Goal: Task Accomplishment & Management: Use online tool/utility

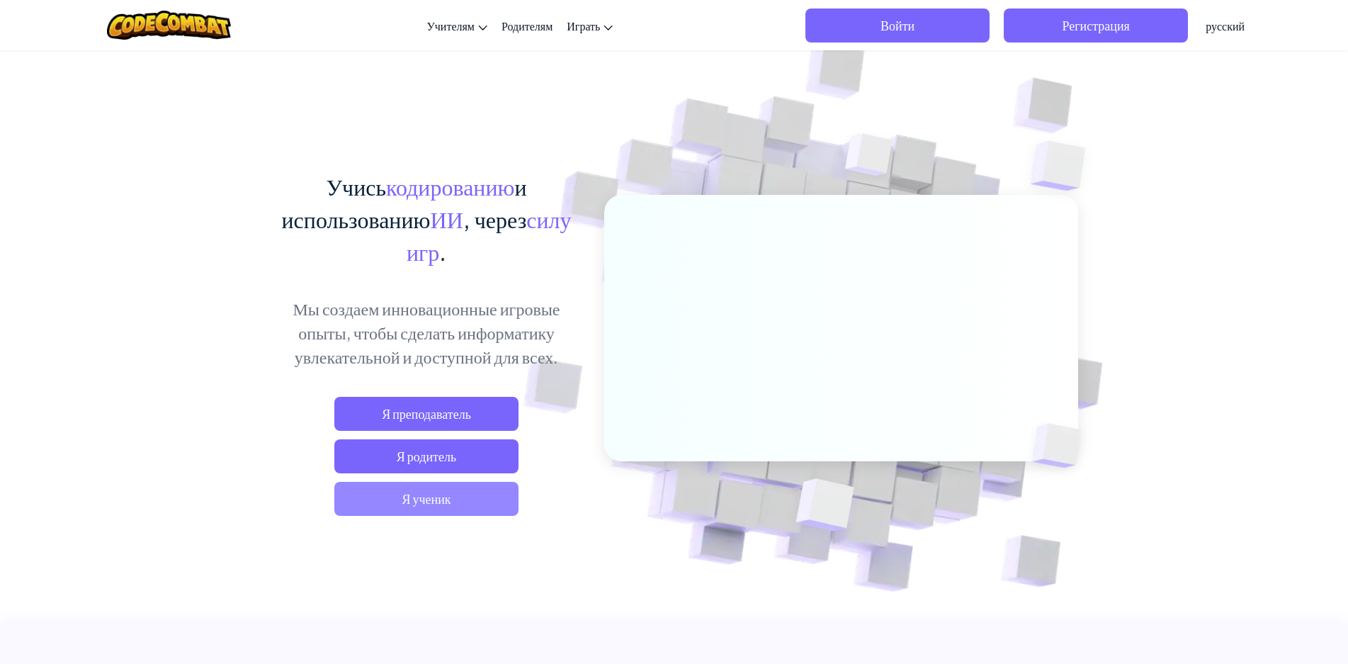
click at [471, 492] on span "Я ученик" at bounding box center [426, 499] width 184 height 34
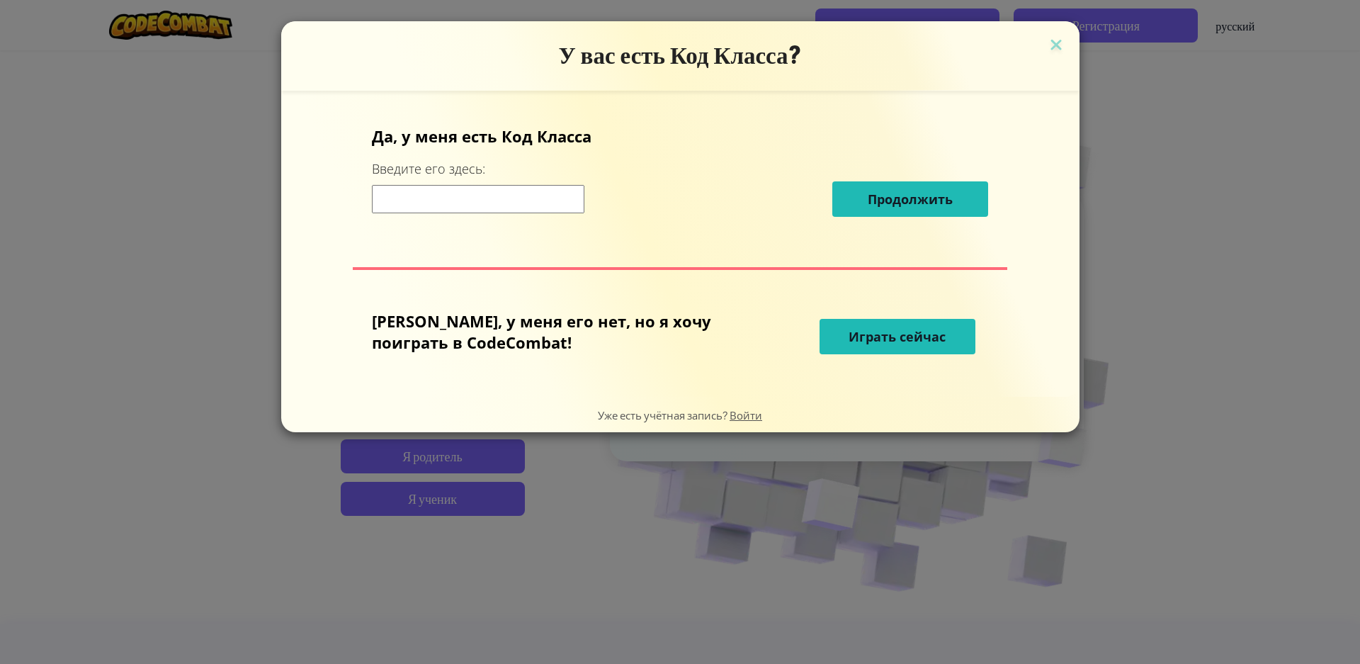
click at [906, 331] on span "Играть сейчас" at bounding box center [897, 336] width 97 height 17
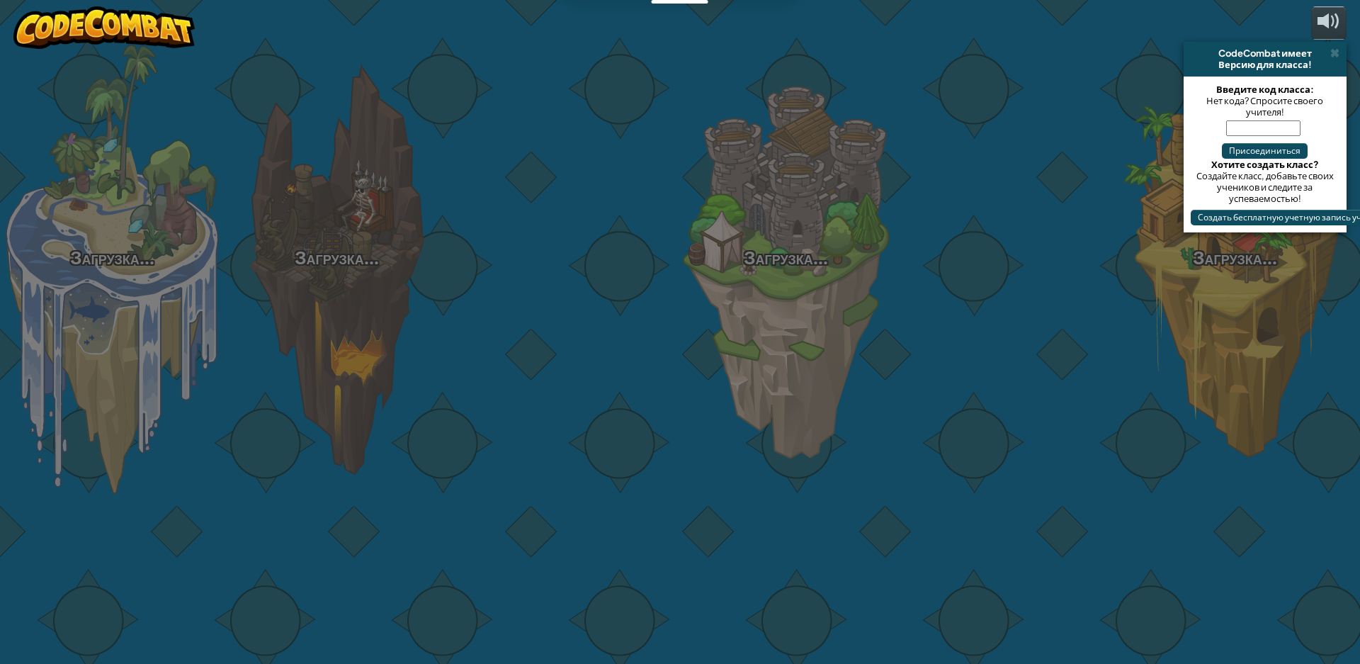
select select "ru"
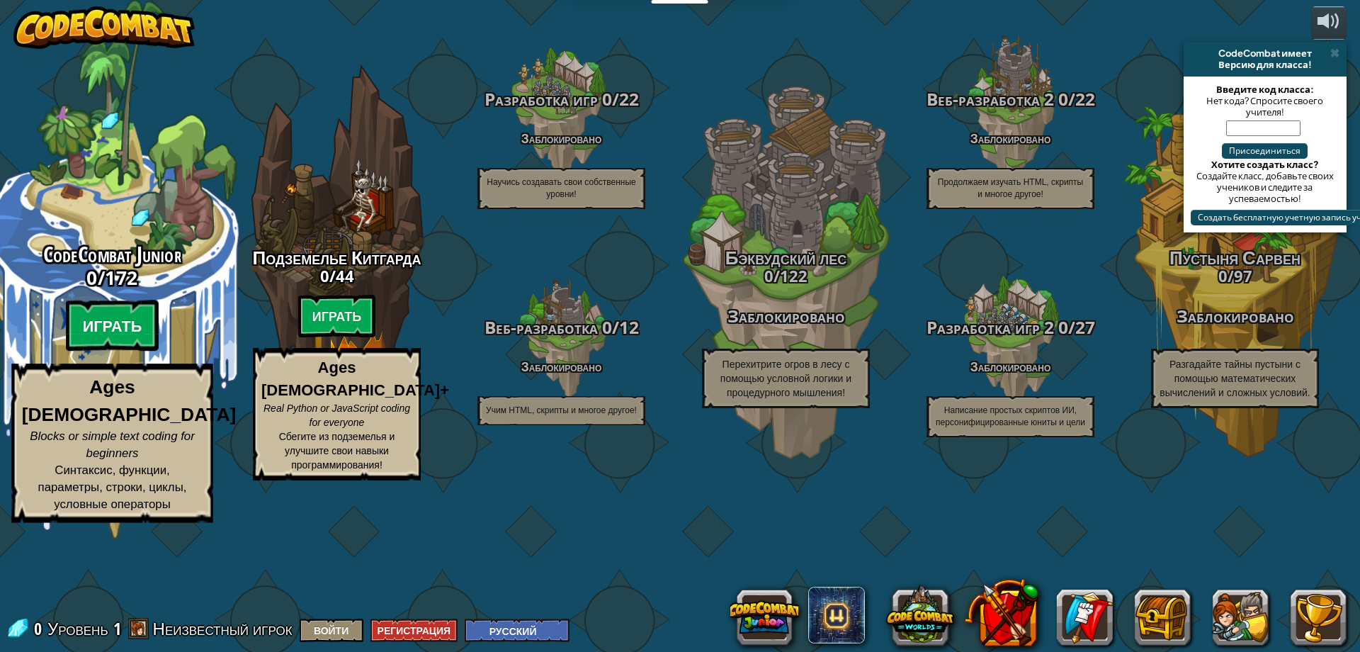
click at [130, 351] on btn "Играть" at bounding box center [112, 325] width 93 height 51
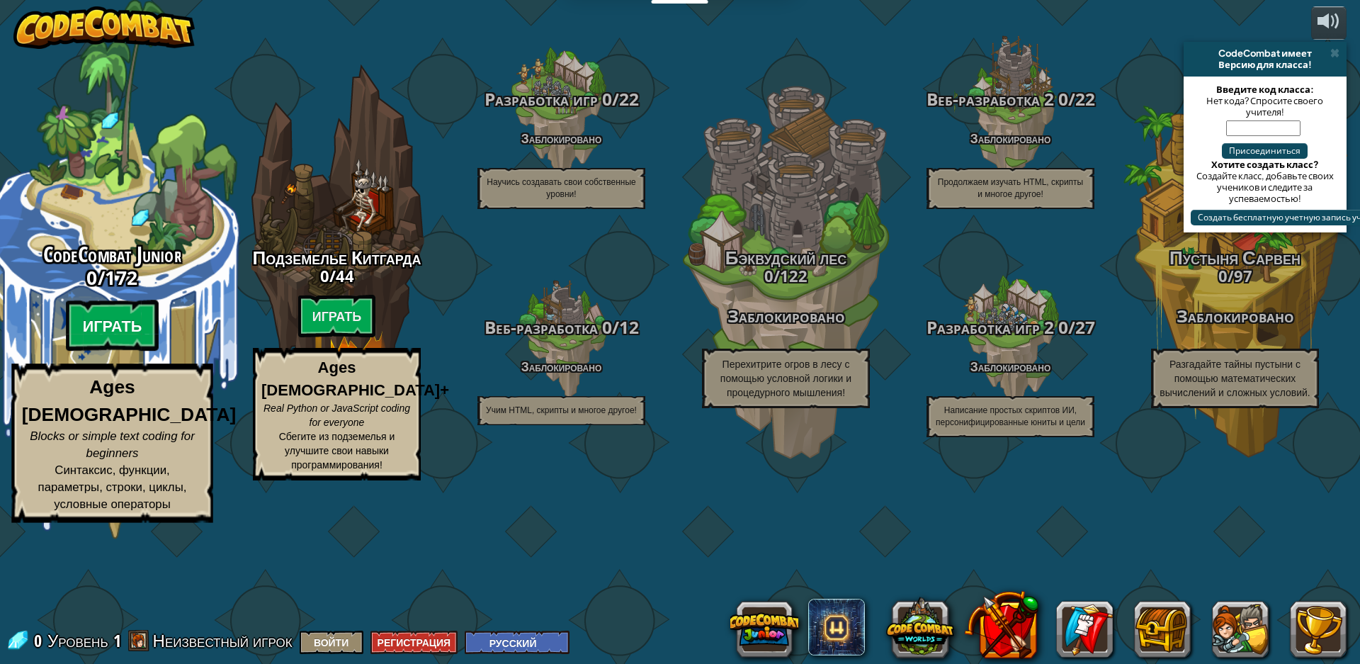
select select "ru"
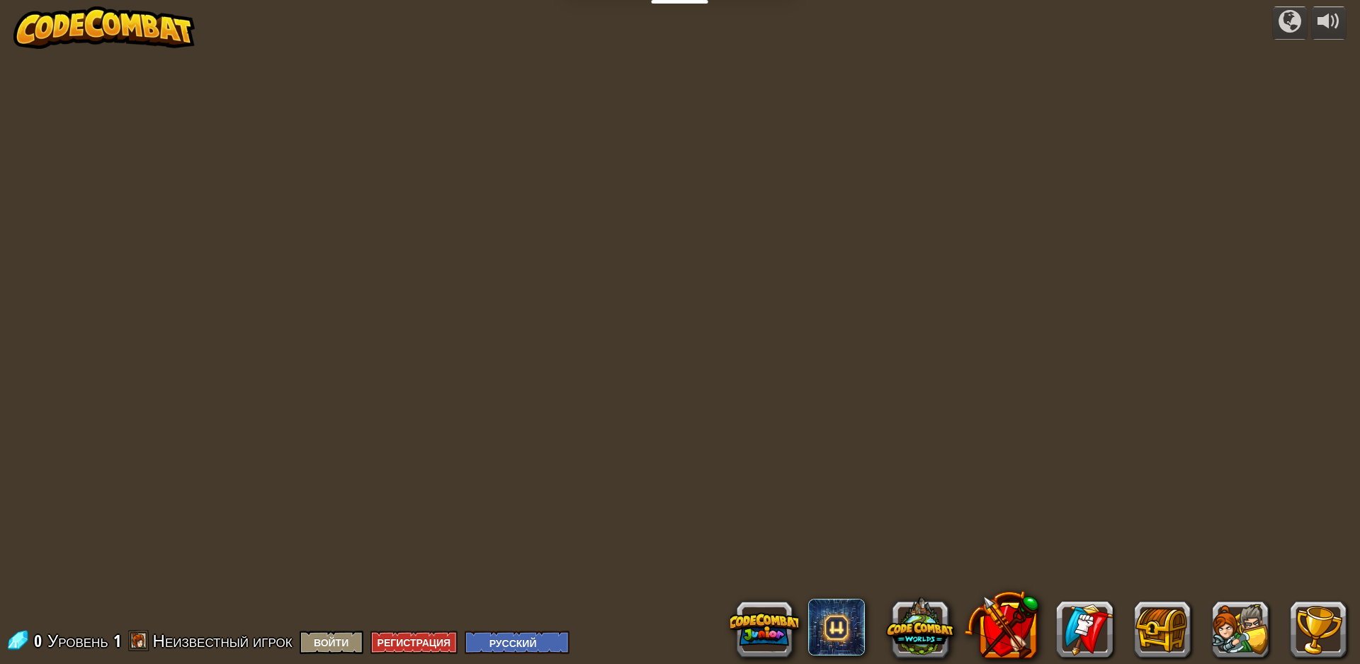
select select "ru"
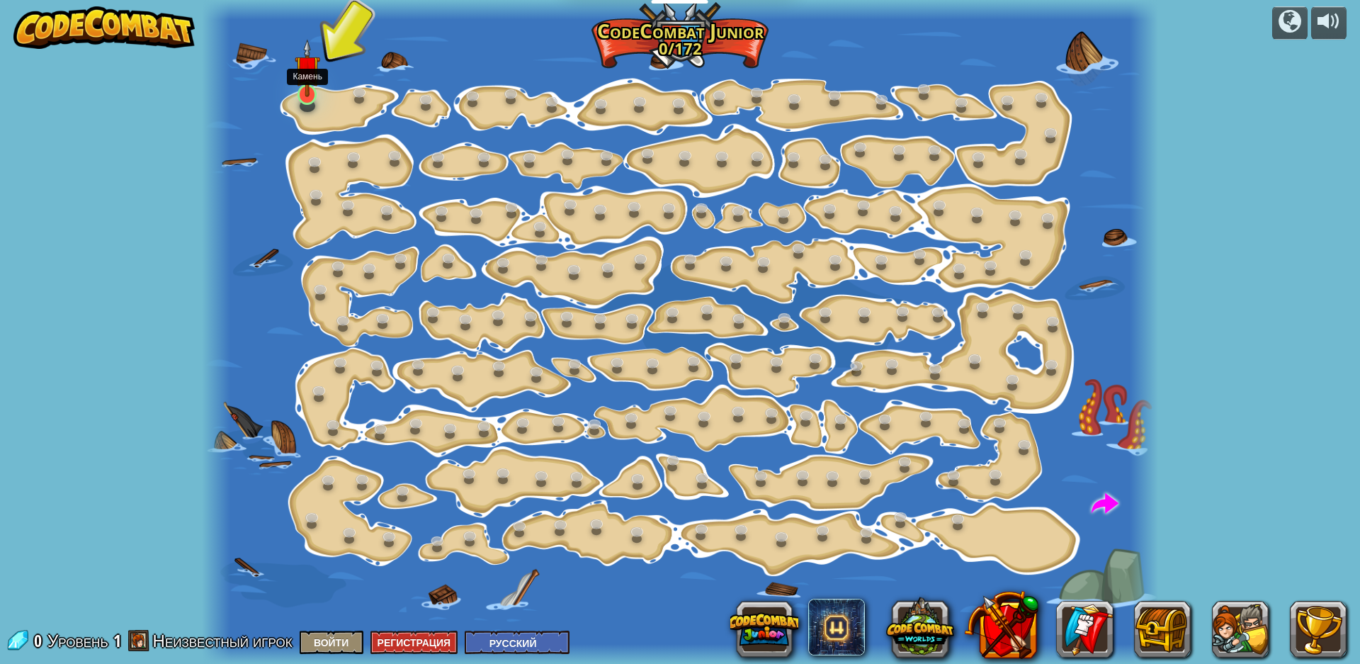
click at [310, 79] on img at bounding box center [307, 68] width 25 height 58
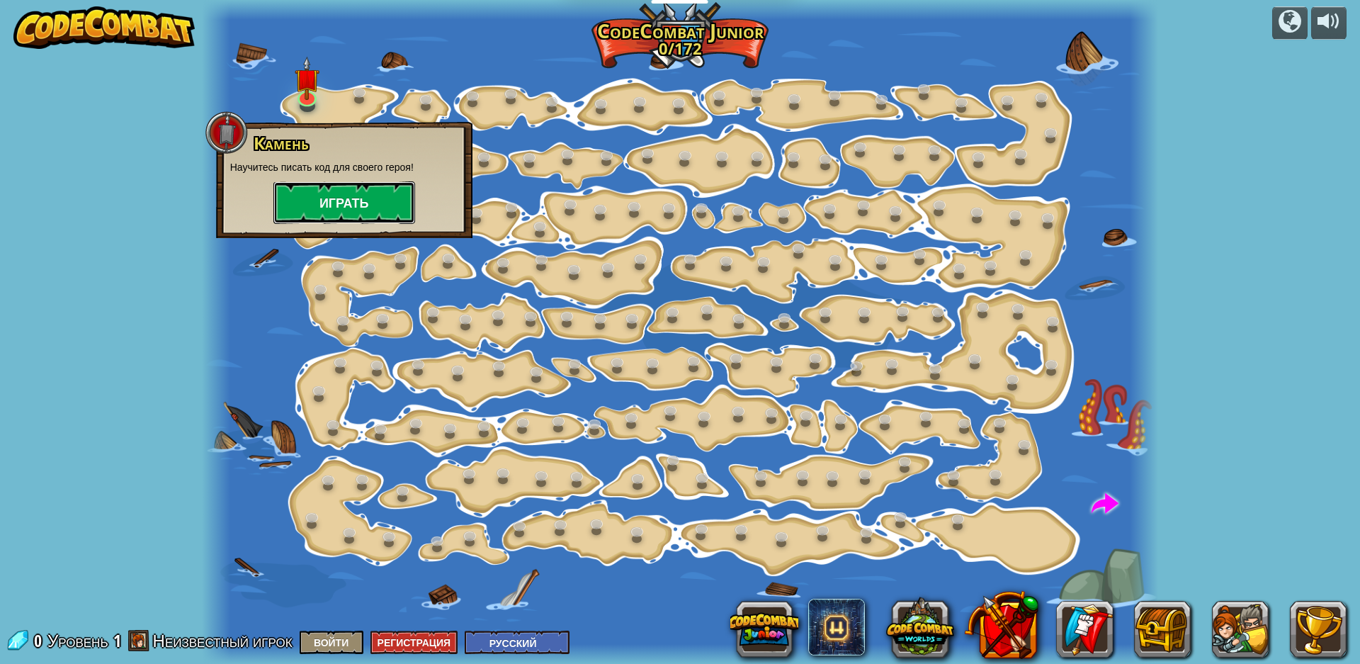
click at [331, 205] on button "Играть" at bounding box center [344, 202] width 142 height 42
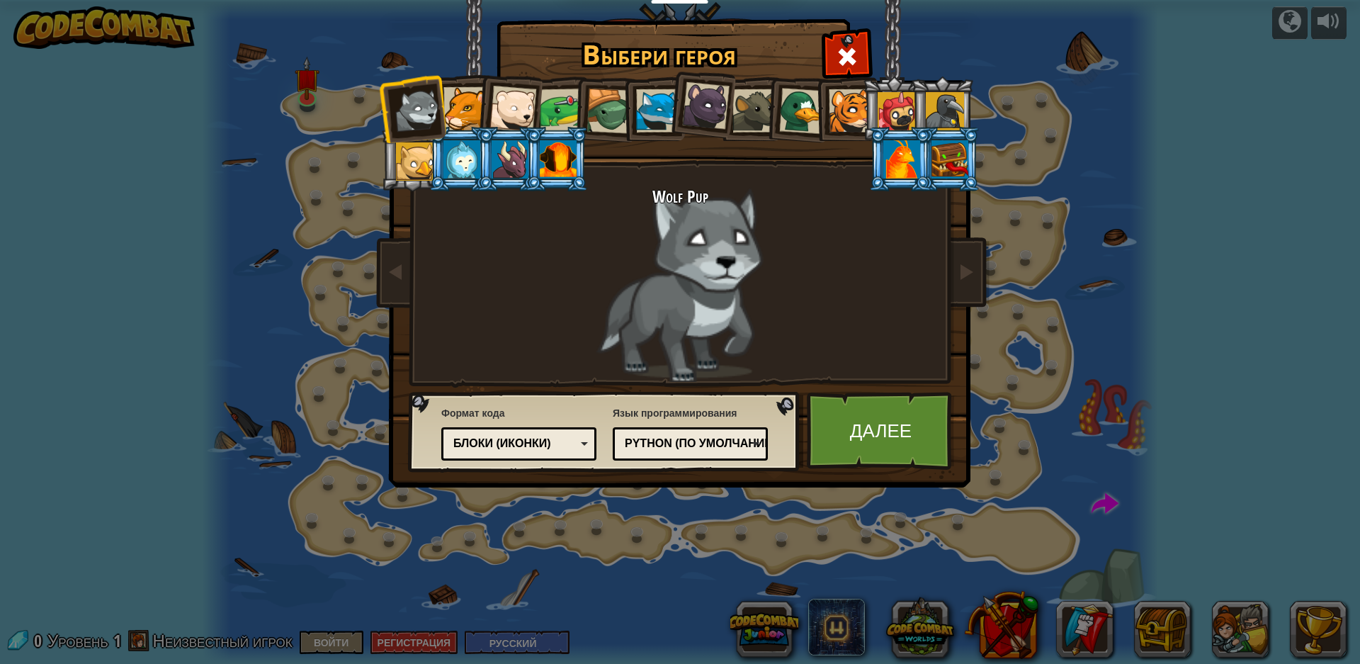
click at [511, 431] on div "Текстовый код Блоки и код Блоки Блоки (иконки) Блоки (иконки)" at bounding box center [518, 443] width 155 height 33
click at [871, 430] on link "Далее" at bounding box center [881, 431] width 148 height 78
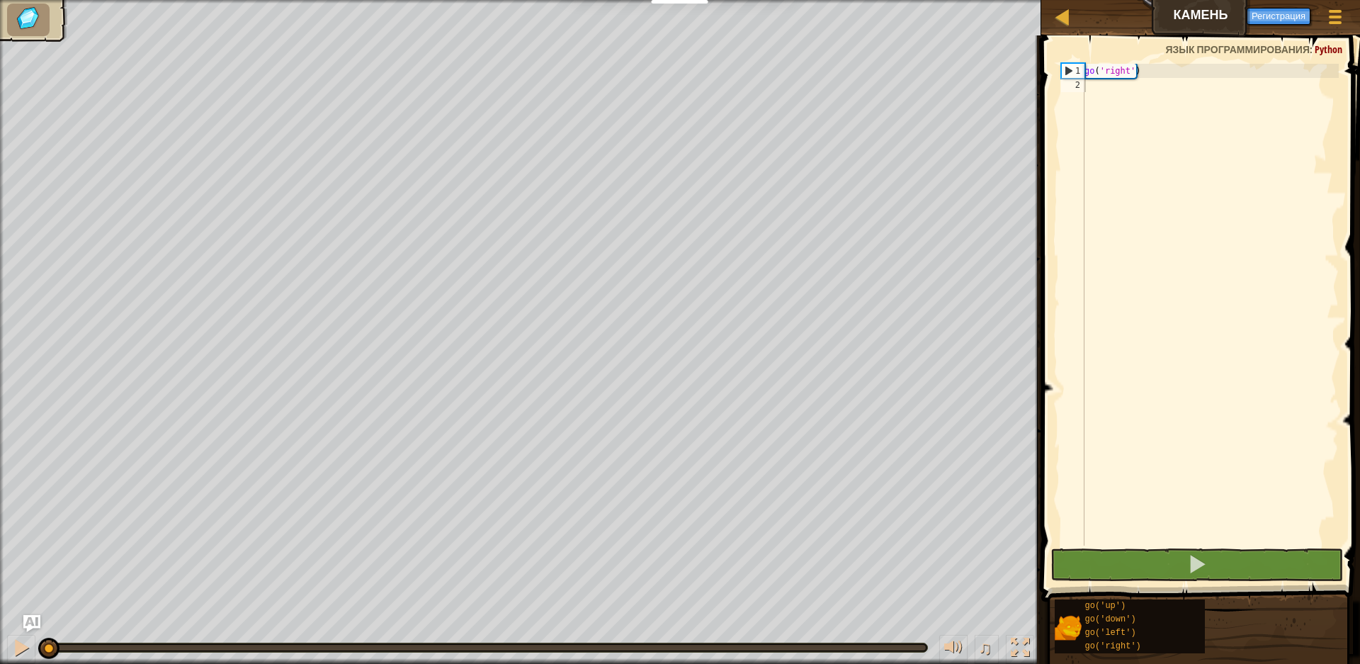
click at [1110, 341] on div "go ( 'right' )" at bounding box center [1210, 319] width 257 height 510
type textarea "go"
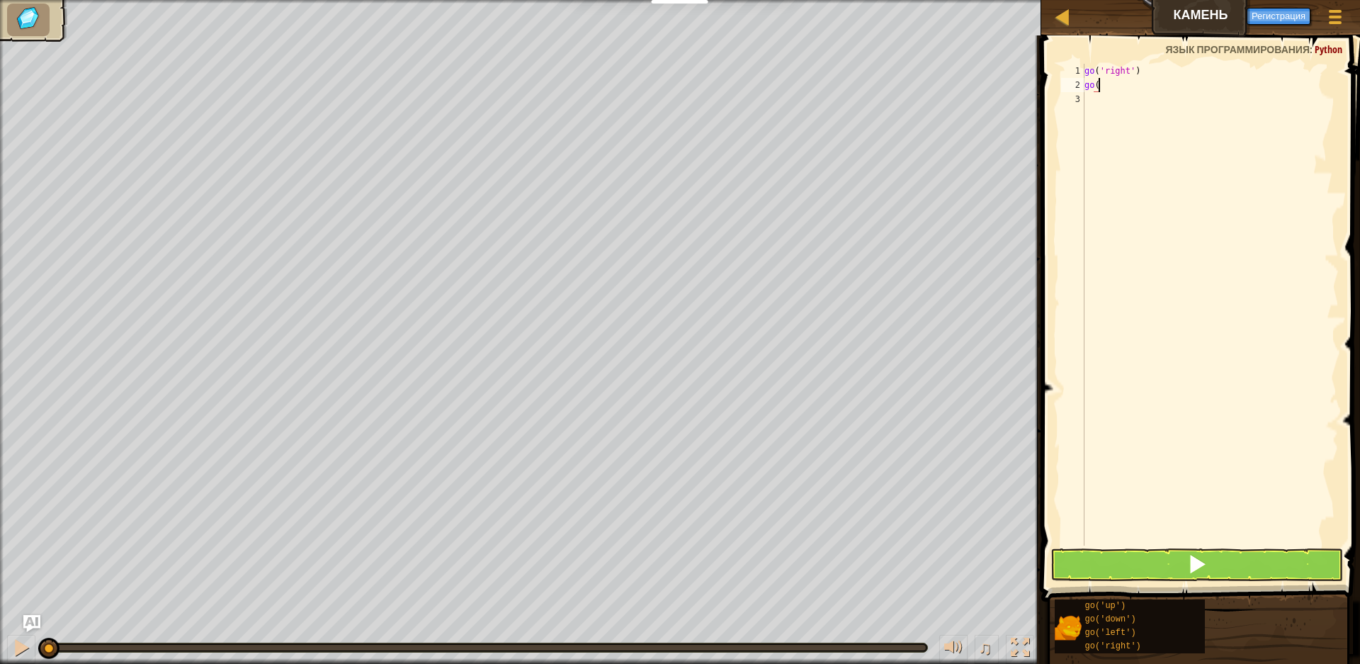
type textarea "go(d"
type textarea "go"
type textarea "go r"
click at [1145, 557] on button at bounding box center [1196, 564] width 293 height 33
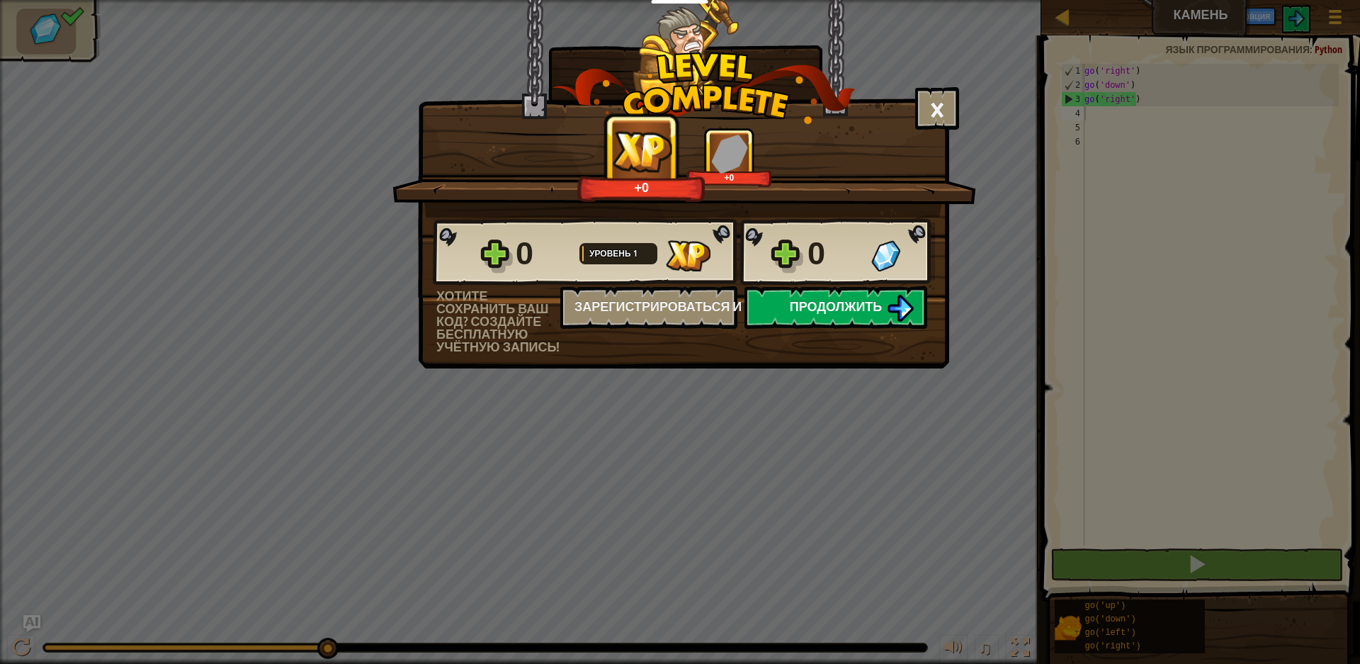
click at [894, 315] on img at bounding box center [900, 308] width 27 height 27
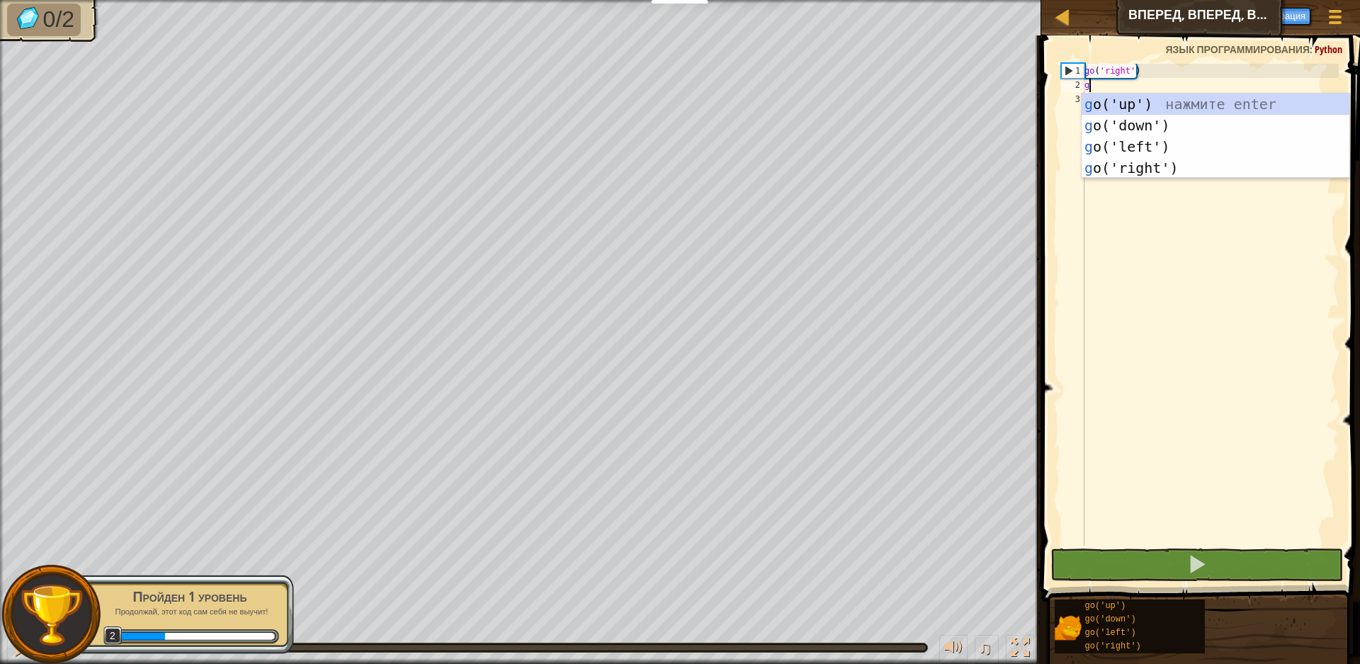
scroll to position [6, 0]
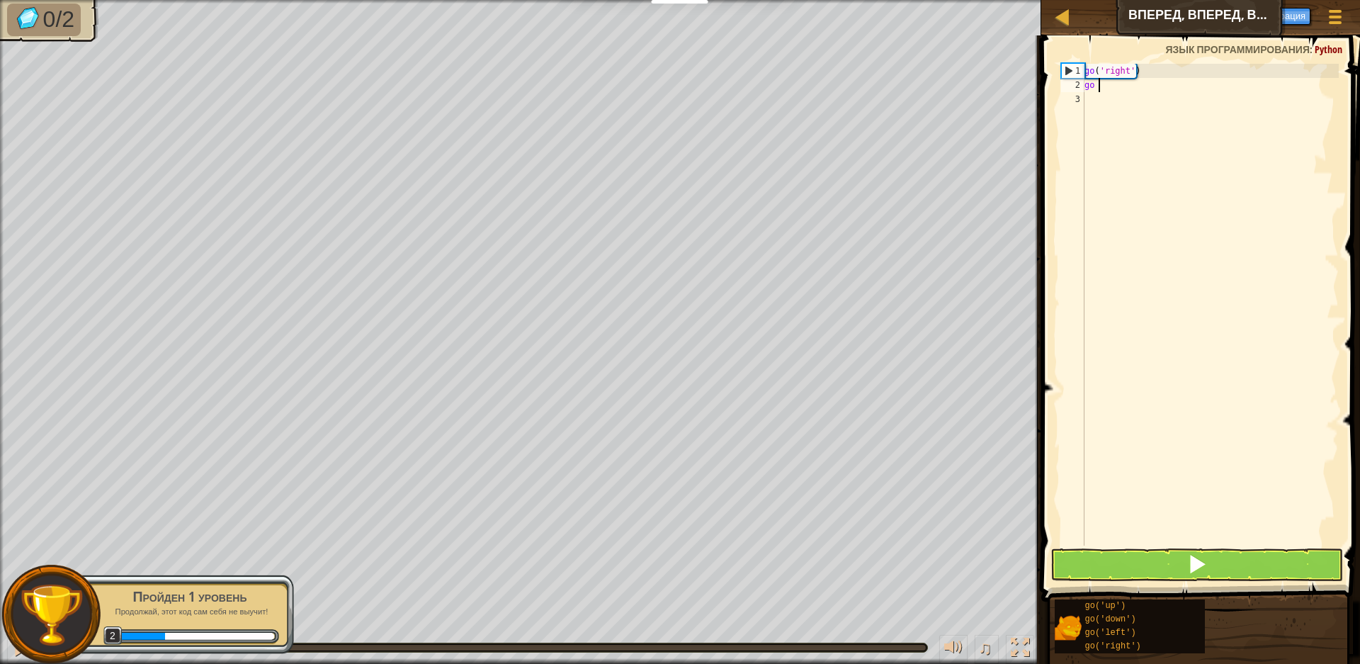
type textarea "go u"
type textarea "go ri"
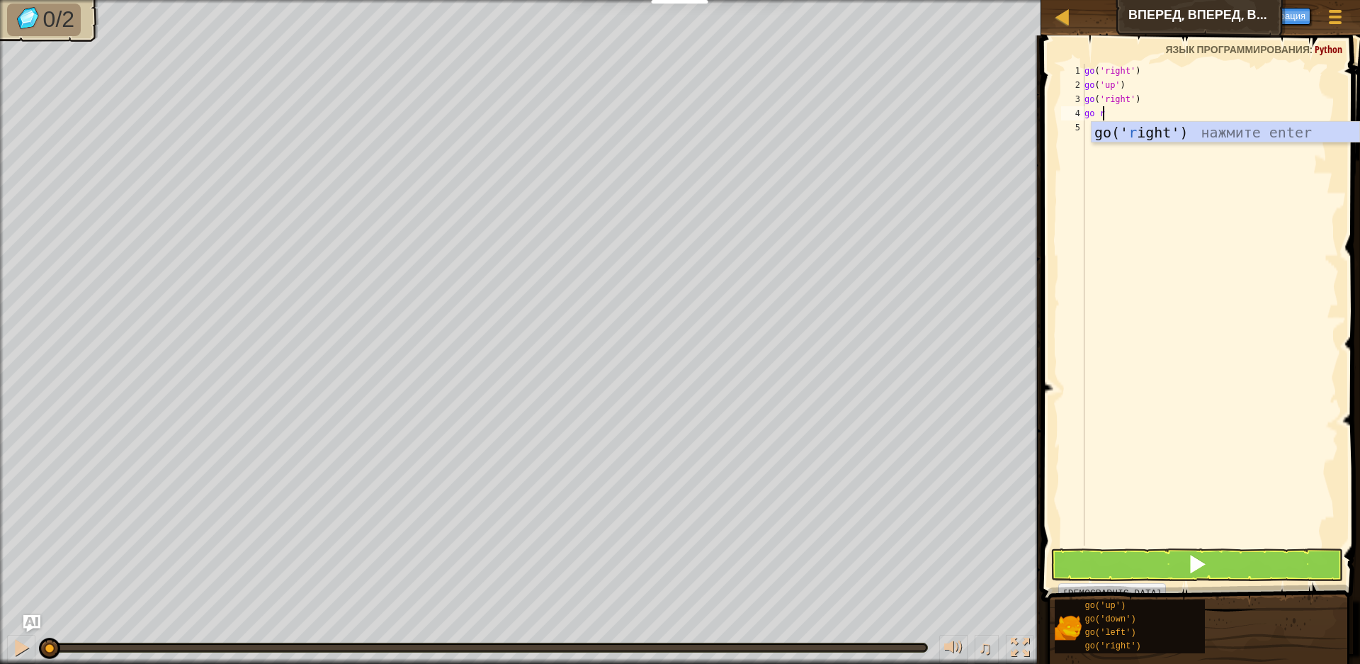
type textarea "go ri"
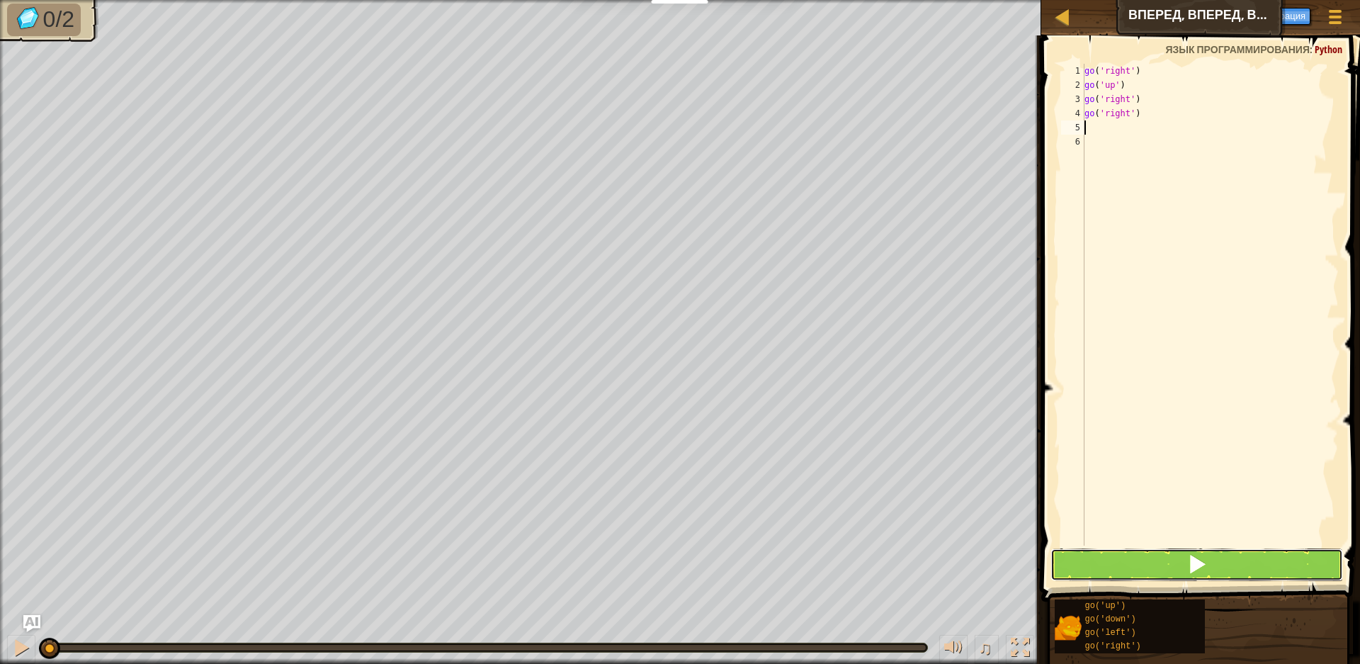
click at [1271, 569] on button at bounding box center [1196, 564] width 293 height 33
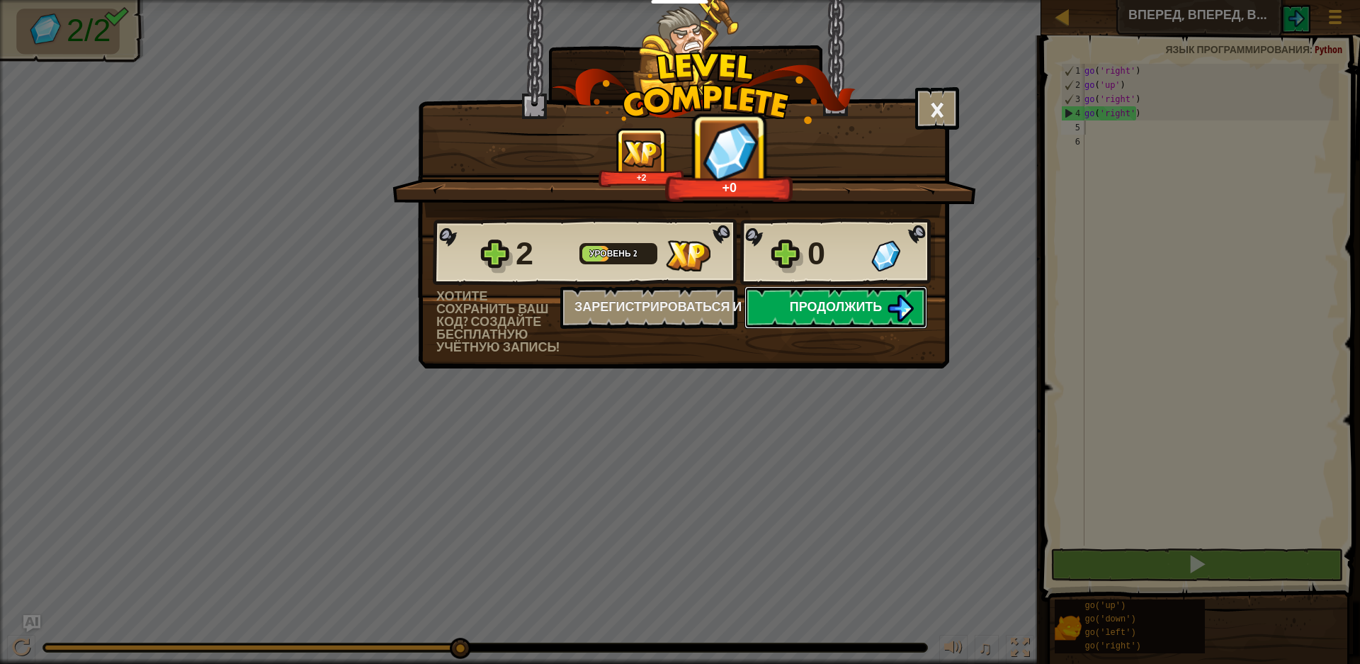
click at [781, 302] on button "Продолжить" at bounding box center [835, 307] width 183 height 42
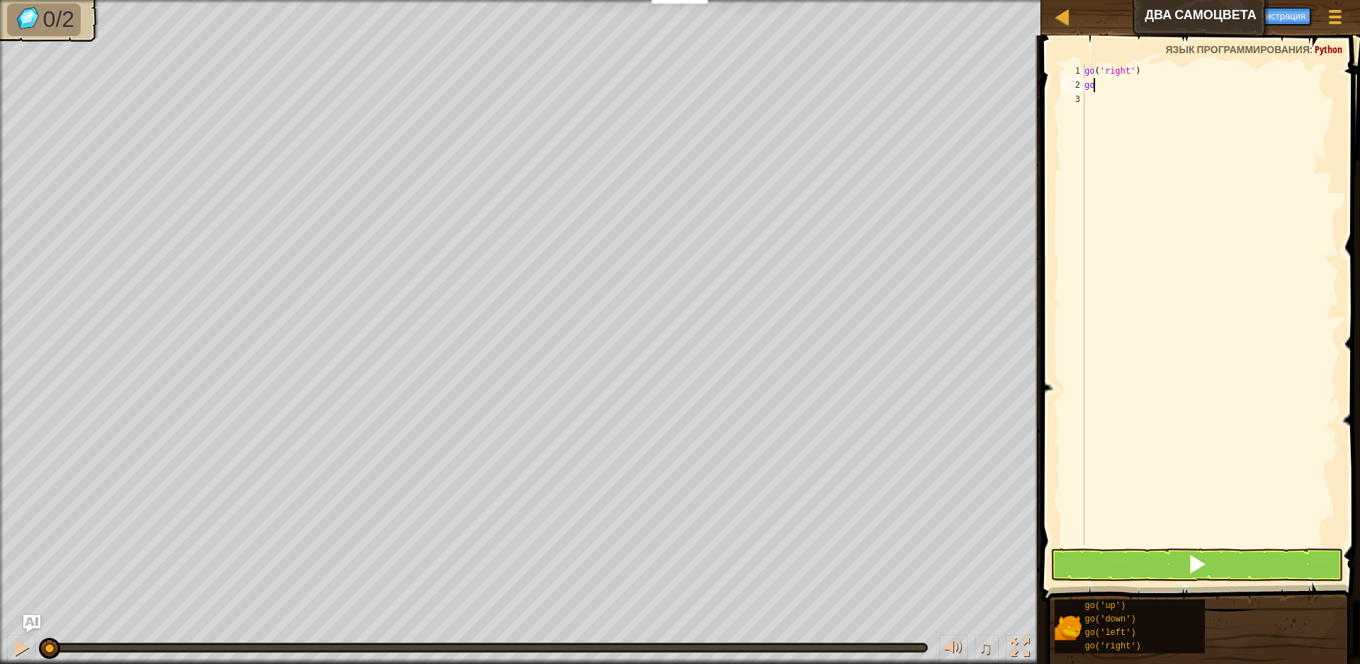
scroll to position [6, 1]
type textarea "go r"
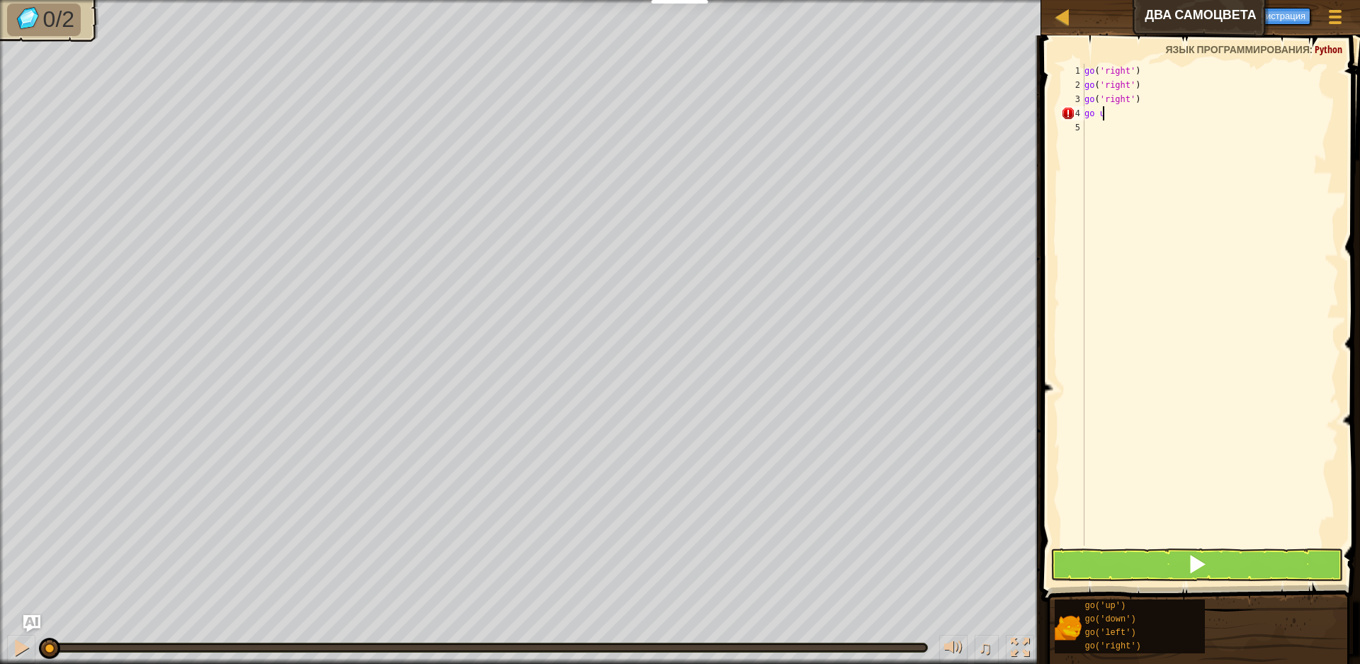
type textarea "go up"
type textarea "go do"
type textarea "go('down')"
click at [1218, 570] on button at bounding box center [1196, 564] width 293 height 33
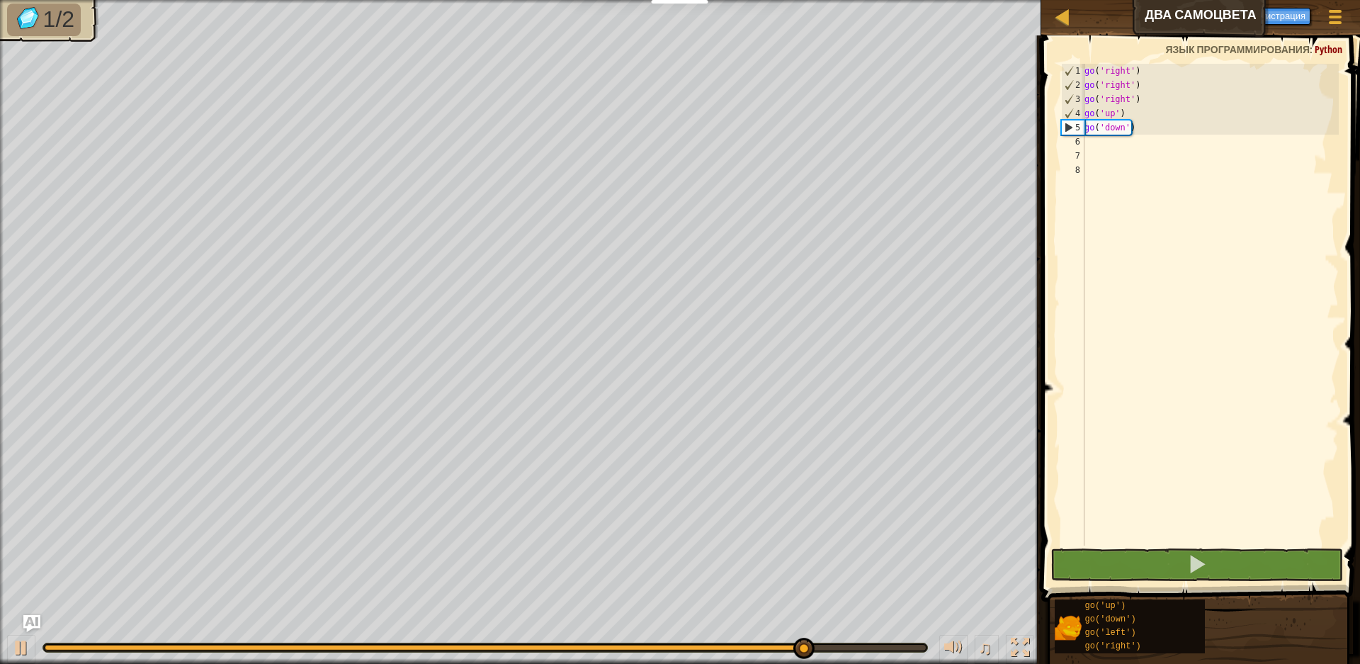
click at [1094, 145] on div "go ( 'right' ) go ( 'right' ) go ( 'right' ) go ( 'up' ) go ( 'down' )" at bounding box center [1210, 319] width 257 height 510
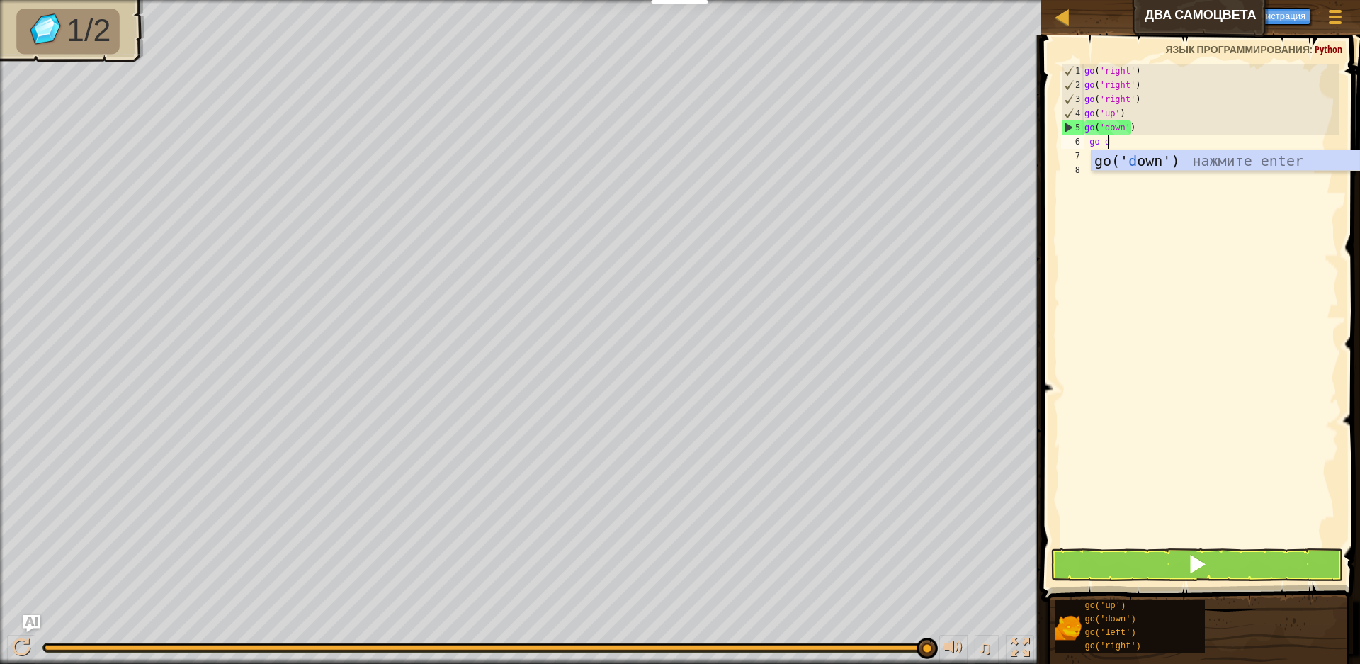
type textarea "go do"
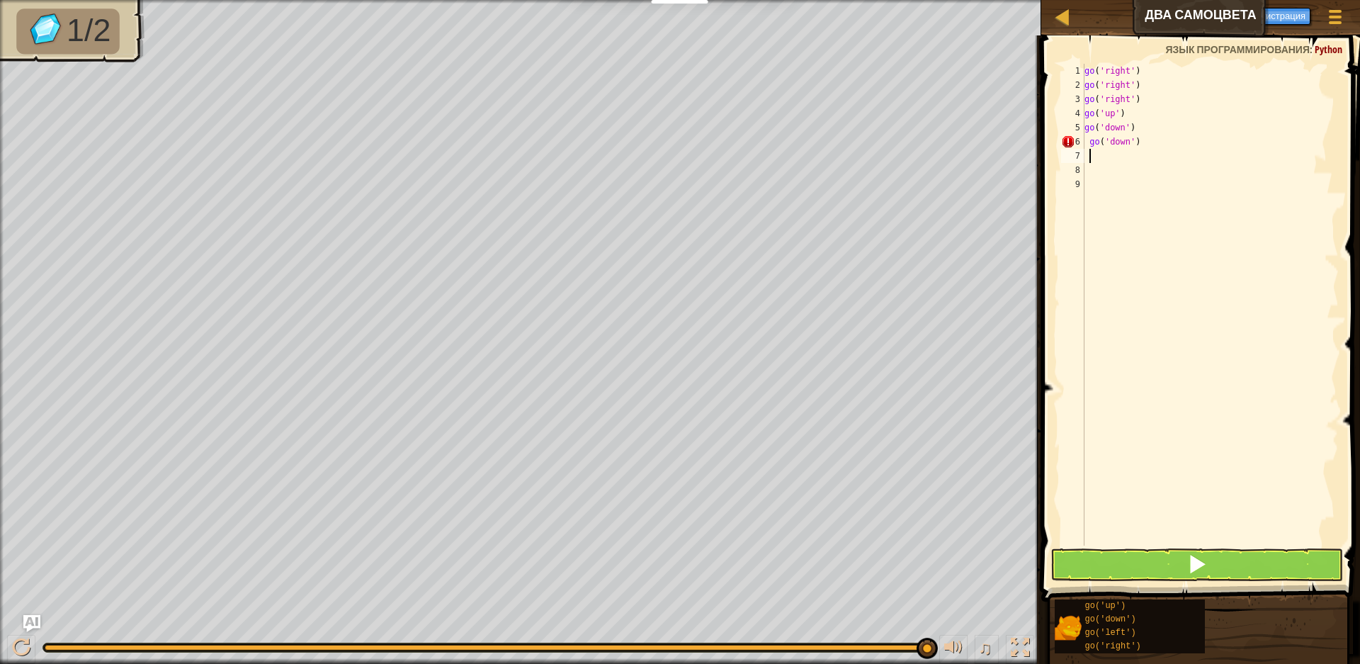
click at [1087, 137] on div "go ( 'right' ) go ( 'right' ) go ( 'right' ) go ( 'up' ) go ( 'down' ) go ( 'do…" at bounding box center [1210, 319] width 257 height 510
type textarea "go('down')"
click at [1159, 564] on button at bounding box center [1196, 564] width 293 height 33
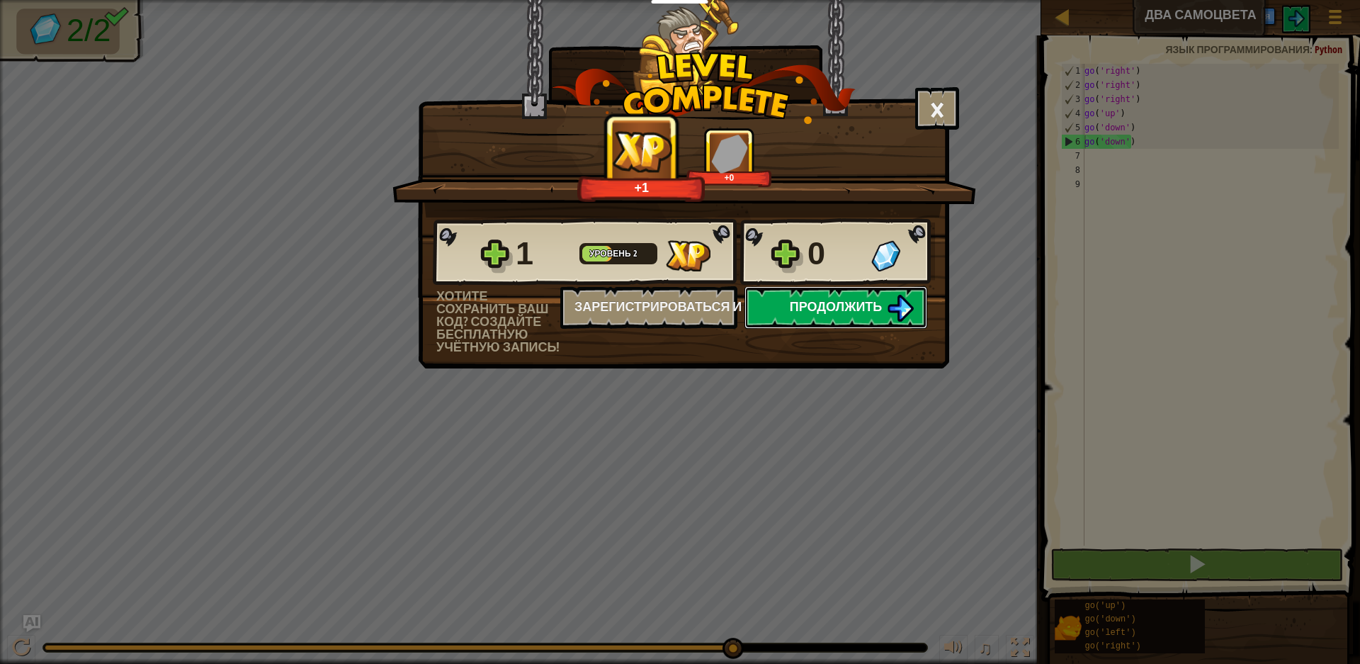
click at [902, 322] on button "Продолжить" at bounding box center [835, 307] width 183 height 42
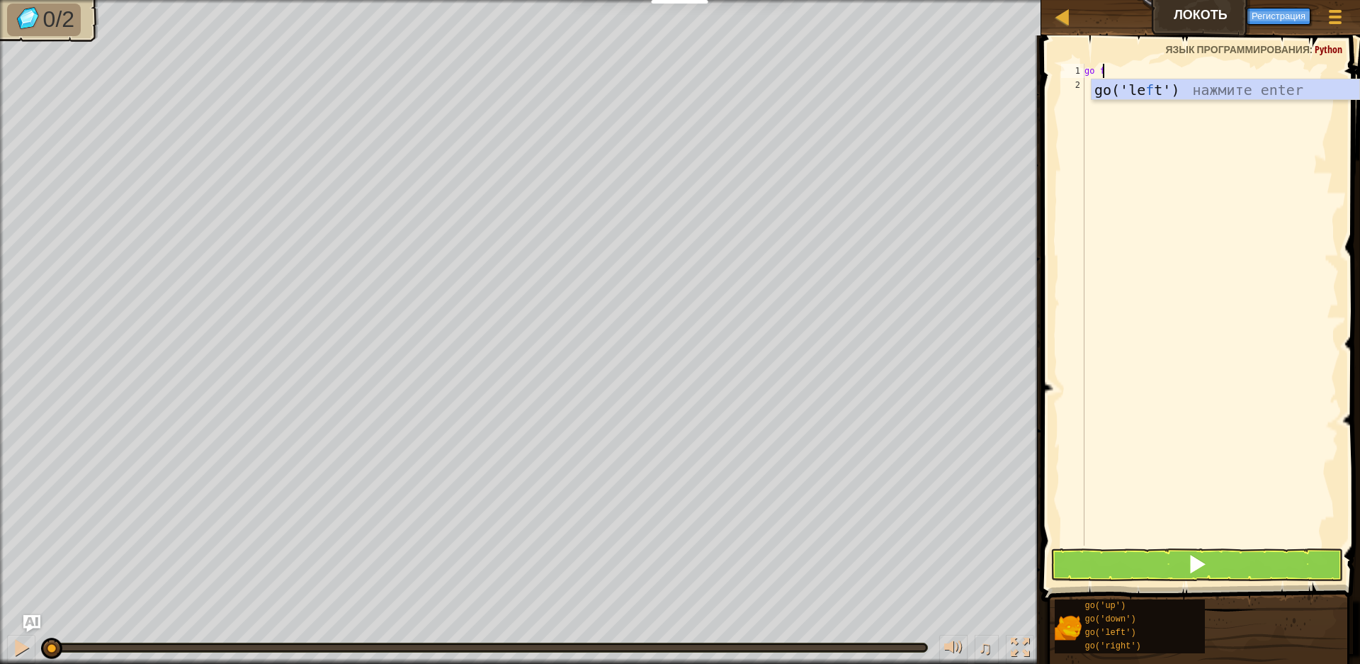
scroll to position [6, 1]
type textarea "go do"
type textarea "go l"
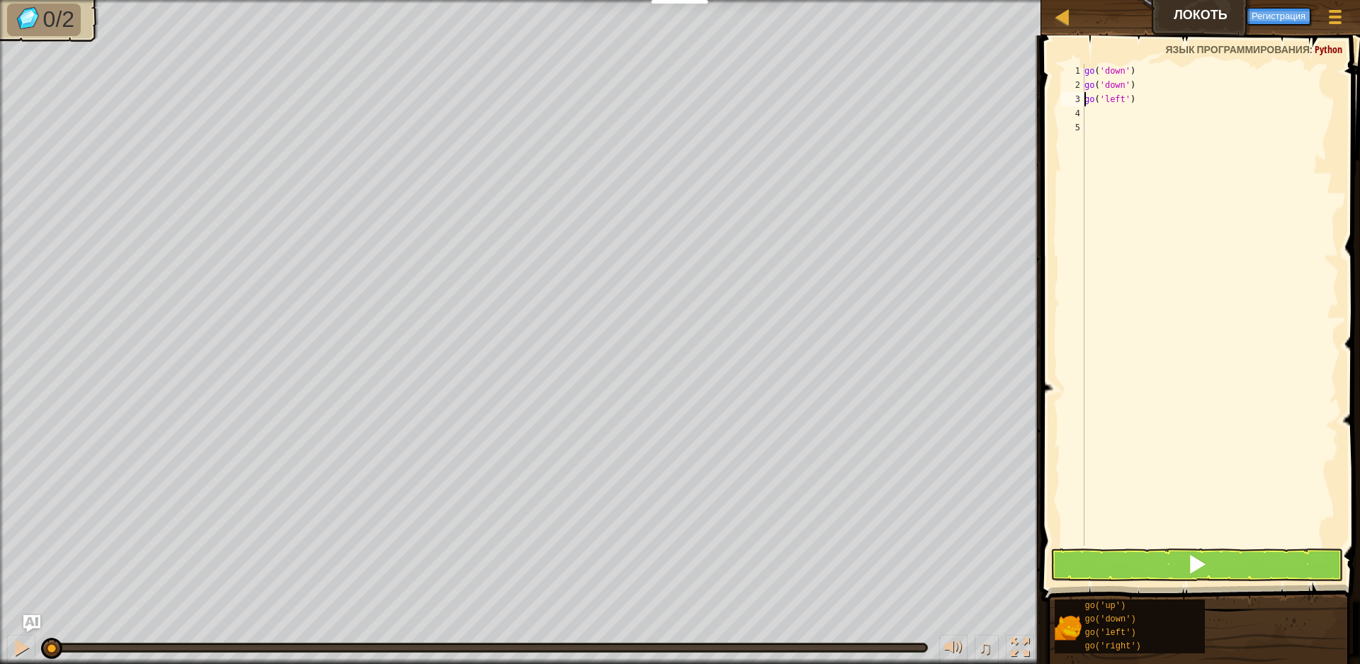
type textarea "go('left')"
click at [1160, 575] on button at bounding box center [1196, 564] width 293 height 33
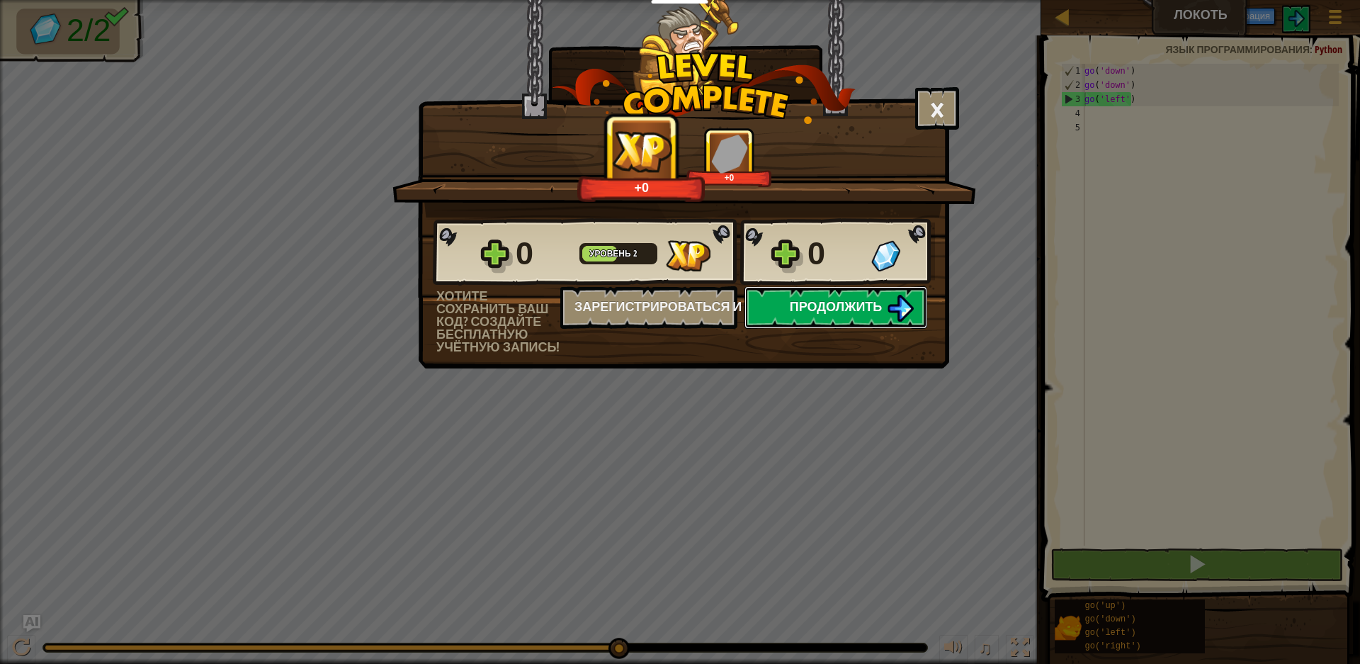
click at [849, 321] on button "Продолжить" at bounding box center [835, 307] width 183 height 42
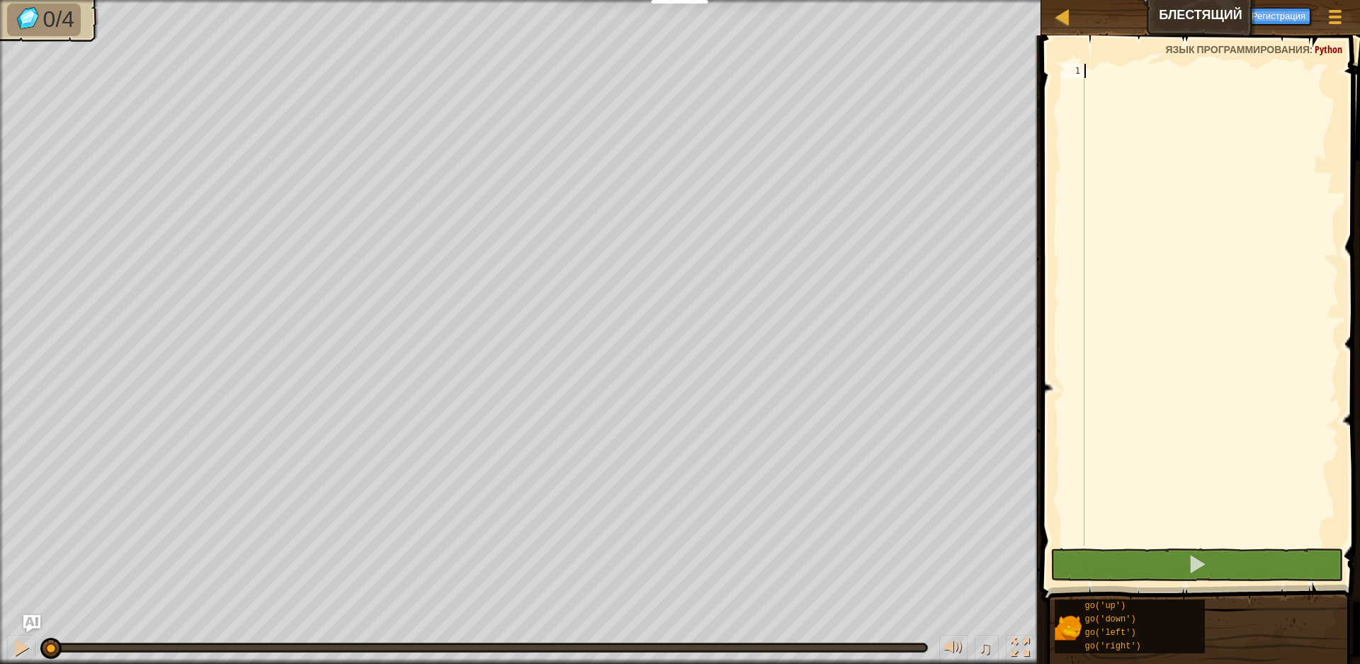
scroll to position [6, 0]
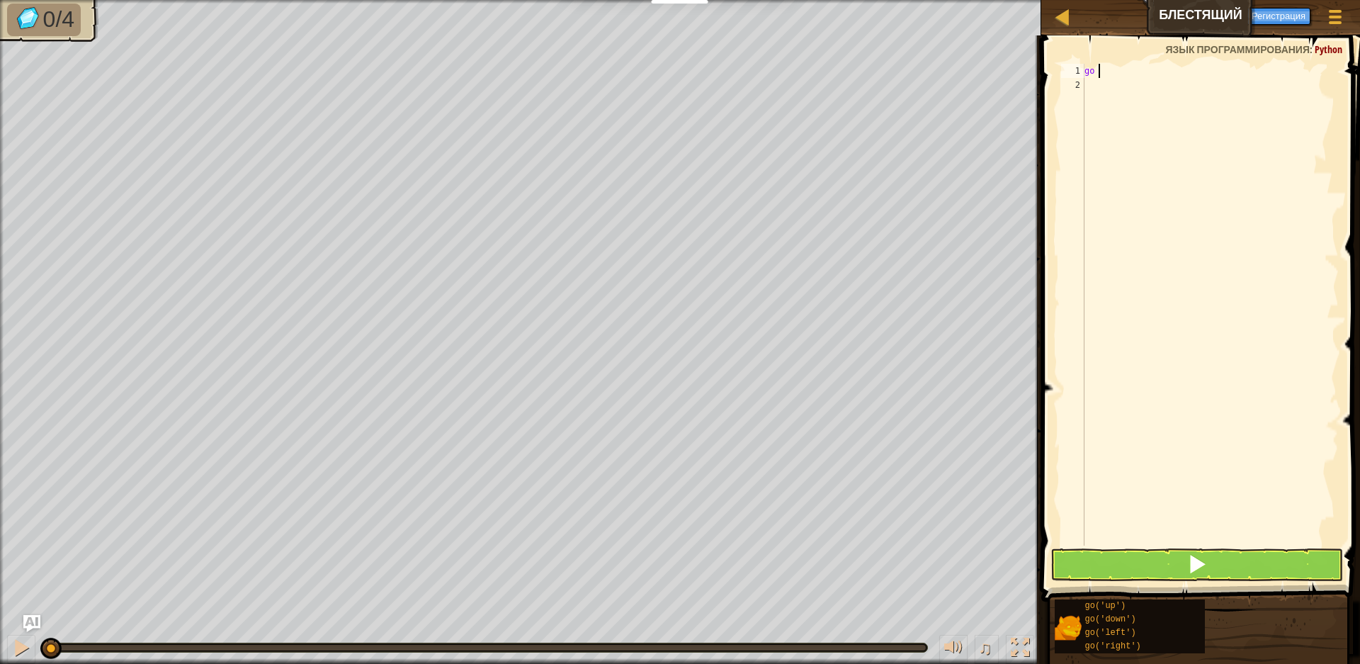
type textarea "go l"
type textarea "go do"
type textarea "g"
type textarea "go r"
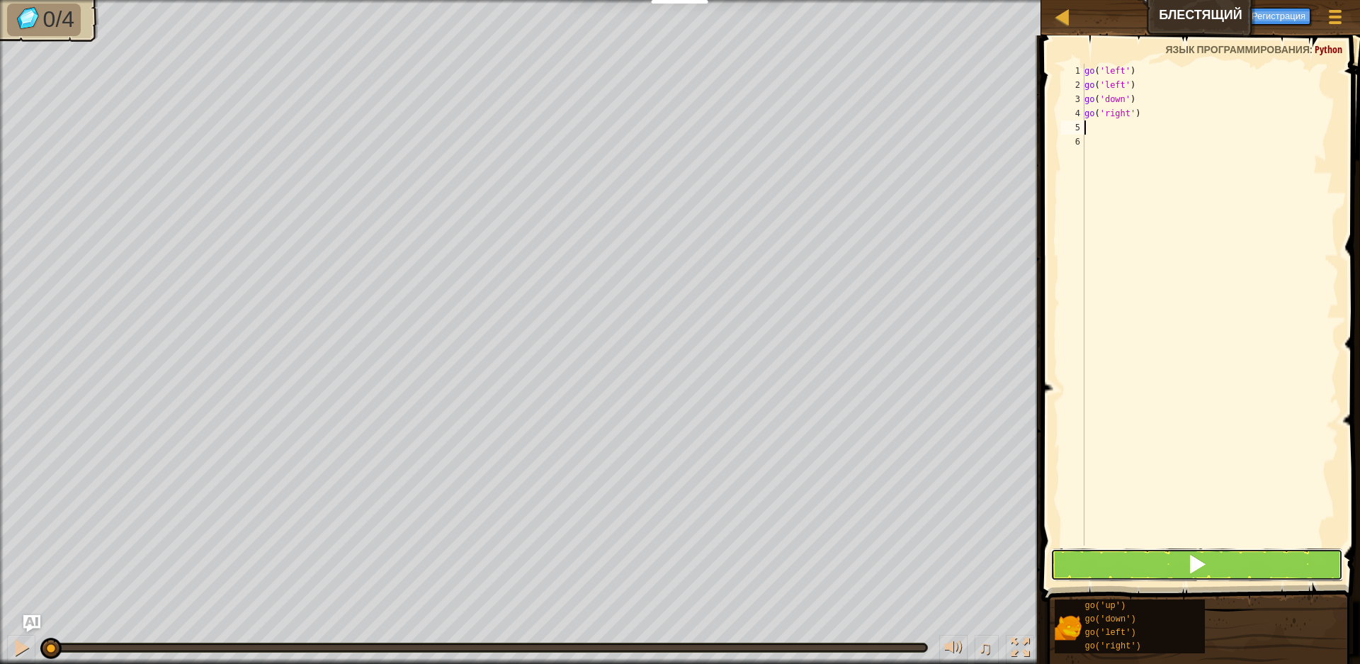
click at [1270, 567] on button at bounding box center [1196, 564] width 293 height 33
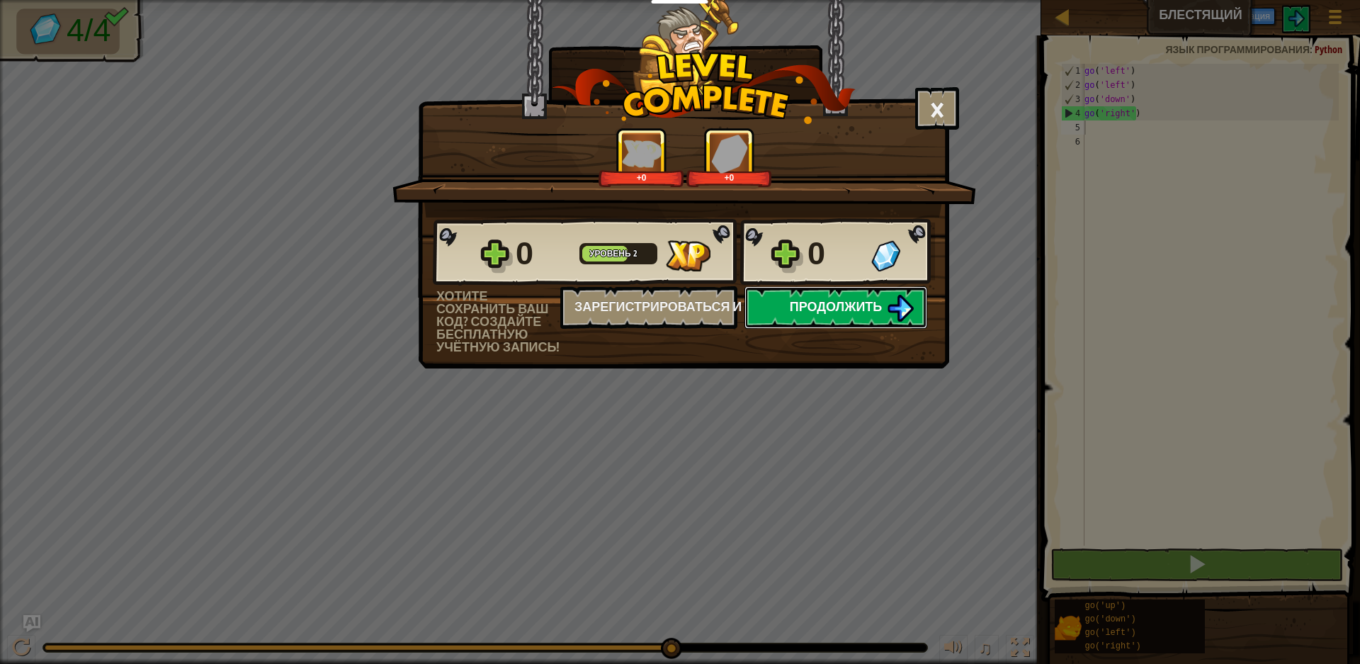
click at [812, 304] on span "Продолжить" at bounding box center [836, 306] width 93 height 18
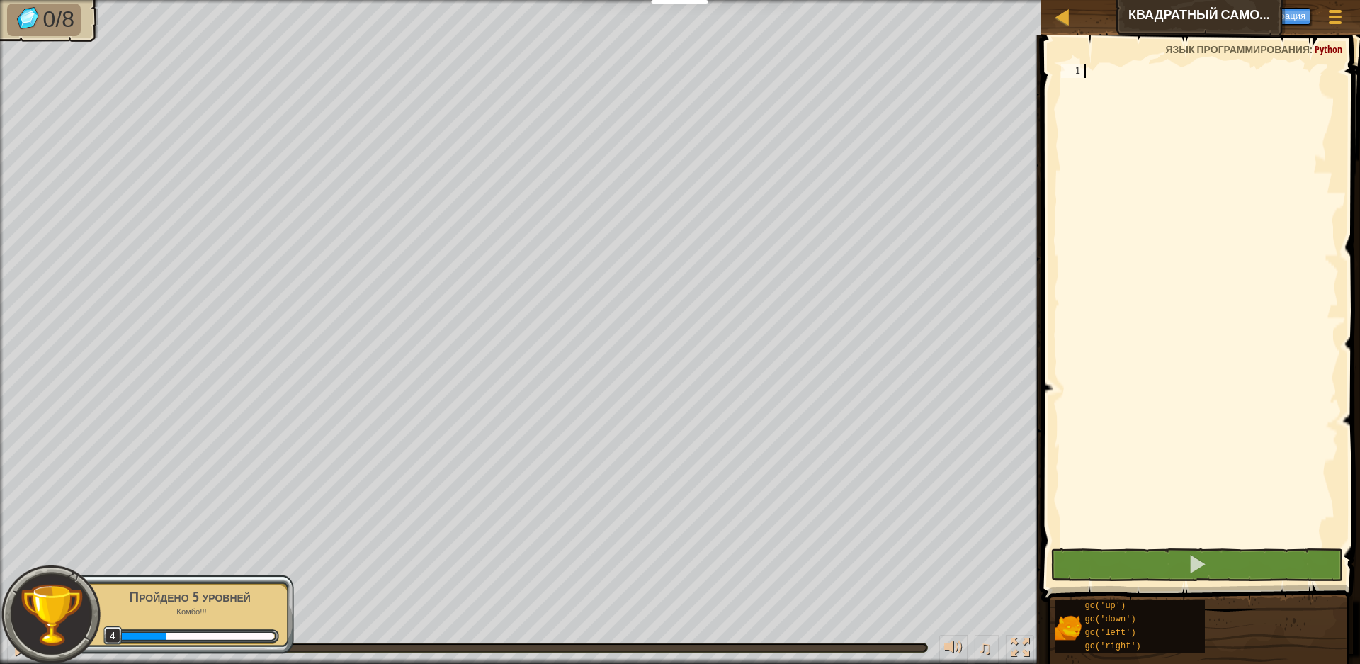
scroll to position [6, 0]
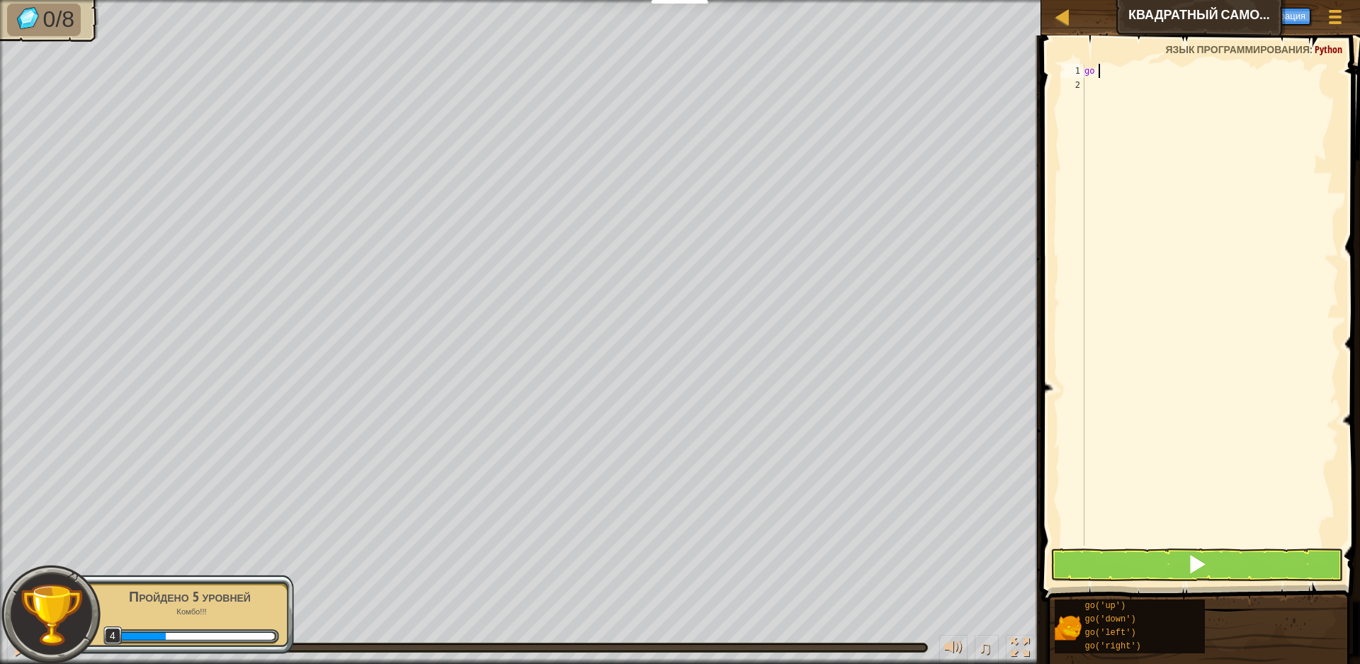
type textarea "go ri"
type textarea "g"
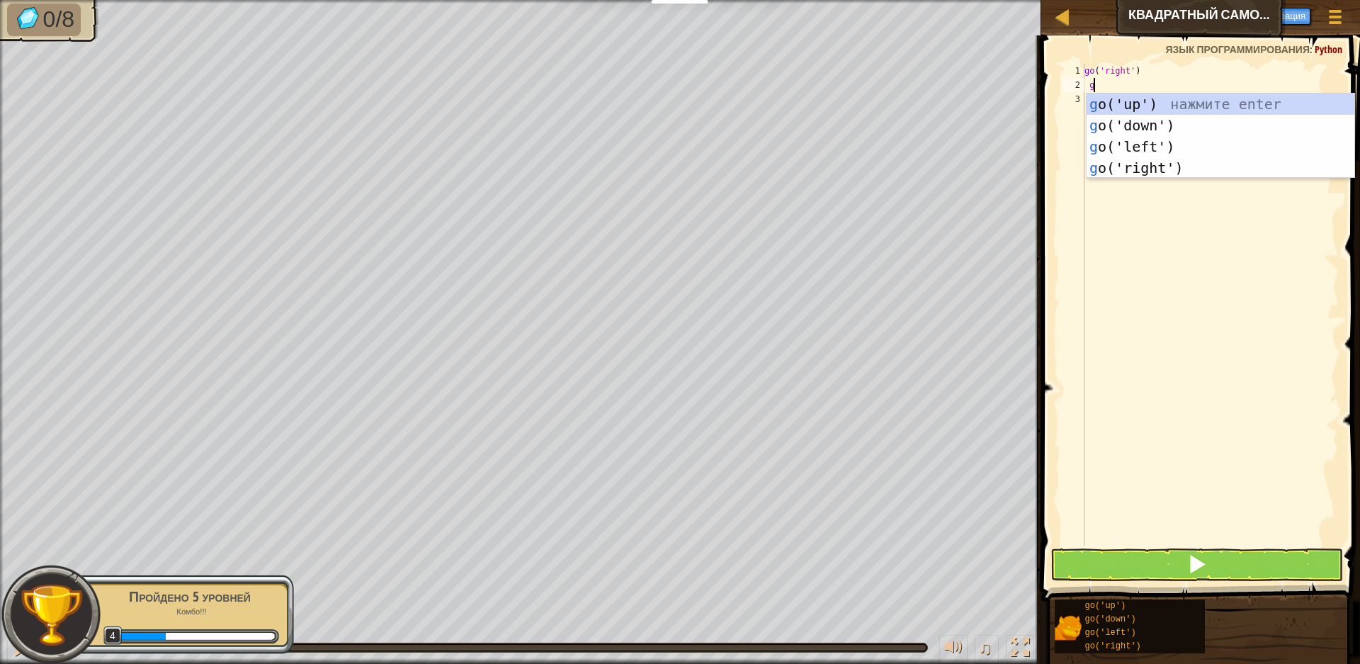
type textarea "g"
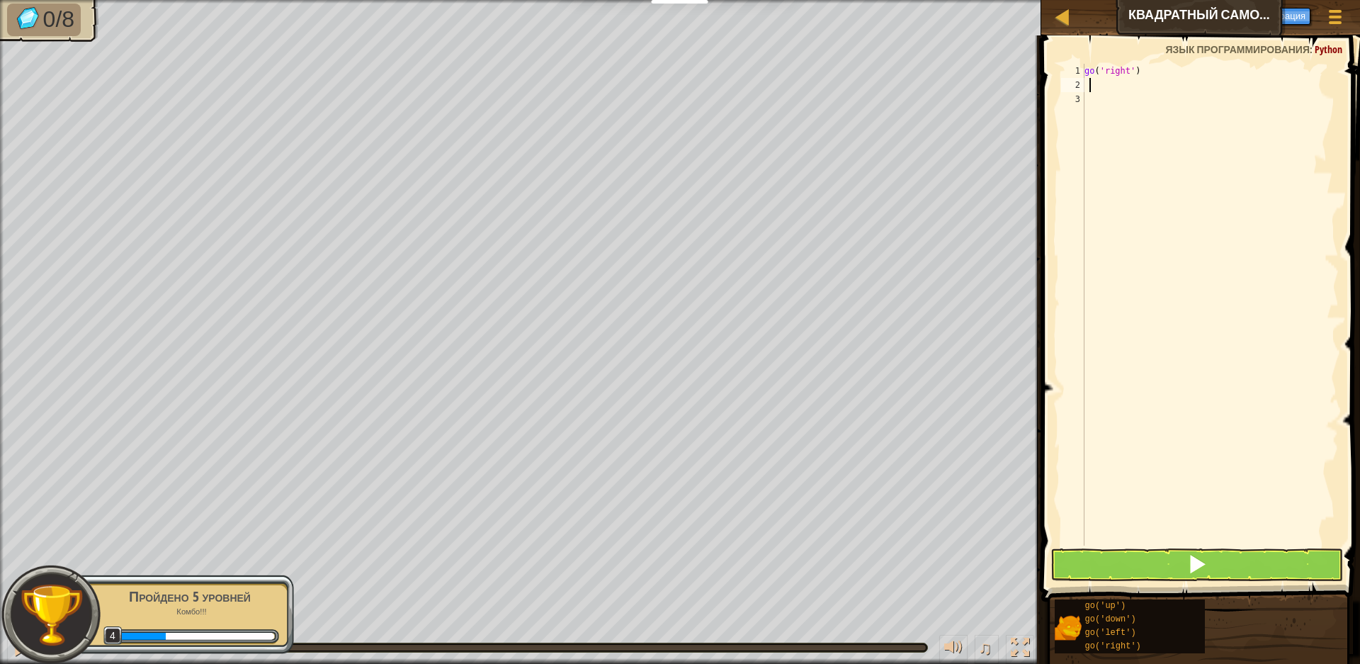
type textarea "g"
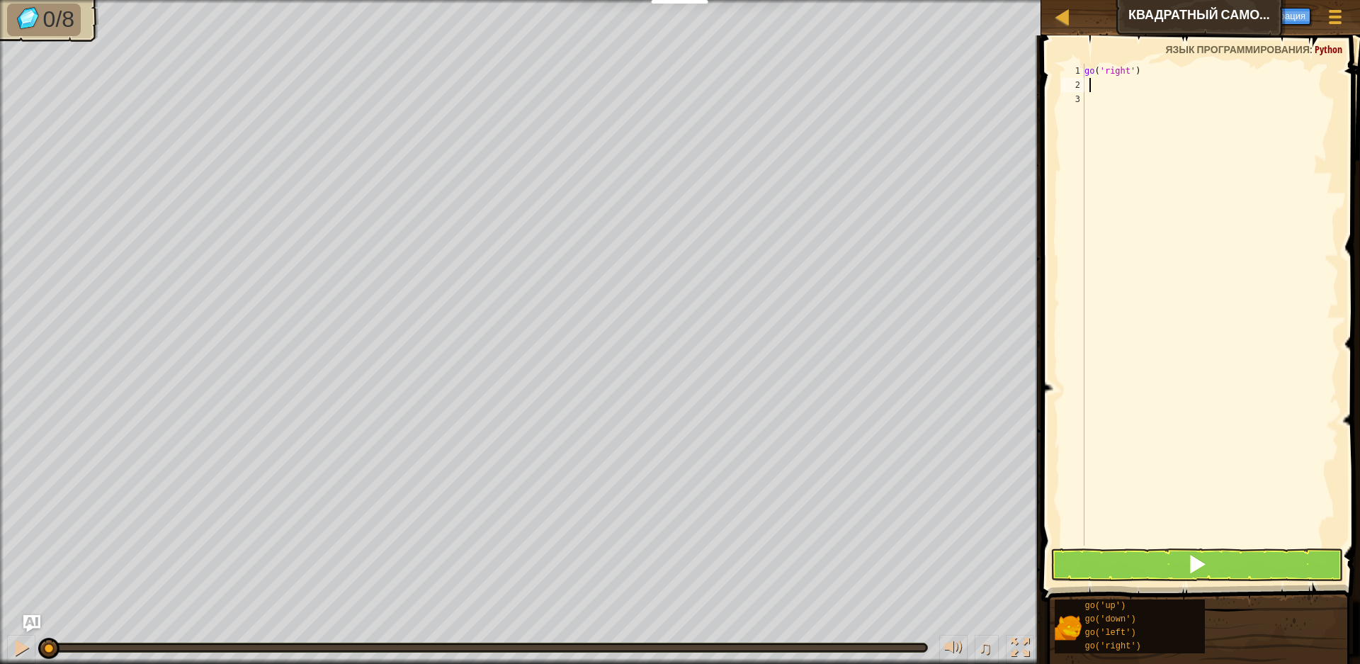
type textarea "go"
type textarea "go('up')"
type textarea "go le"
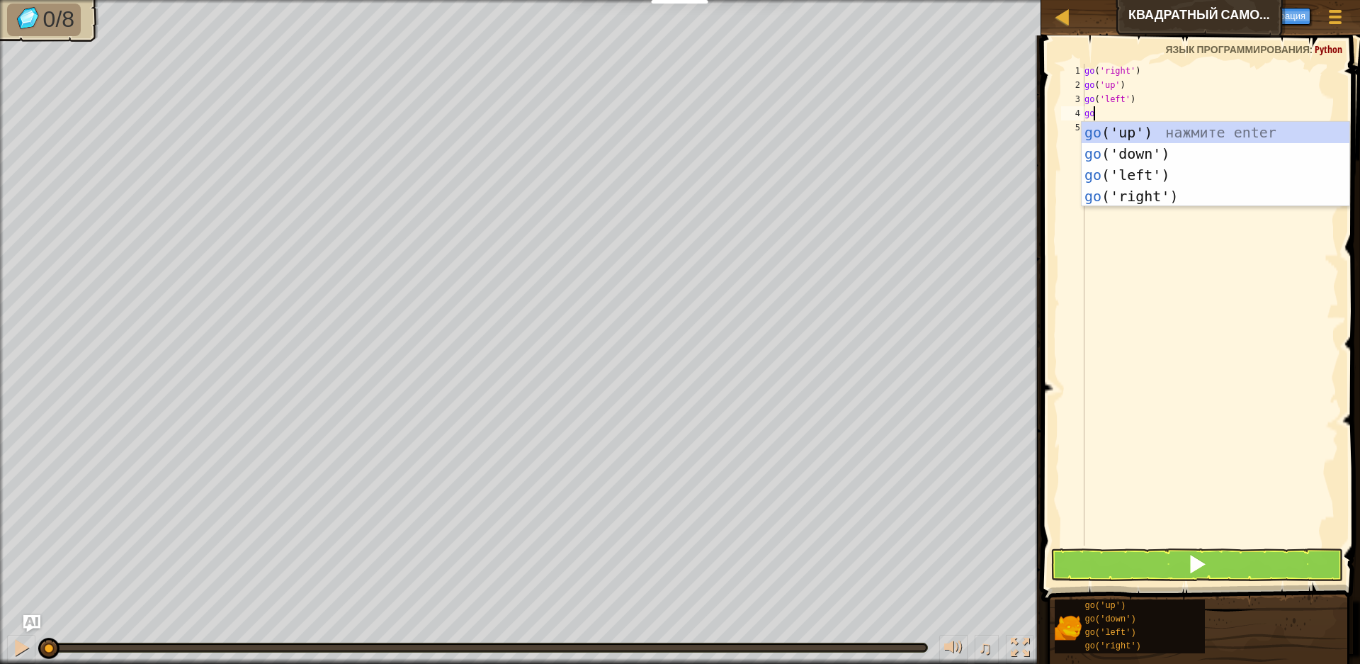
type textarea "go l"
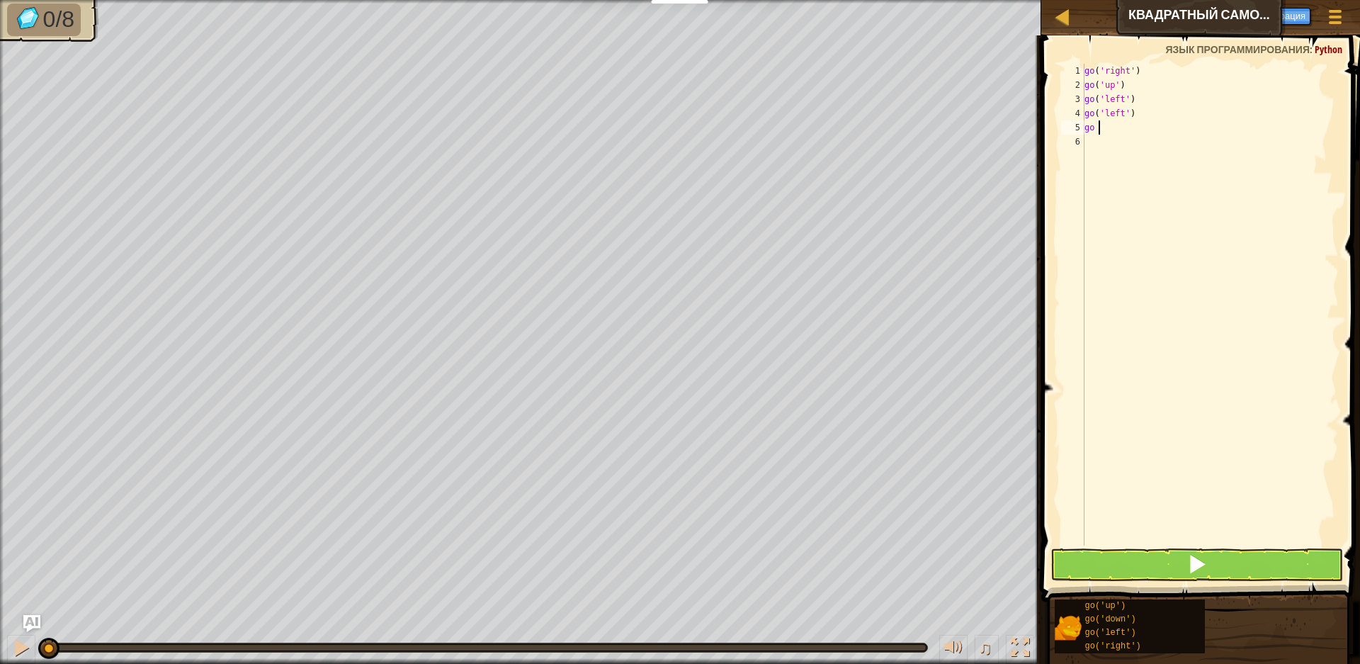
type textarea "go d"
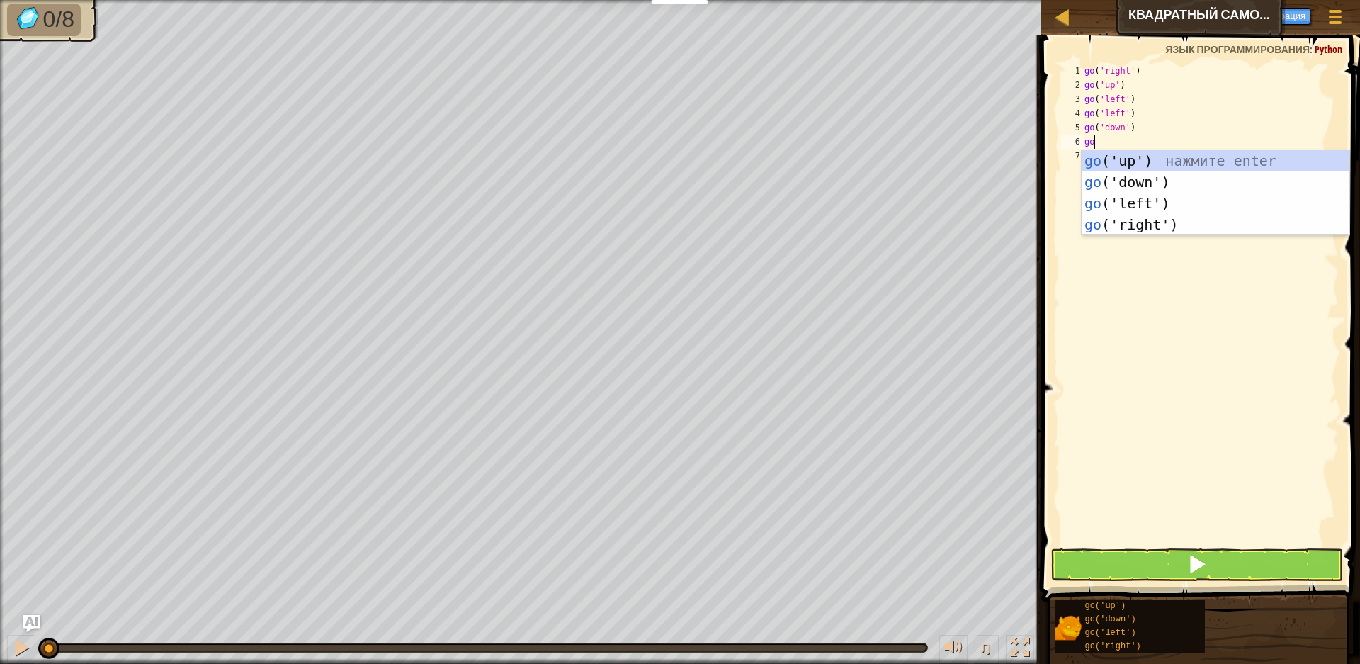
type textarea "go d"
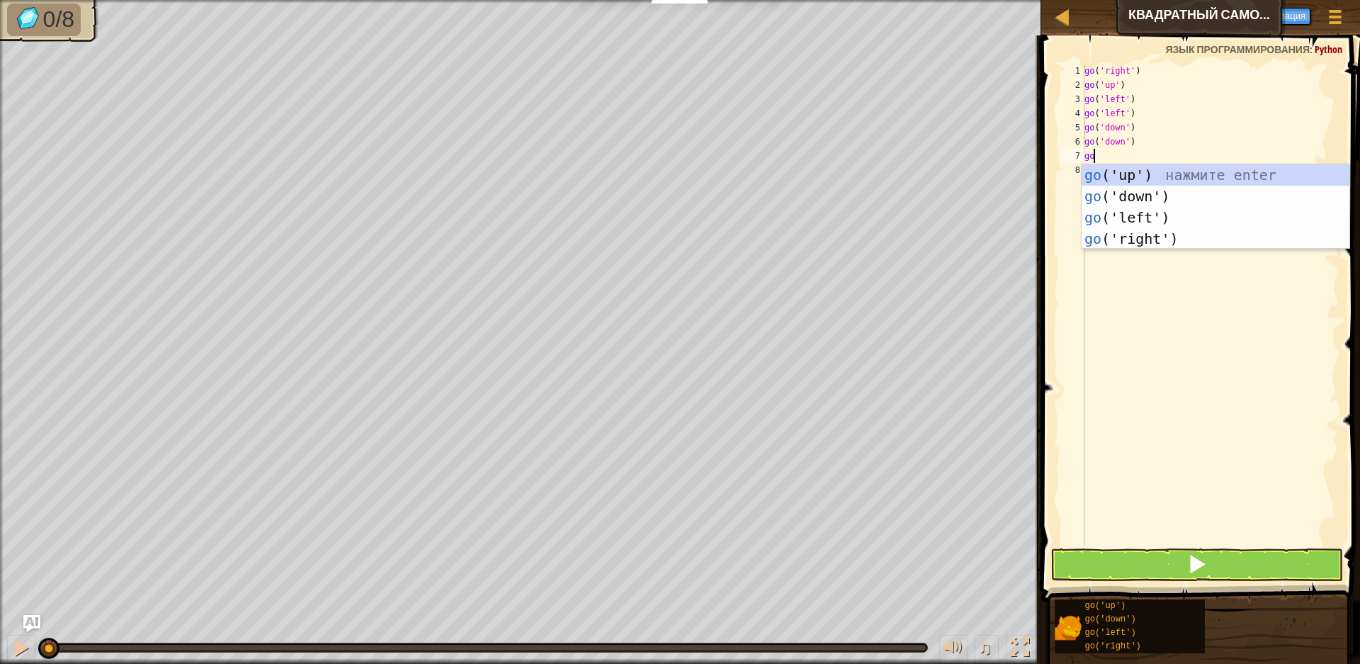
type textarea "go r"
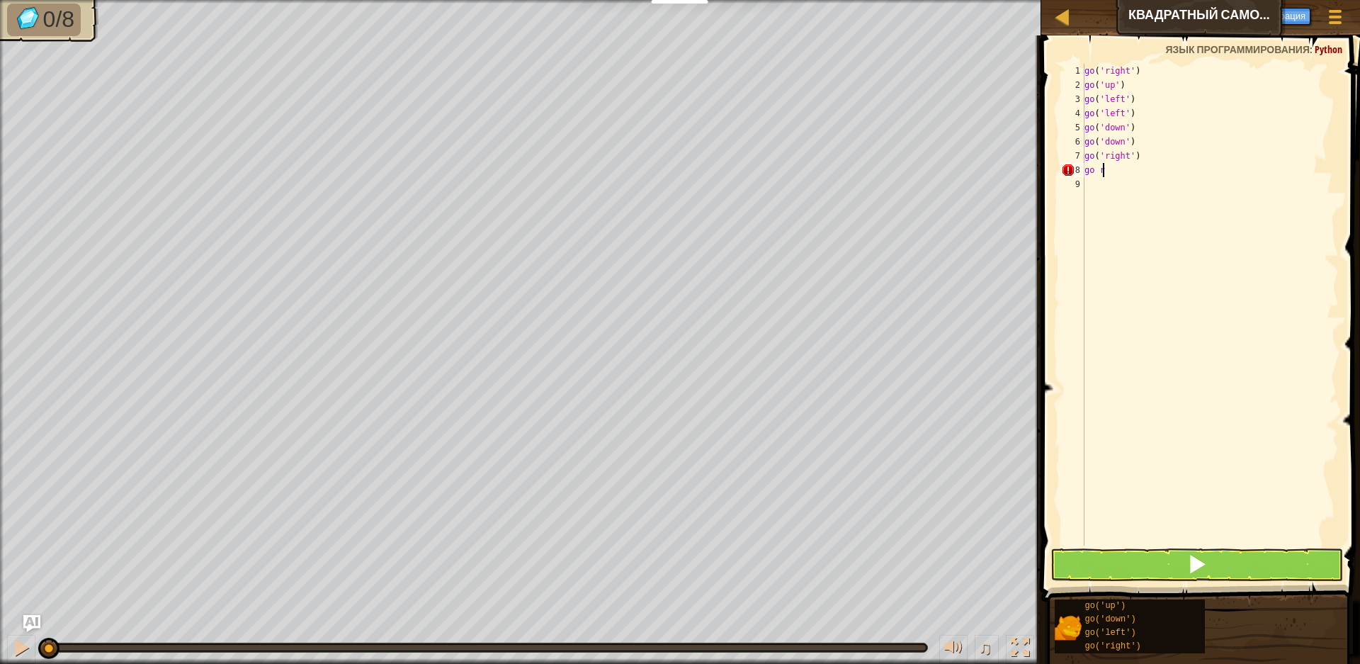
scroll to position [6, 1]
type textarea "go r"
click at [1187, 560] on span at bounding box center [1197, 564] width 20 height 20
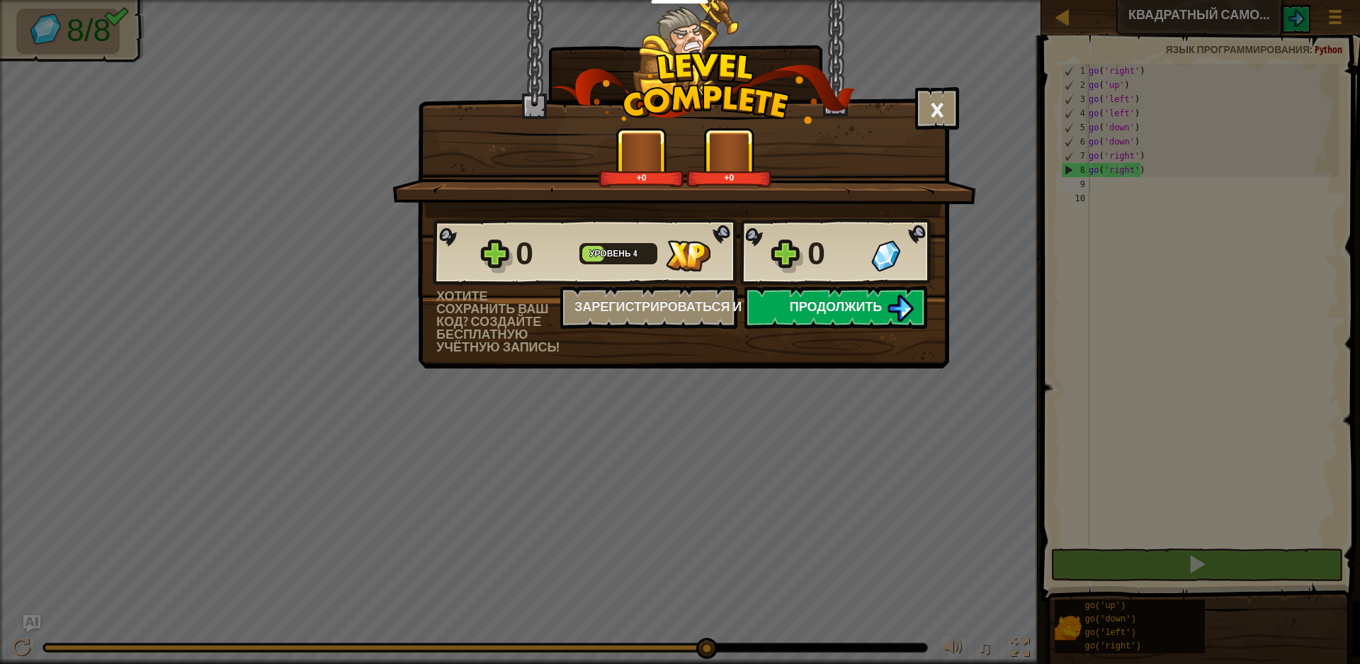
click at [870, 299] on span "Продолжить" at bounding box center [836, 306] width 93 height 18
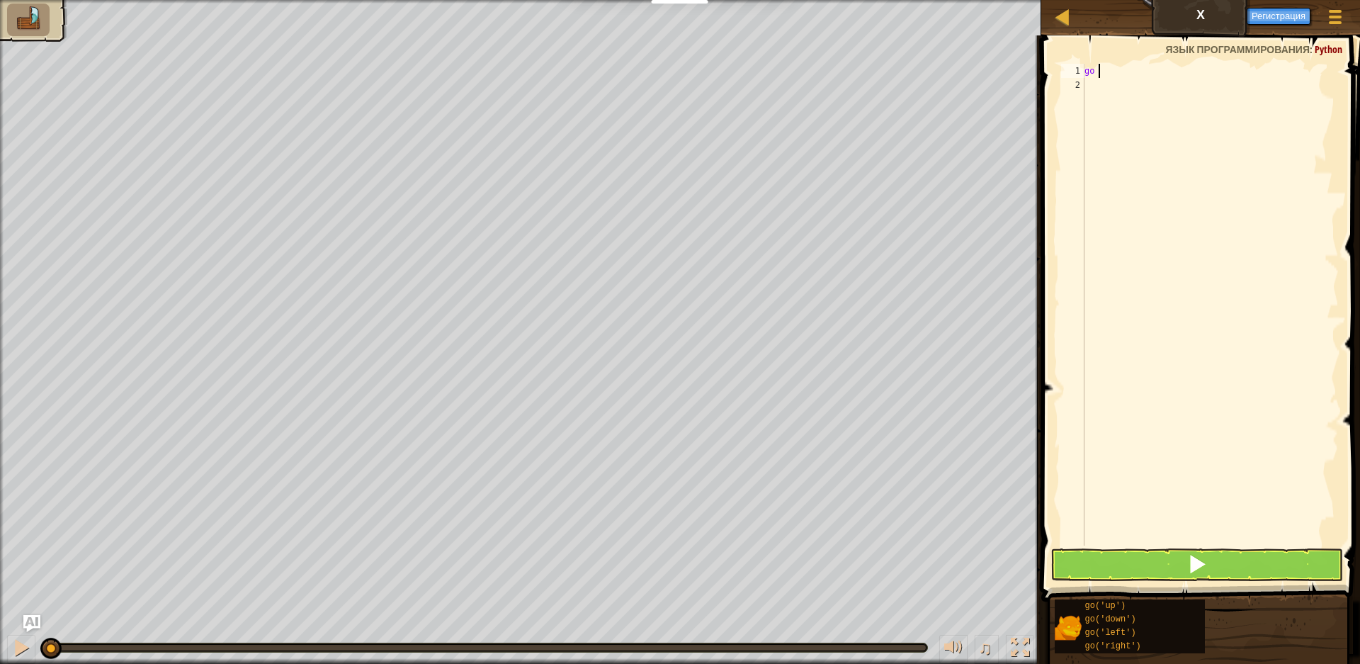
scroll to position [6, 1]
type textarea "go u"
type textarea "go r"
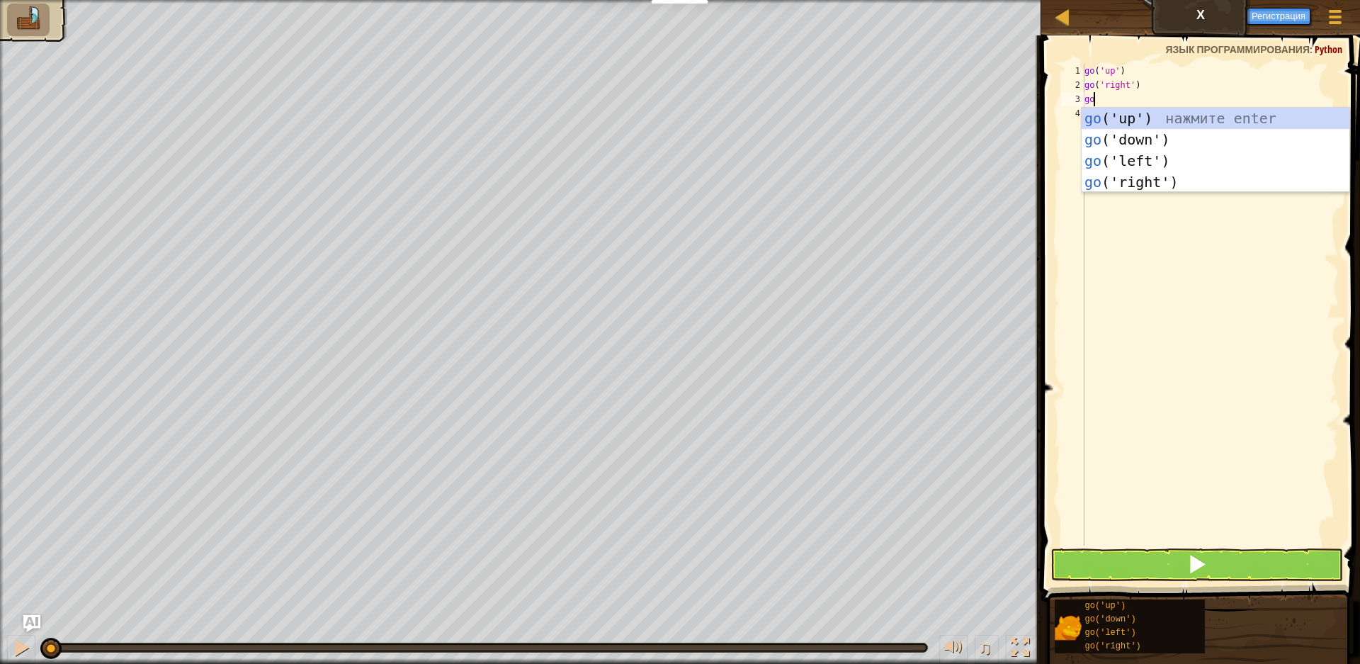
type textarea "go r"
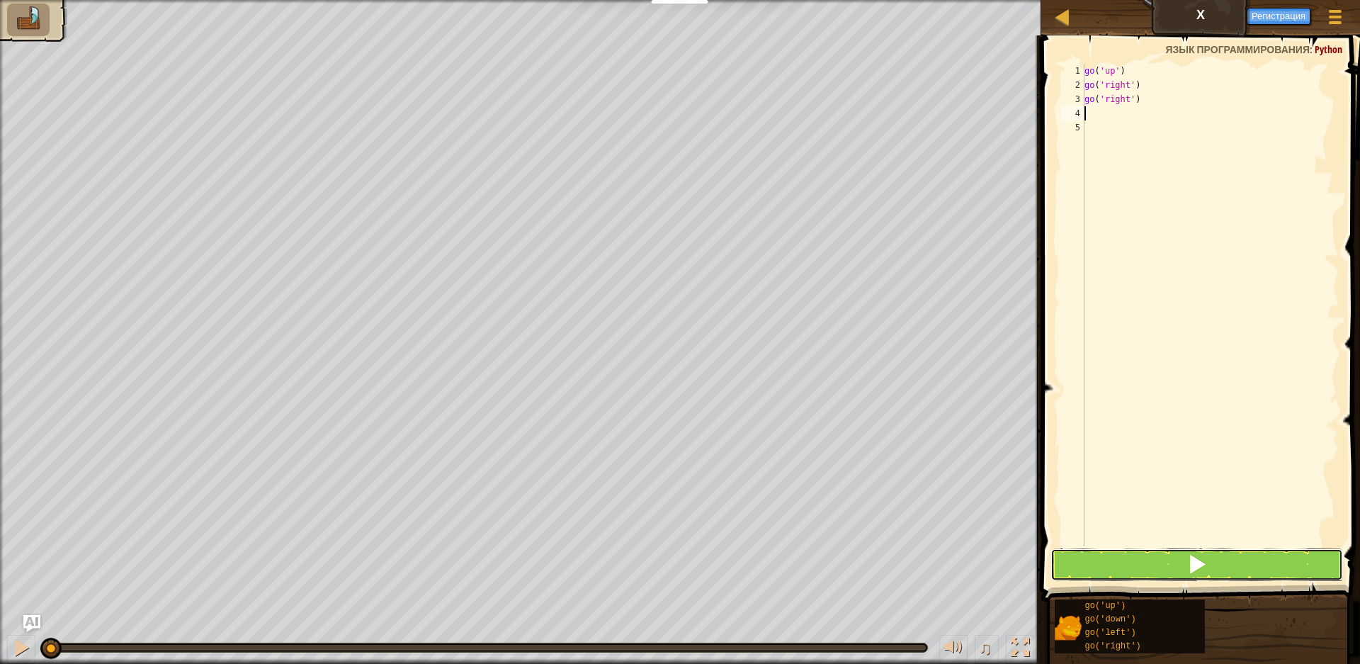
click at [1275, 572] on button at bounding box center [1196, 564] width 293 height 33
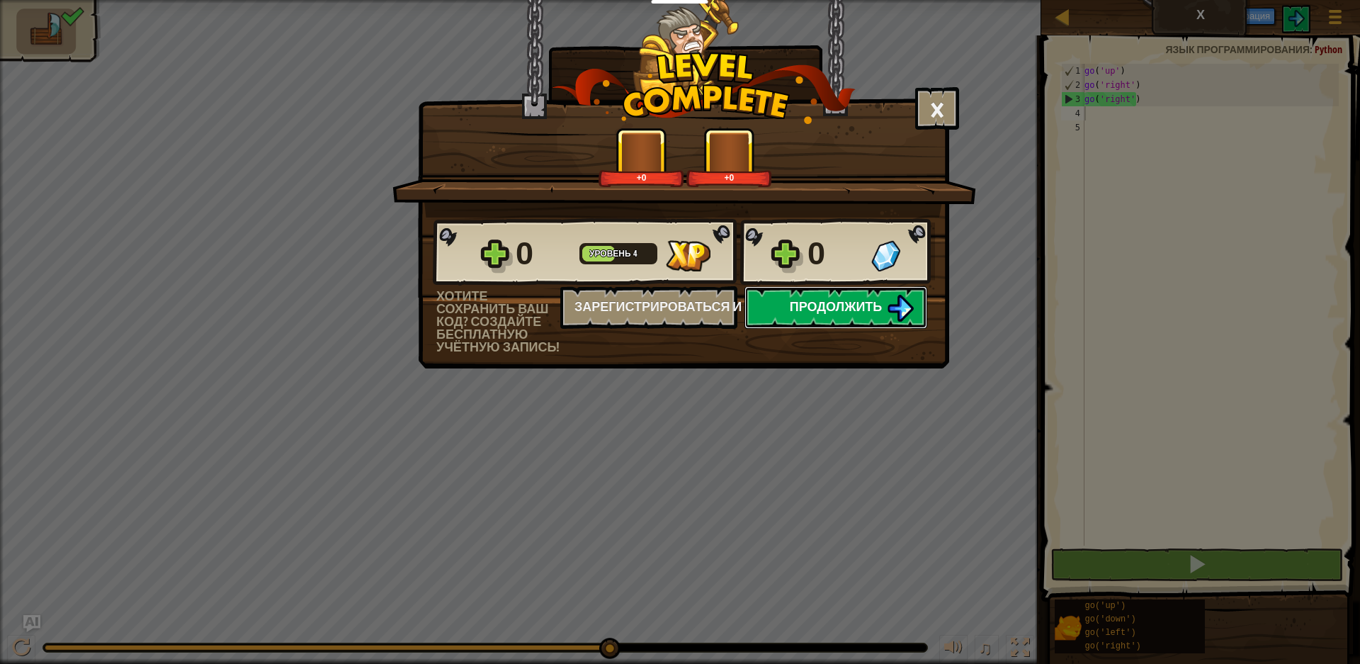
click at [822, 312] on span "Продолжить" at bounding box center [836, 306] width 93 height 18
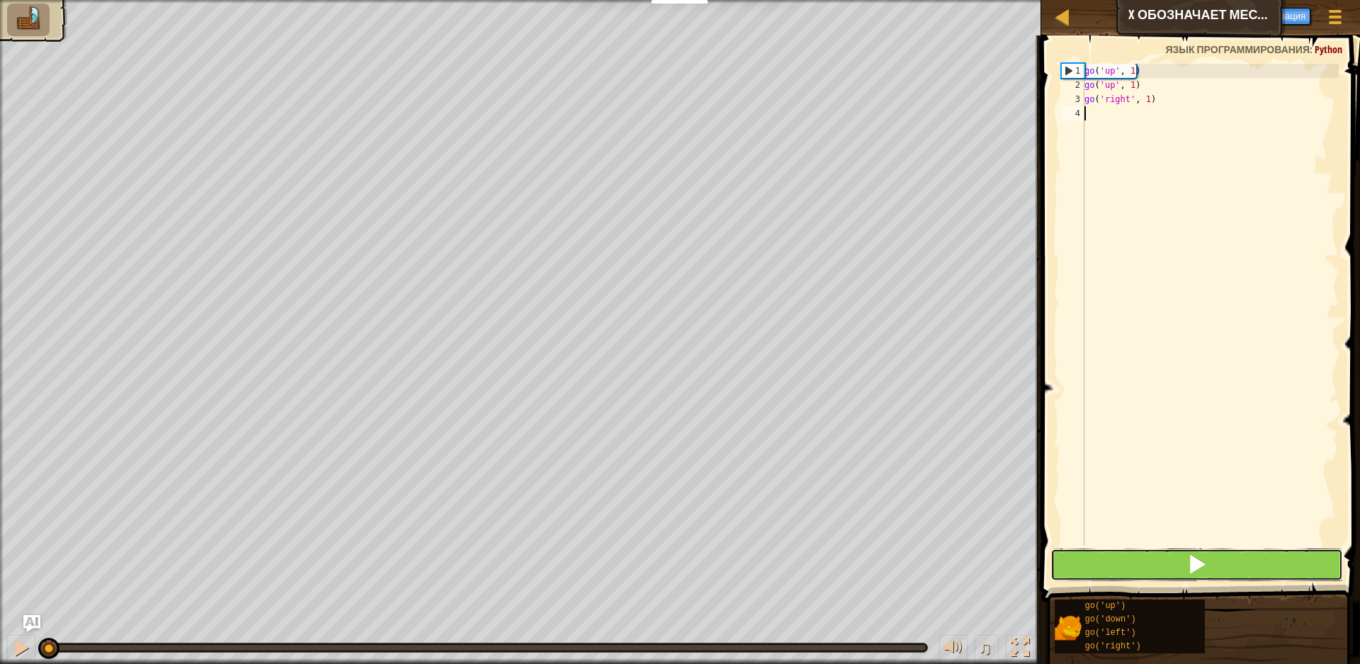
click at [1220, 556] on button at bounding box center [1196, 564] width 293 height 33
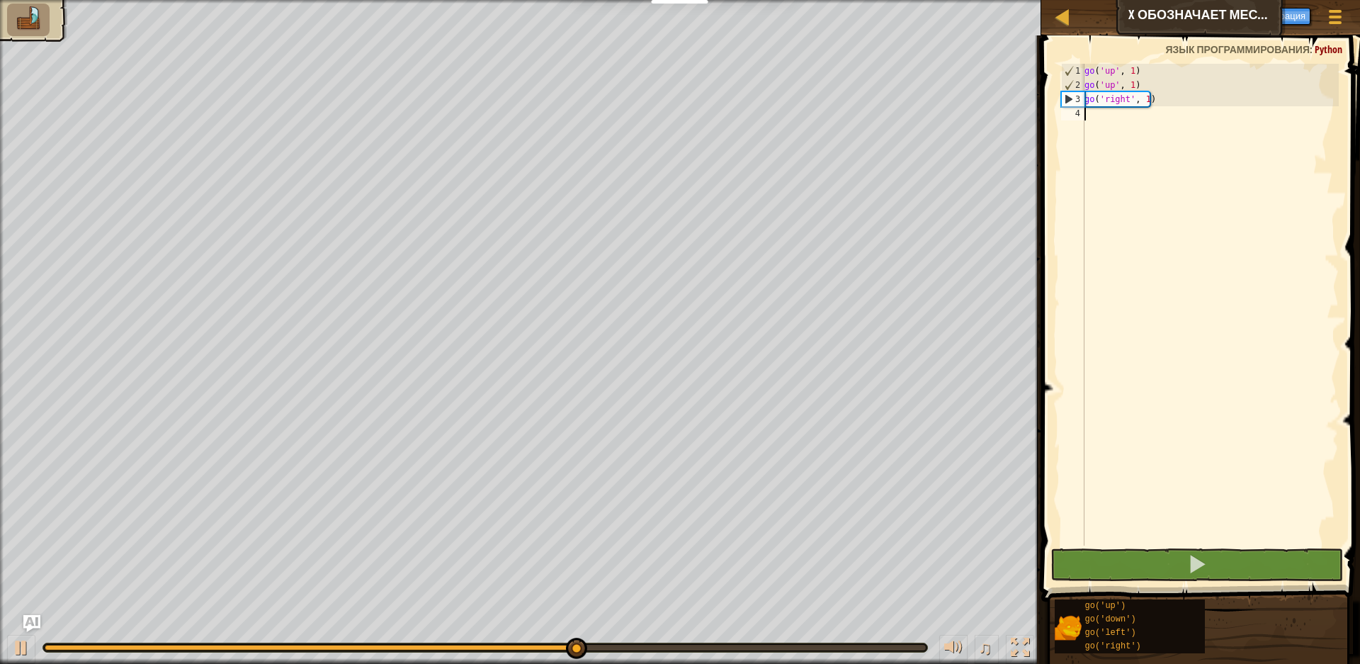
click at [1148, 96] on div "go ( 'up' , 1 ) go ( 'up' , 1 ) go ( 'right' , 1 )" at bounding box center [1210, 319] width 257 height 510
click at [1142, 96] on div "go ( 'up' , 1 ) go ( 'up' , 1 ) go ( 'right' , 1 )" at bounding box center [1210, 305] width 257 height 482
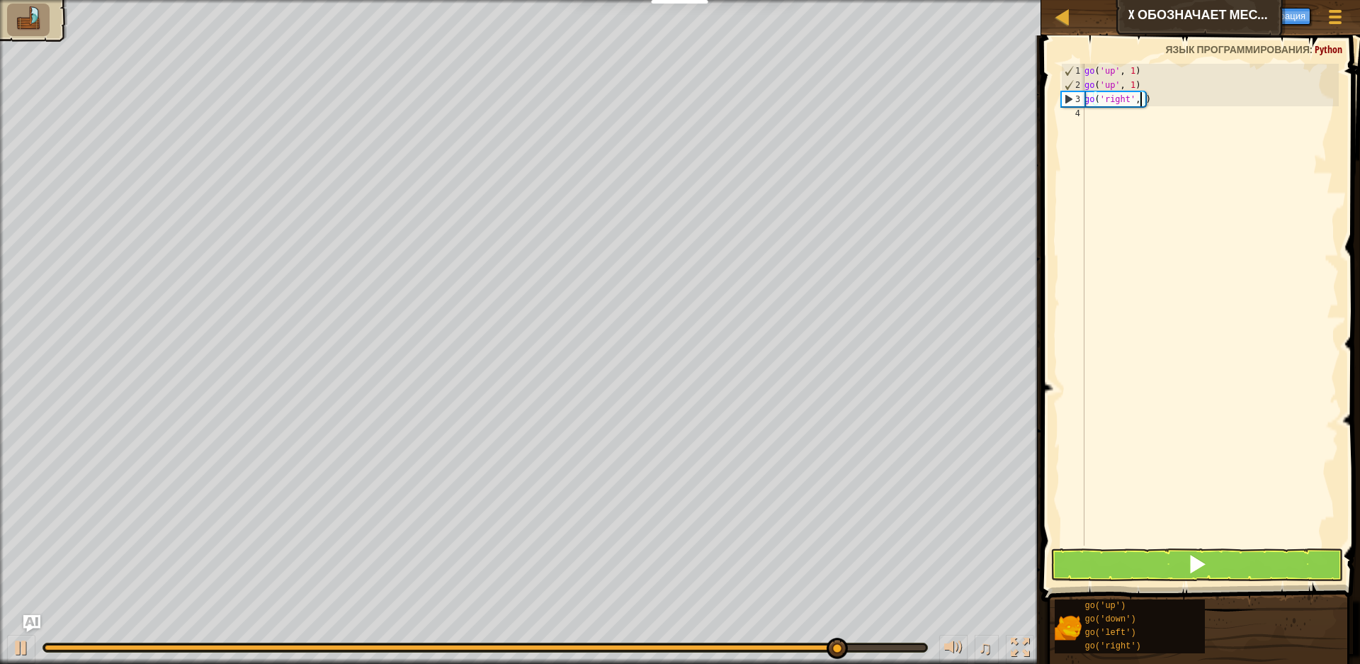
scroll to position [6, 4]
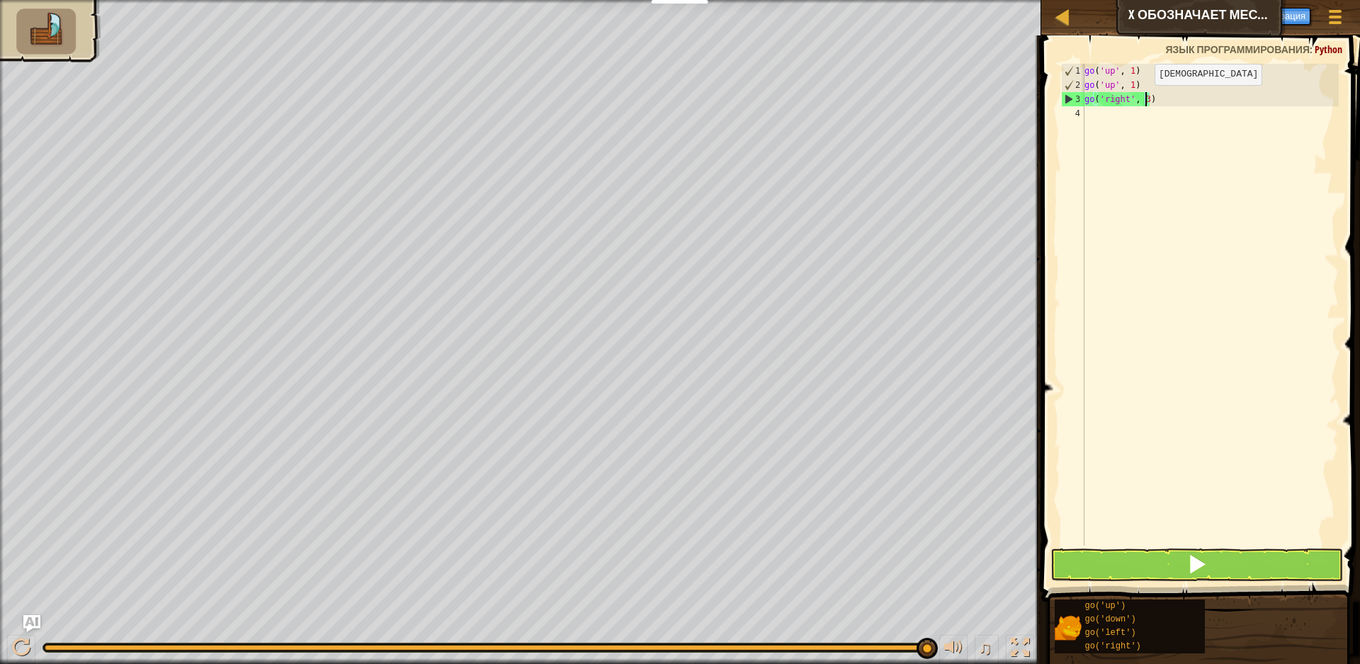
type textarea "go('right', 3)"
click at [1223, 557] on button at bounding box center [1196, 564] width 293 height 33
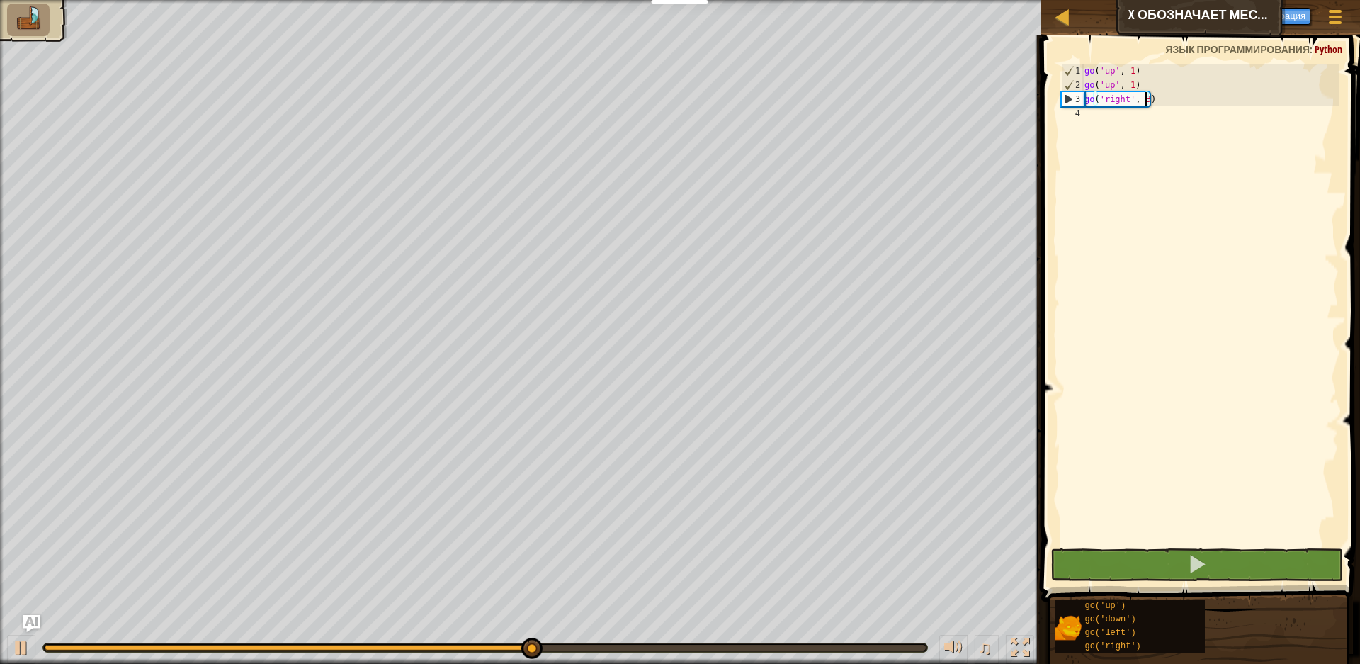
click at [1125, 115] on div "go ( 'up' , 1 ) go ( 'up' , 1 ) go ( 'right' , 3 )" at bounding box center [1210, 319] width 257 height 510
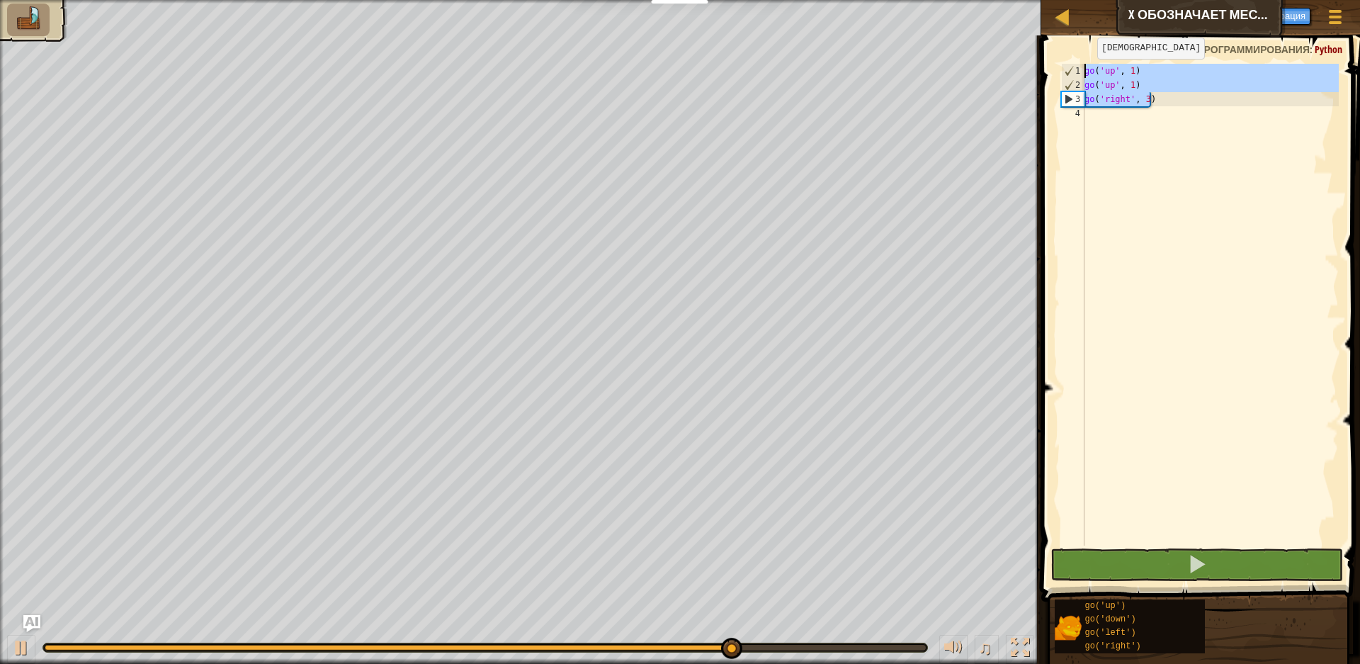
drag, startPoint x: 1161, startPoint y: 106, endPoint x: 1059, endPoint y: 65, distance: 109.7
click at [1059, 65] on div "1 2 3 4 go ( 'up' , 1 ) go ( 'up' , 1 ) go ( 'right' , 3 ) הההההההההההההההההההה…" at bounding box center [1198, 305] width 280 height 482
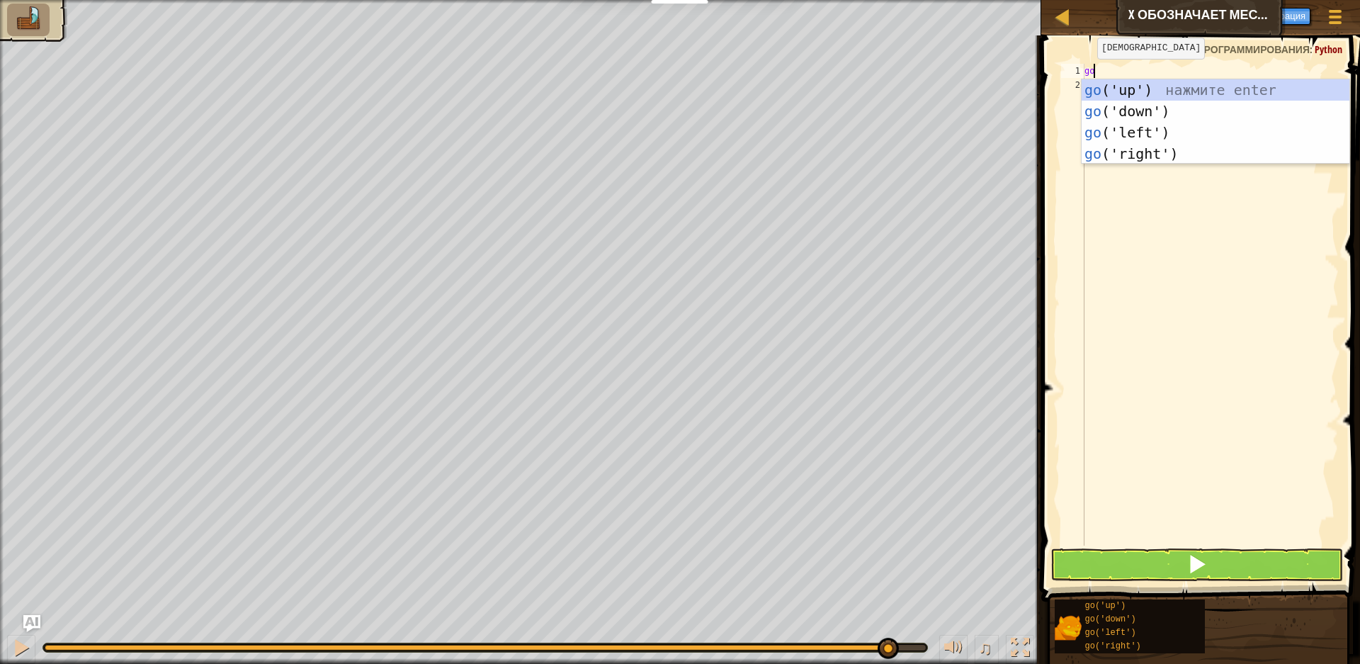
type textarea "go('up', 1) go('right', 3)"
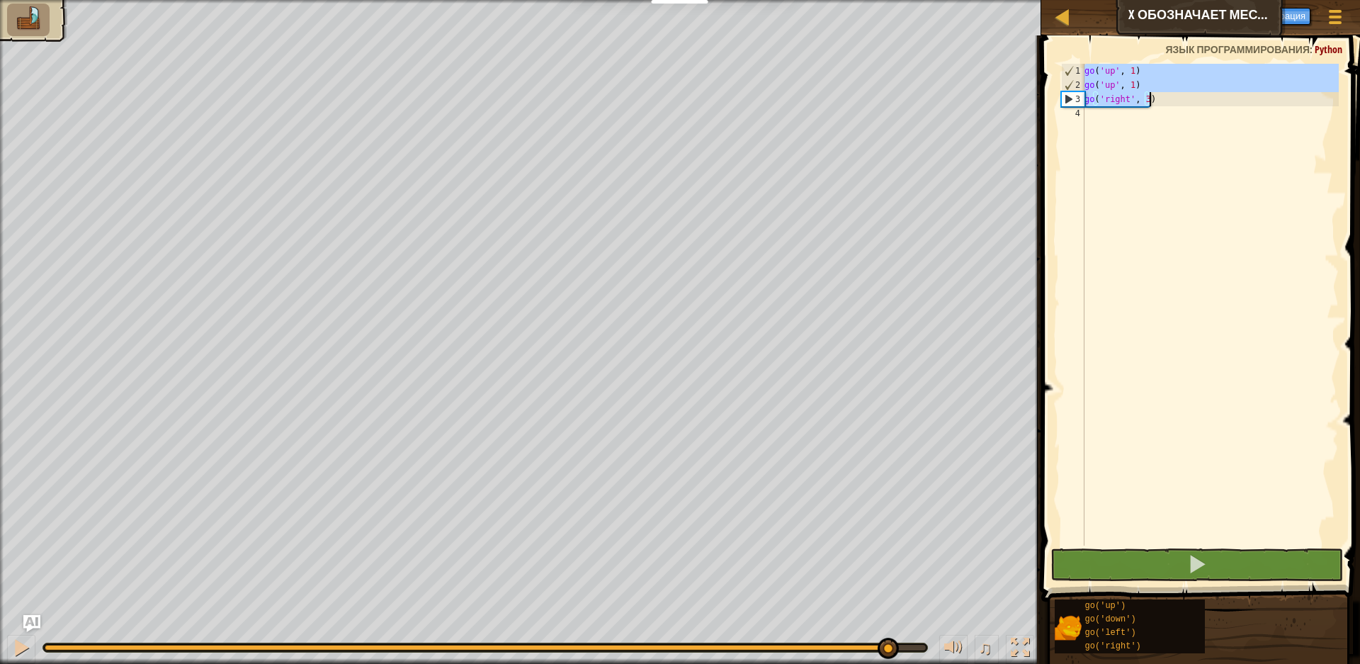
click at [1157, 108] on div "go ( 'up' , 1 ) go ( 'up' , 1 ) go ( 'right' , 3 )" at bounding box center [1210, 319] width 257 height 510
drag, startPoint x: 1161, startPoint y: 107, endPoint x: 1083, endPoint y: 58, distance: 92.0
click at [1083, 58] on div "1 2 3 4 go ( 'up' , 1 ) go ( 'up' , 1 ) go ( 'right' , 3 ) הההההההההההההההההההה…" at bounding box center [1198, 346] width 323 height 608
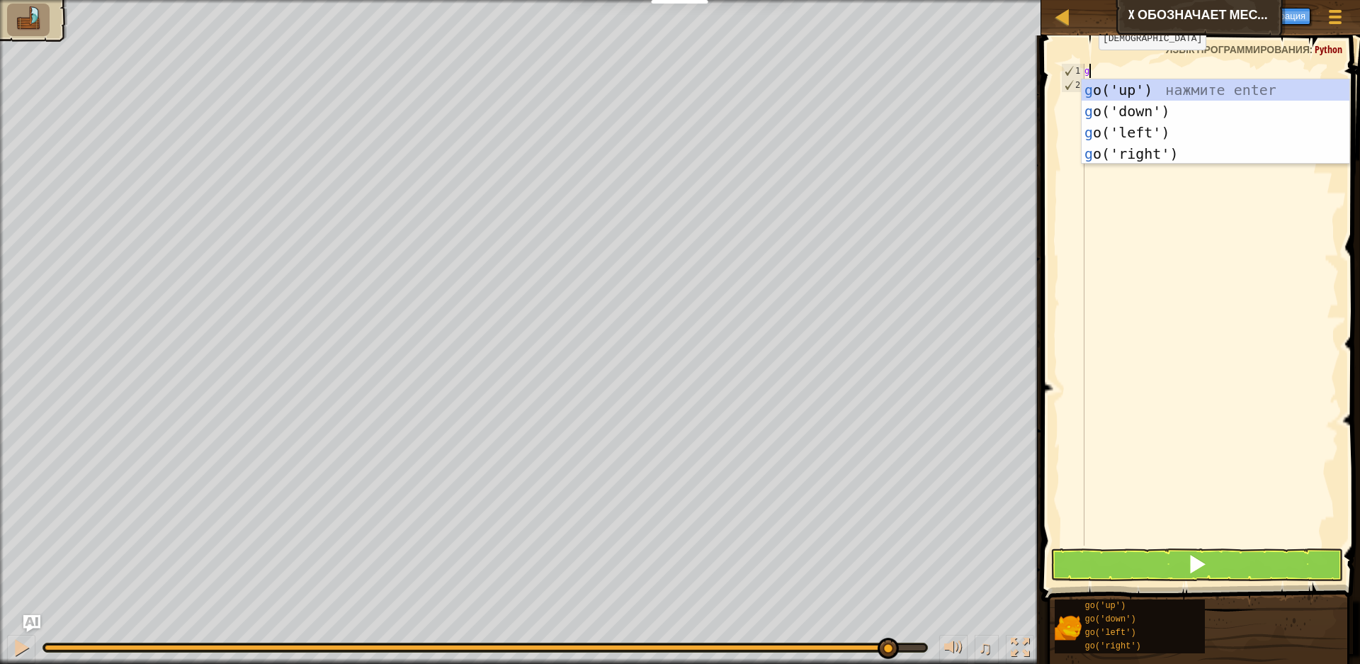
type textarea "go"
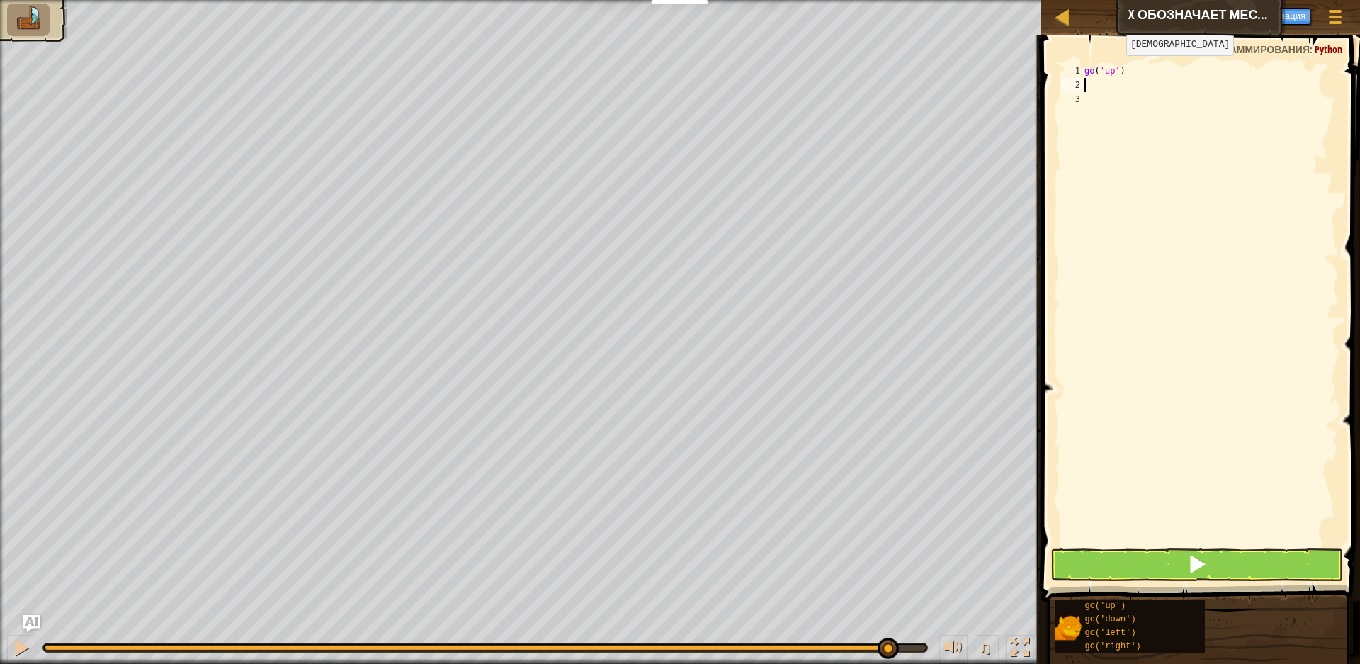
click at [1114, 69] on div "go ( 'up' )" at bounding box center [1210, 319] width 257 height 510
type textarea "go('up', 2)"
click at [1250, 563] on button at bounding box center [1196, 564] width 293 height 33
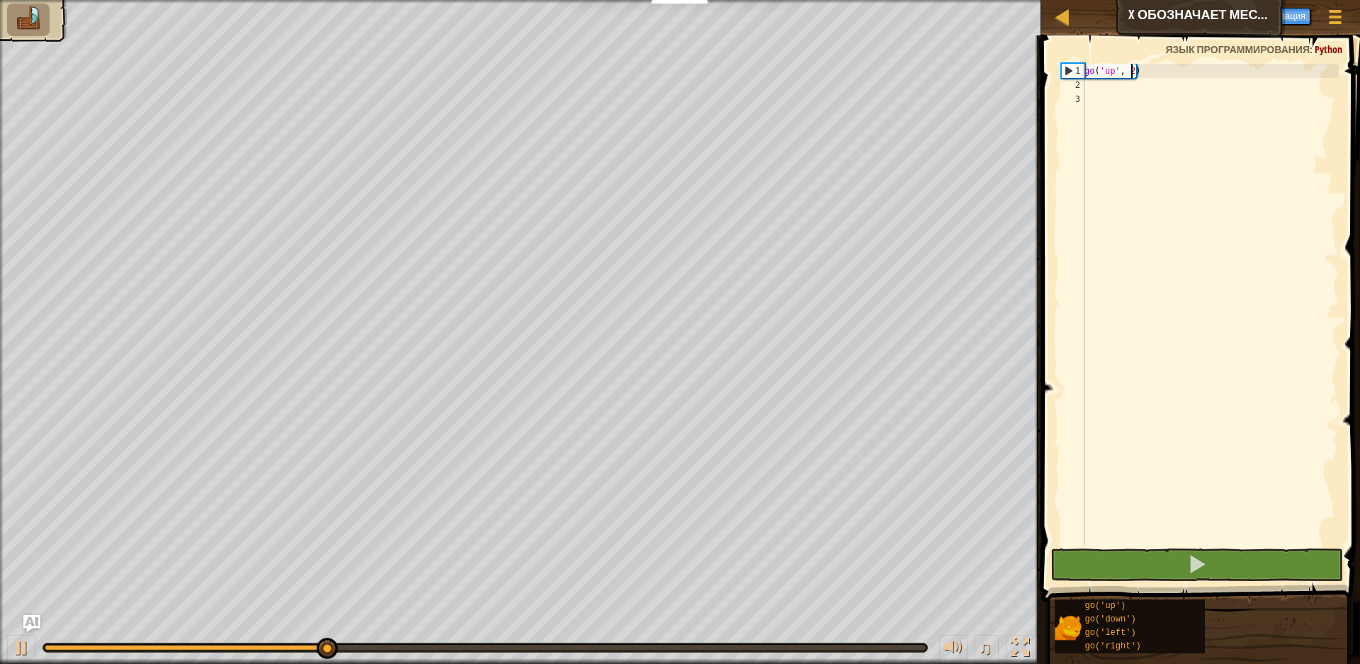
click at [1233, 548] on span at bounding box center [1202, 298] width 330 height 608
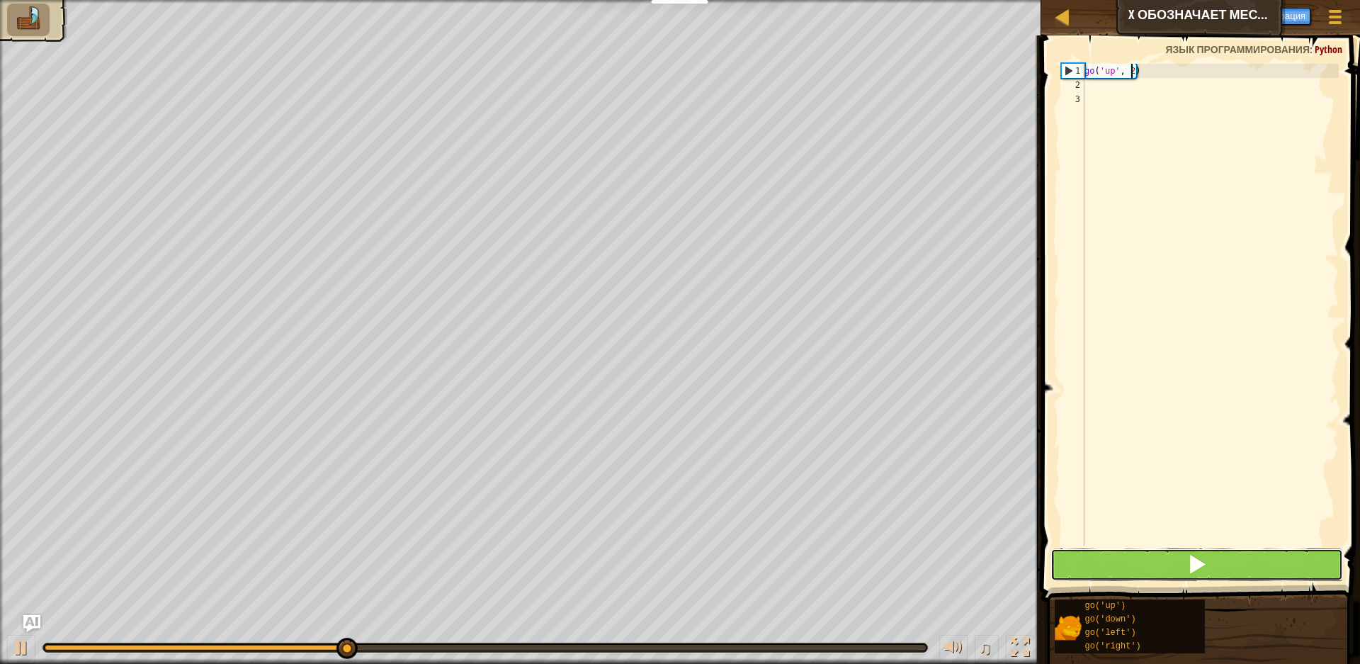
click at [1230, 555] on button at bounding box center [1196, 564] width 293 height 33
type textarea "go ri"
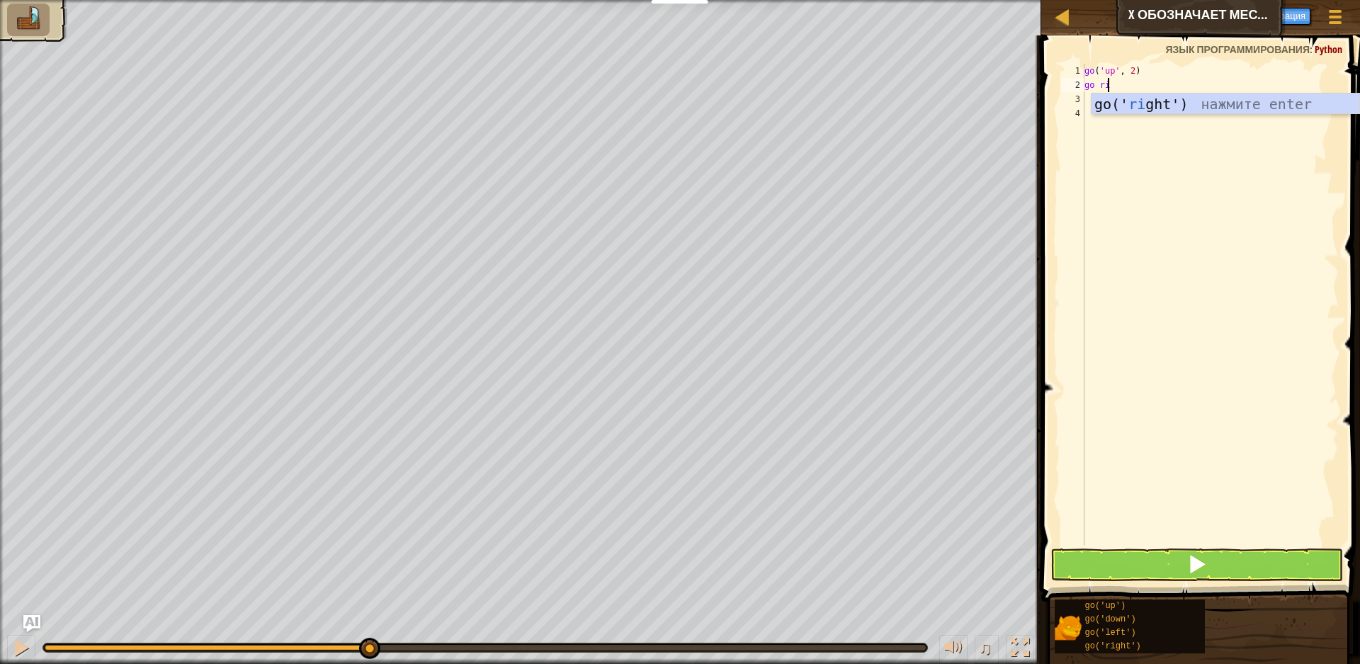
scroll to position [6, 0]
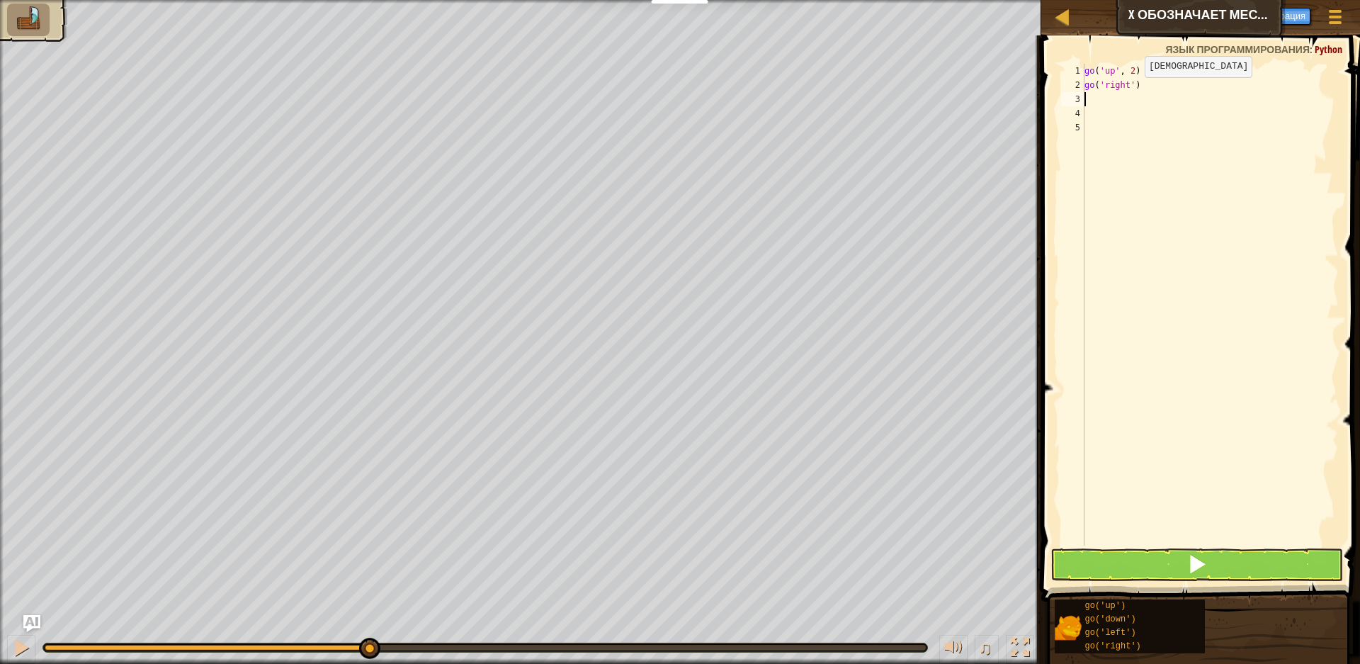
click at [1134, 88] on div "go ( 'up' , 2 ) go ( 'right' )" at bounding box center [1210, 319] width 257 height 510
type textarea "go('right', 3)"
type textarea "go do"
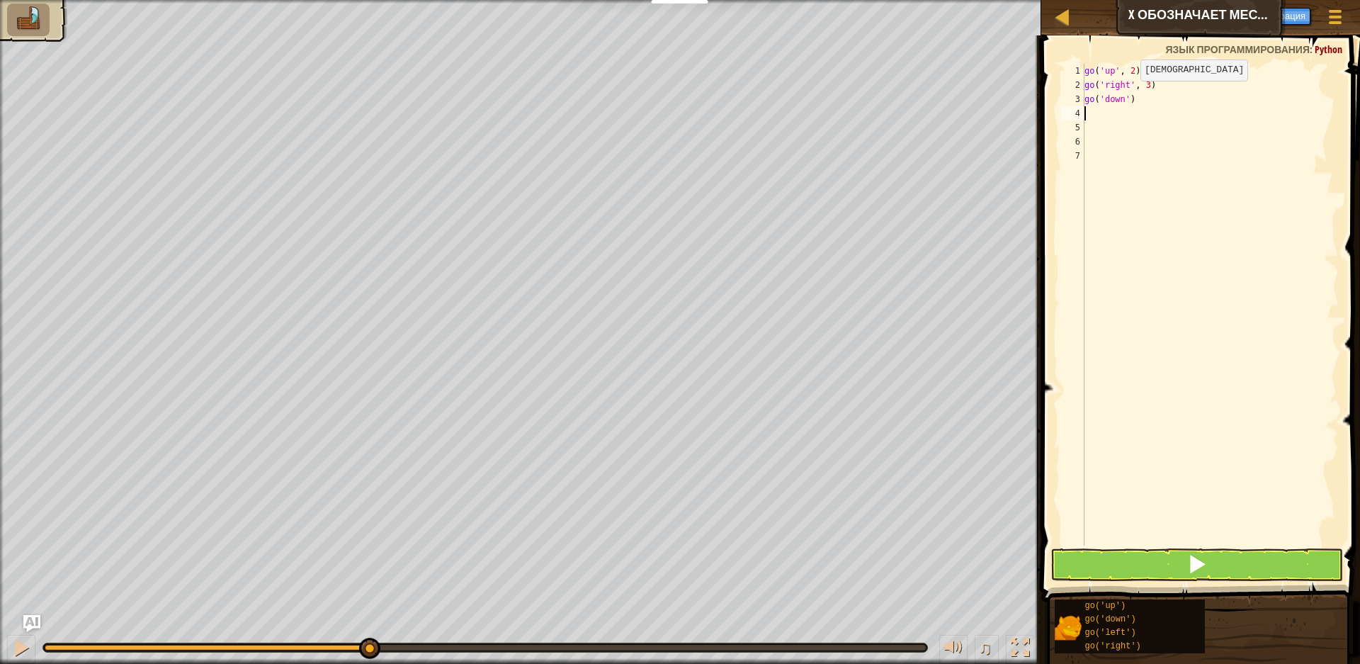
click at [1128, 95] on div "go ( 'up' , 2 ) go ( 'right' , 3 ) go ( 'down' )" at bounding box center [1210, 319] width 257 height 510
type textarea "go('down', 2)"
click at [1234, 569] on button at bounding box center [1196, 564] width 293 height 33
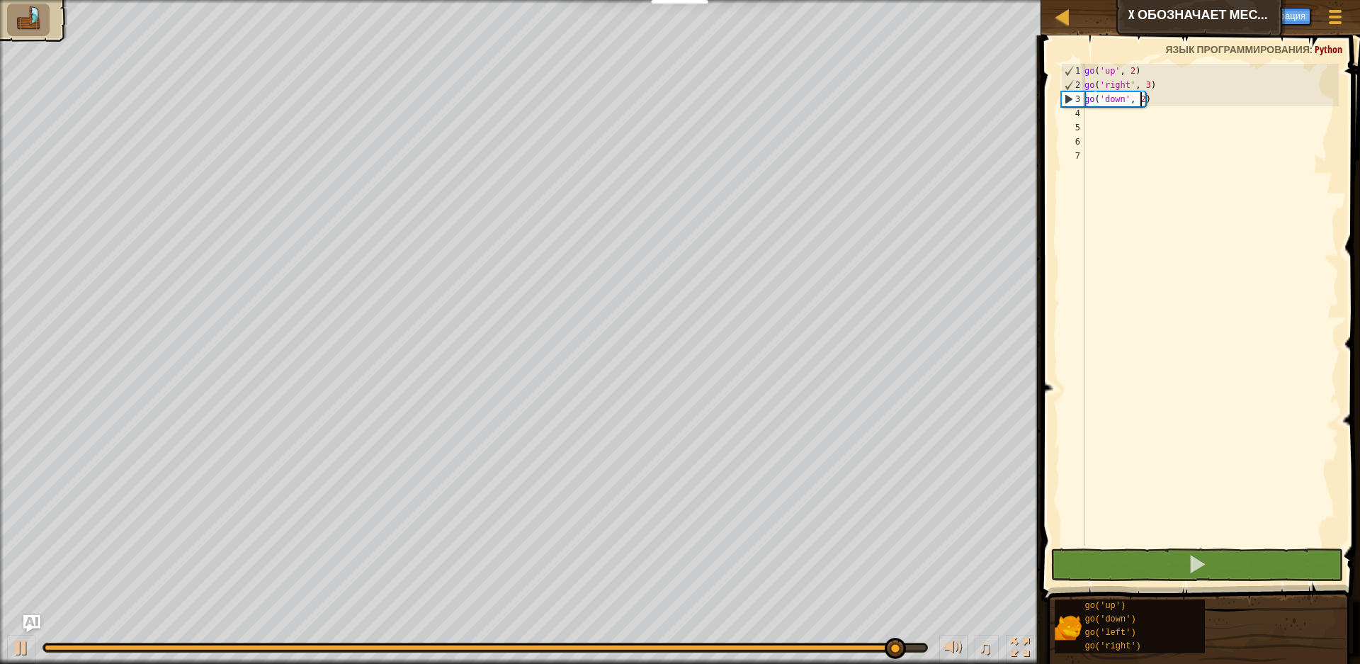
click at [1126, 108] on div "go ( 'up' , 2 ) go ( 'right' , 3 ) go ( 'down' , 2 )" at bounding box center [1210, 319] width 257 height 510
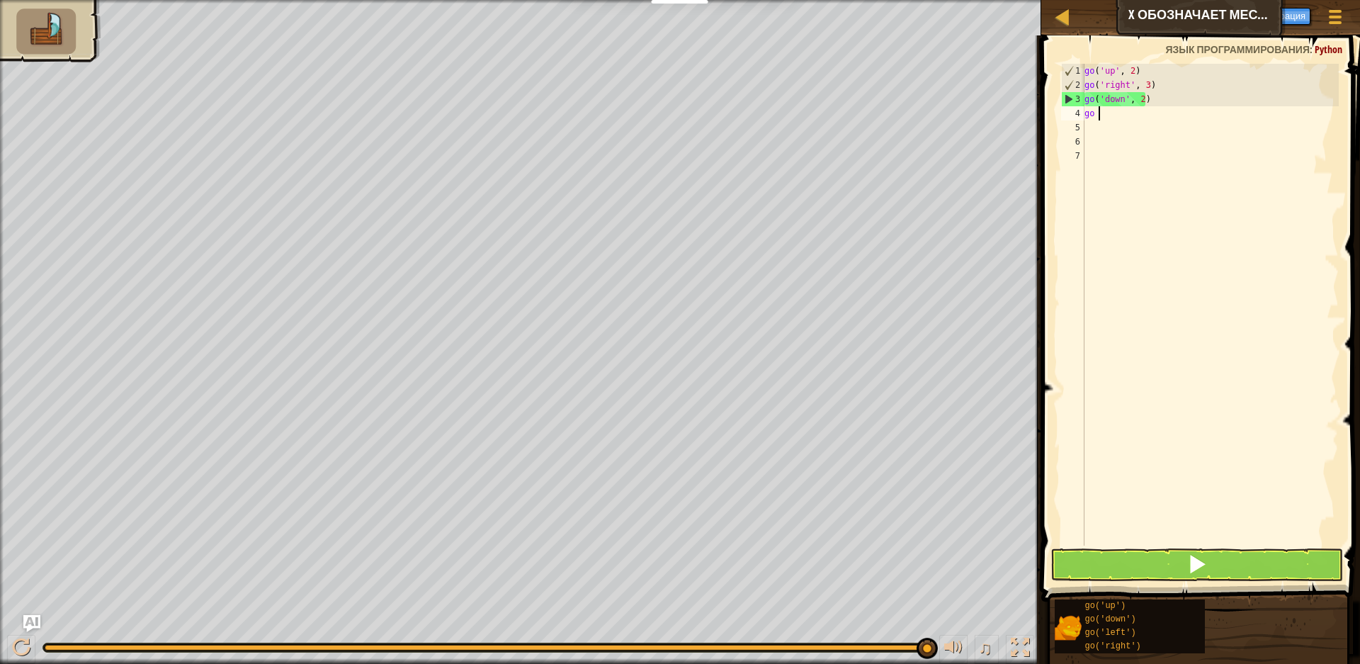
type textarea "go l"
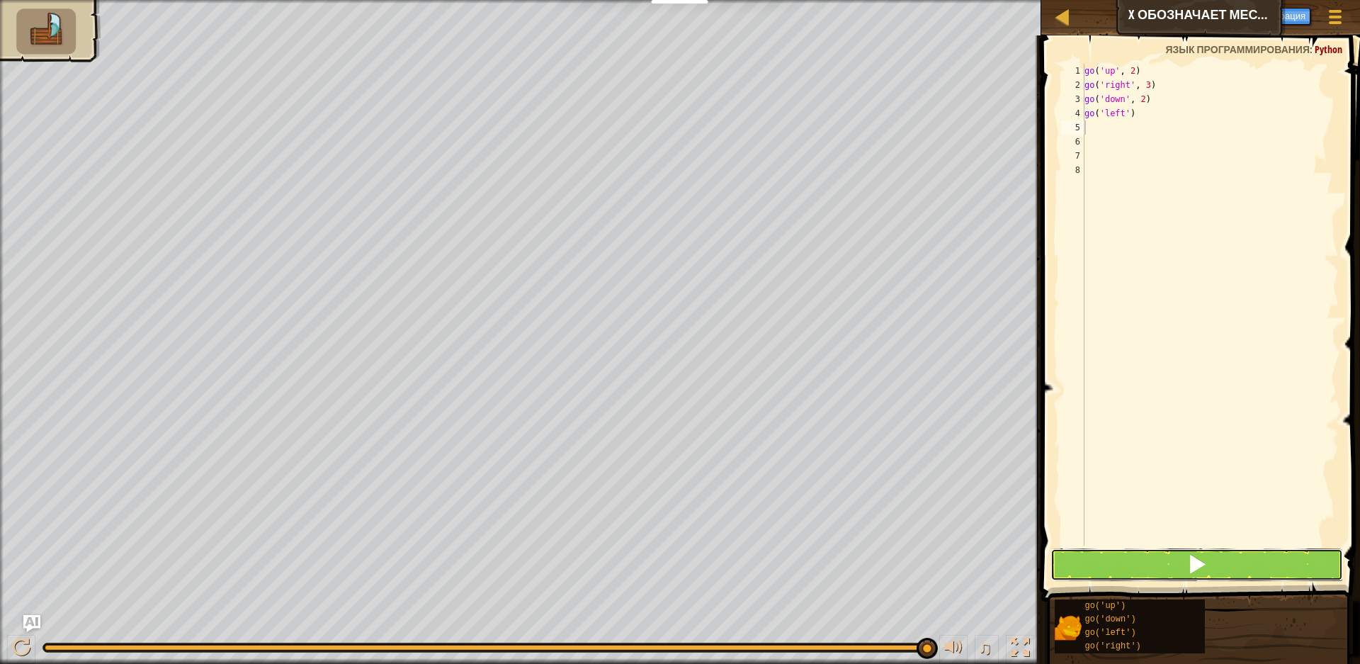
click at [1217, 570] on button at bounding box center [1196, 564] width 293 height 33
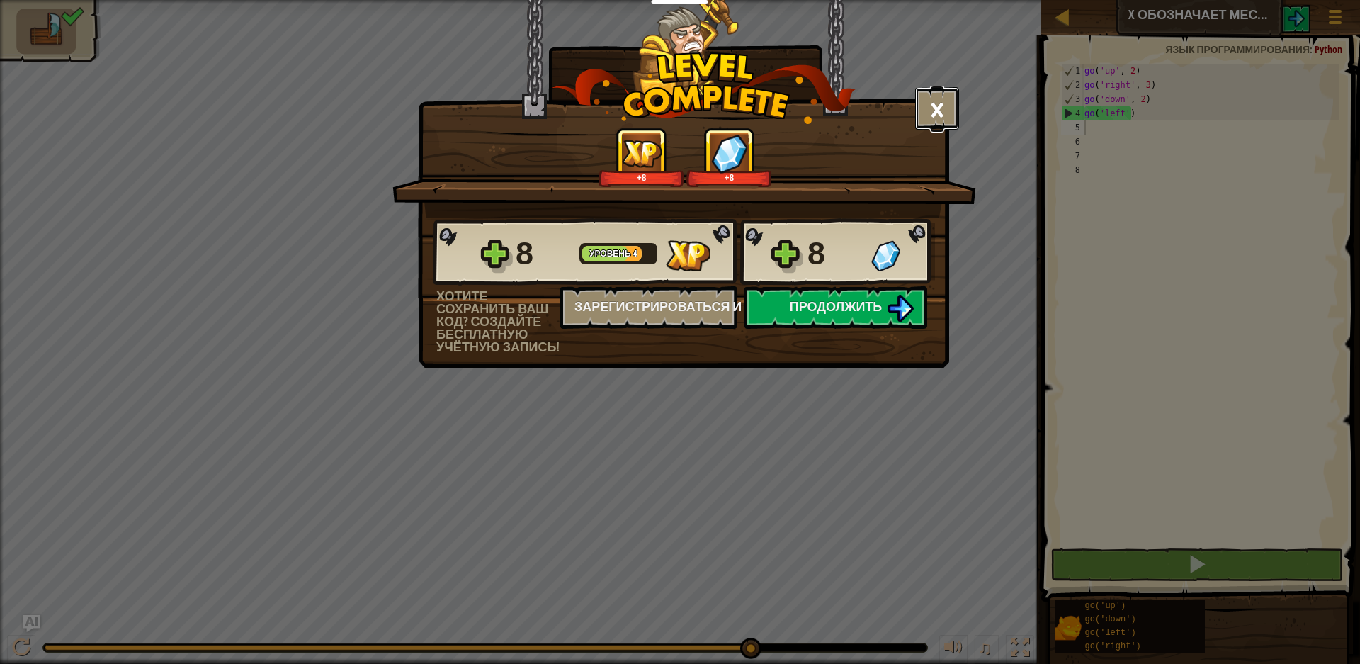
click at [932, 98] on button "×" at bounding box center [937, 108] width 44 height 42
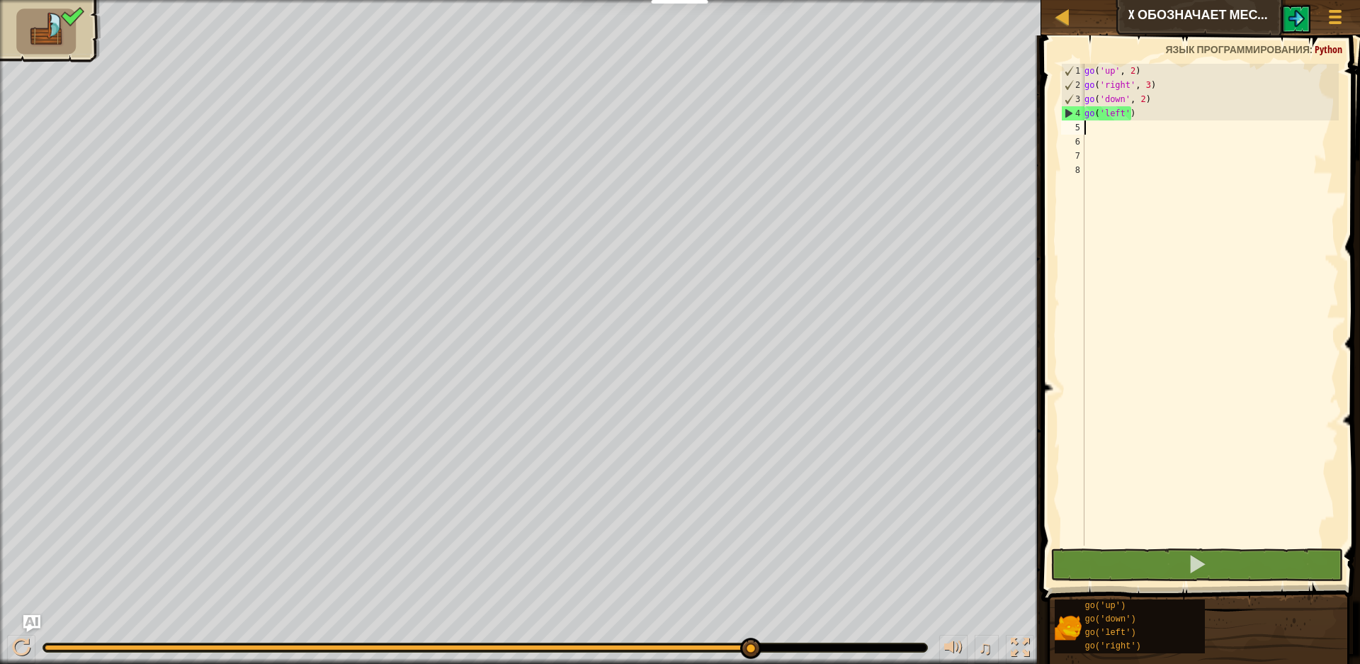
click at [1170, 123] on div "go ( 'up' , 2 ) go ( 'right' , 3 ) go ( 'down' , 2 ) go ( 'left' )" at bounding box center [1210, 319] width 257 height 510
click at [1125, 114] on div "go ( 'up' , 2 ) go ( 'right' , 3 ) go ( 'down' , 2 ) go ( 'left' )" at bounding box center [1210, 319] width 257 height 510
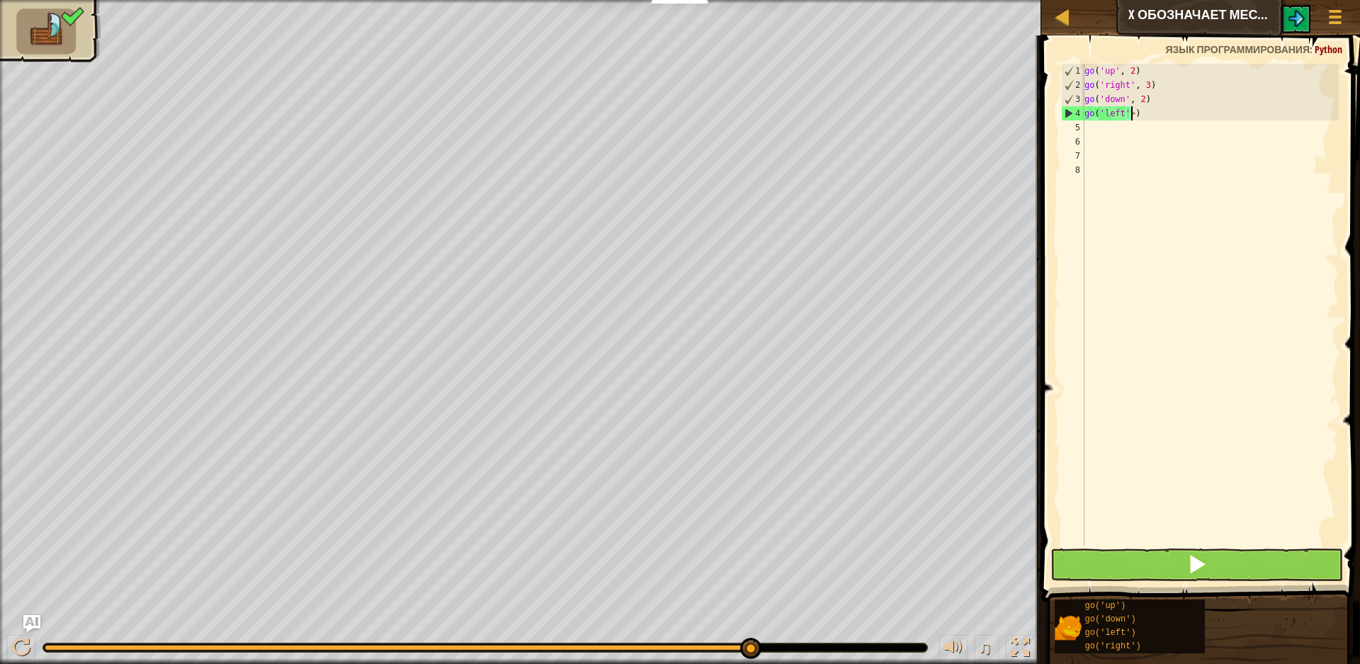
scroll to position [6, 4]
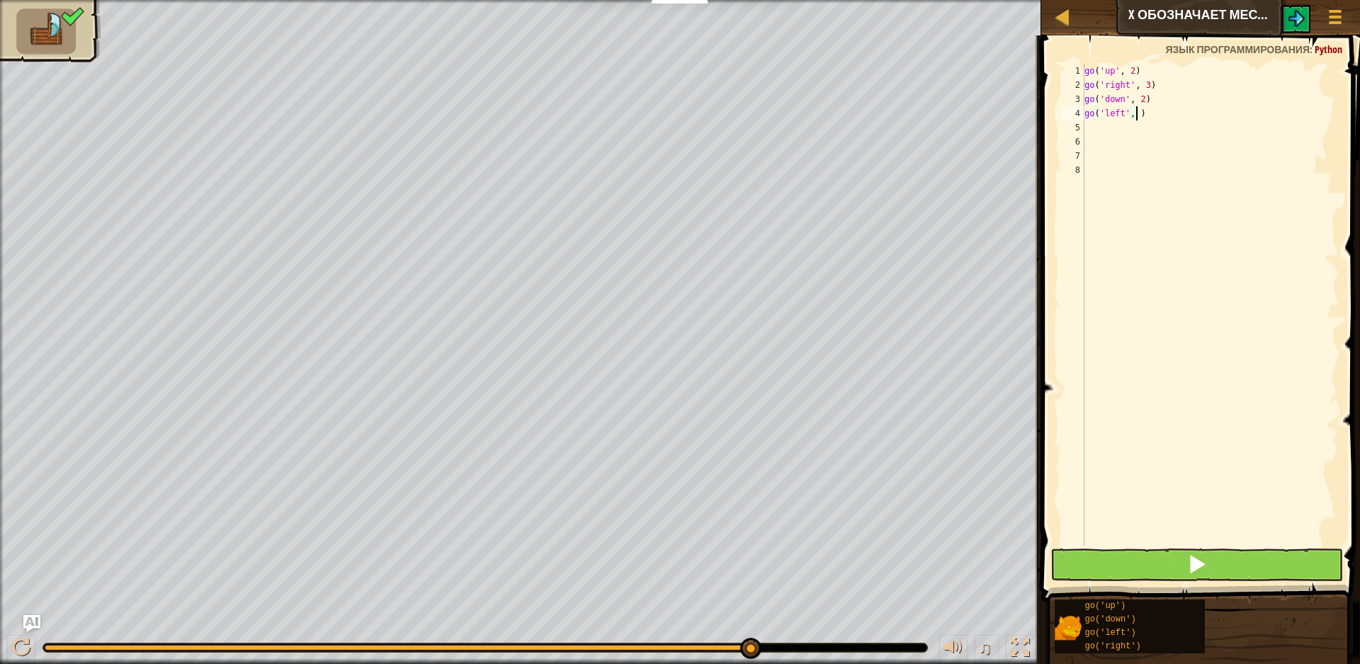
type textarea "go('left', 2)"
click at [1179, 128] on div "go ( 'up' , 2 ) go ( 'right' , 3 ) go ( 'down' , 2 ) go ( 'left' , 2 )" at bounding box center [1210, 319] width 257 height 510
type textarea "r"
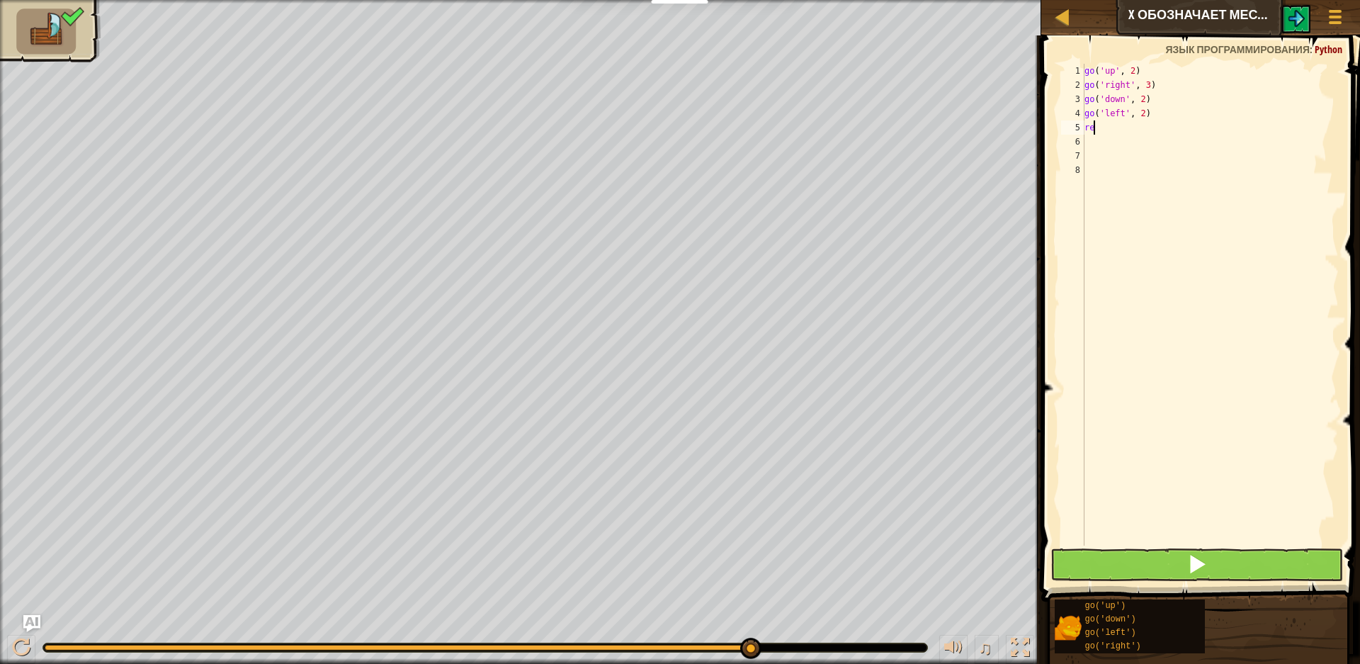
type textarea "r"
click at [1210, 554] on button at bounding box center [1196, 564] width 293 height 33
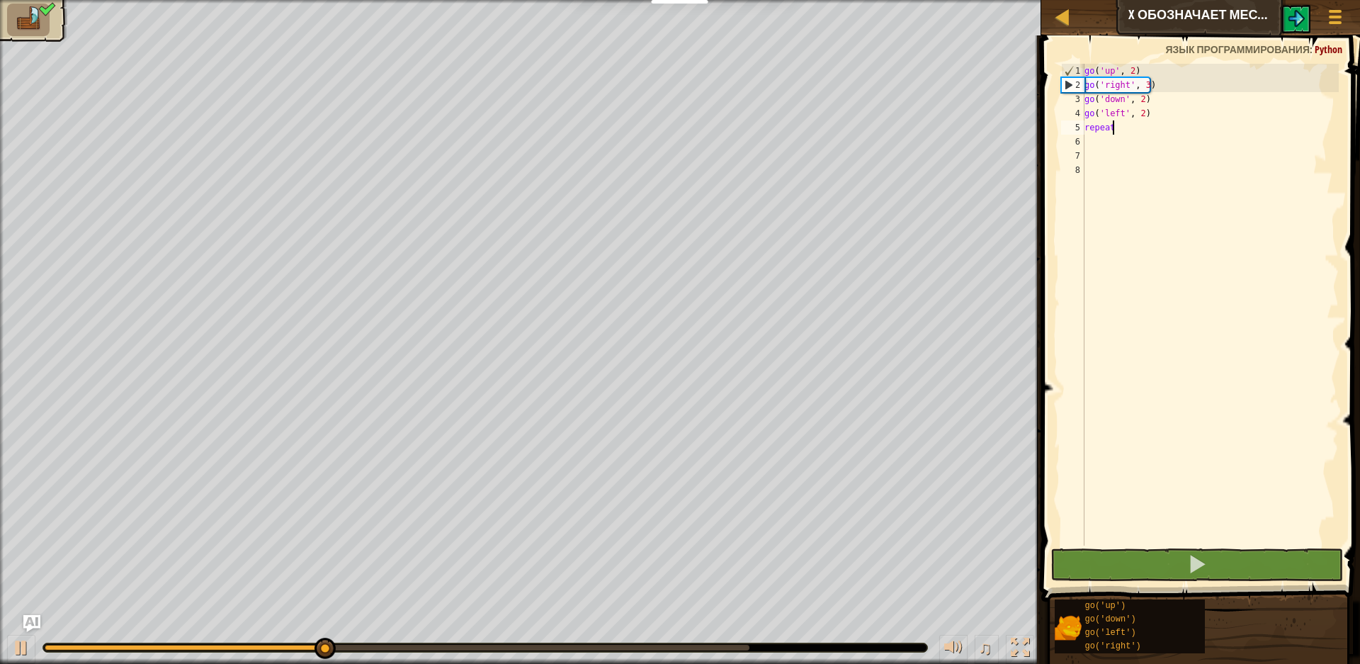
click at [1138, 113] on div "go ( 'up' , 2 ) go ( 'right' , 3 ) go ( 'down' , 2 ) go ( 'left' , 2 ) repeat" at bounding box center [1210, 319] width 257 height 510
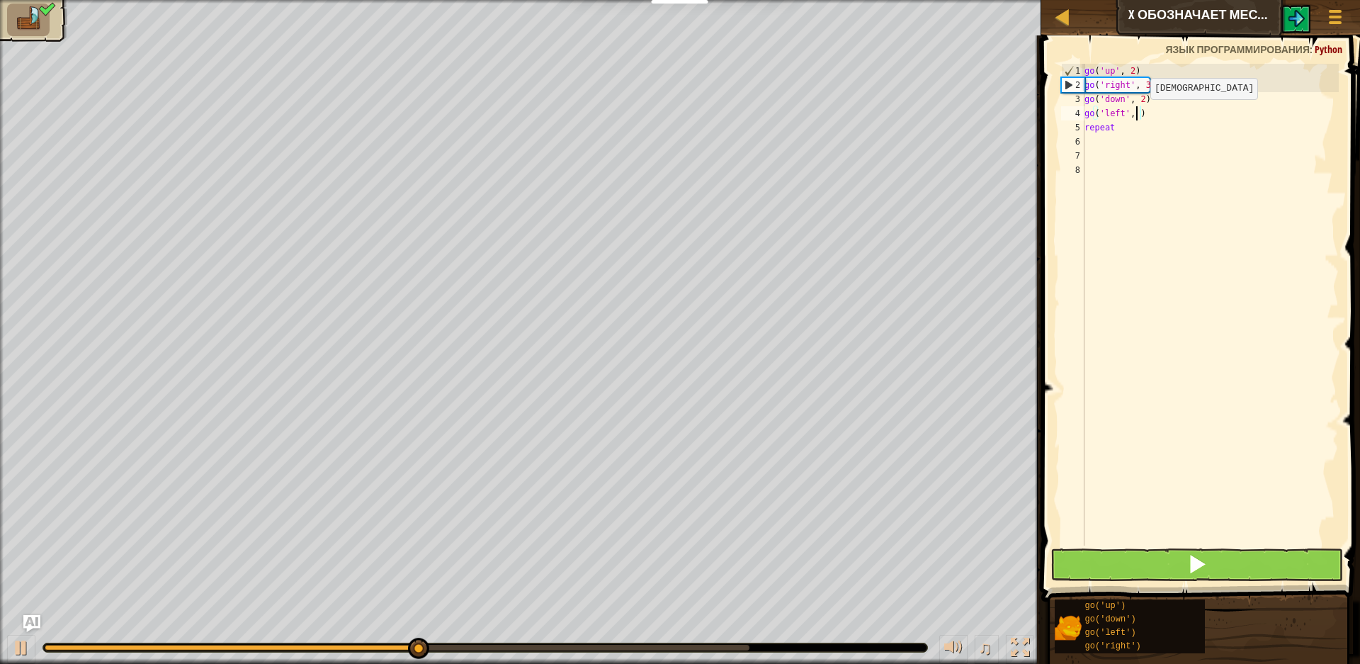
scroll to position [6, 4]
type textarea "go('left', 3)"
click at [1167, 560] on button at bounding box center [1196, 564] width 293 height 33
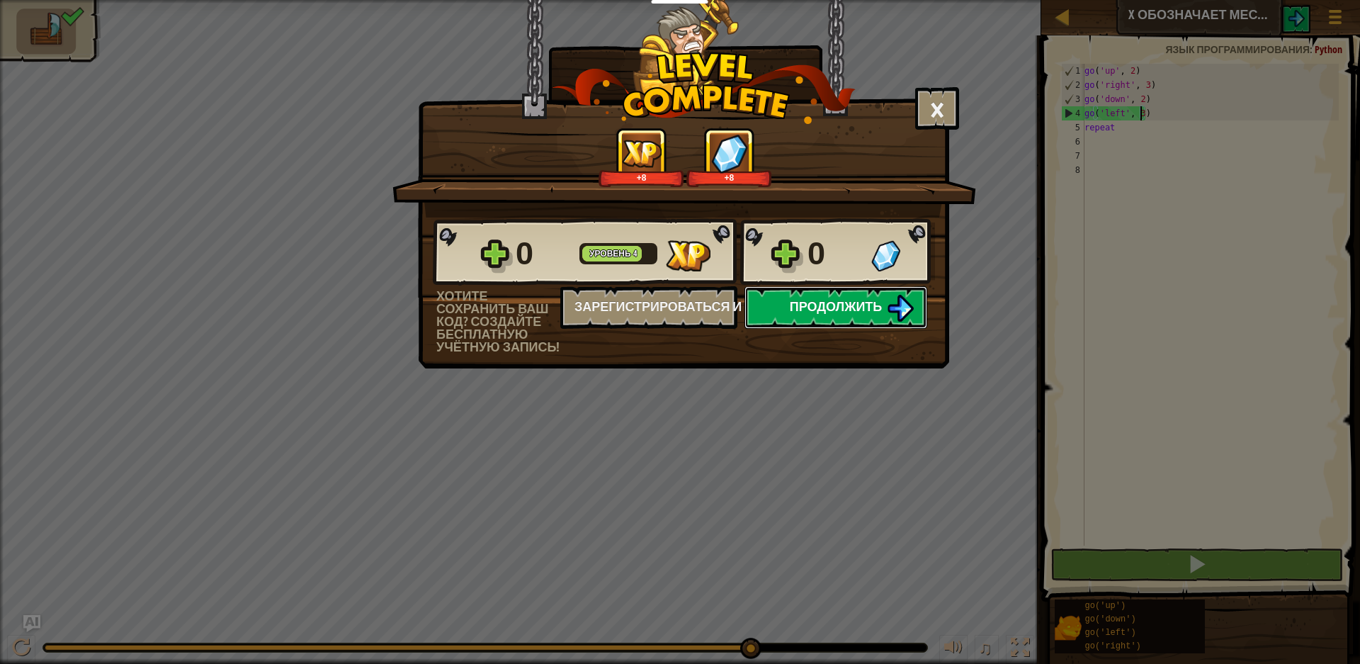
click at [835, 299] on span "Продолжить" at bounding box center [836, 306] width 93 height 18
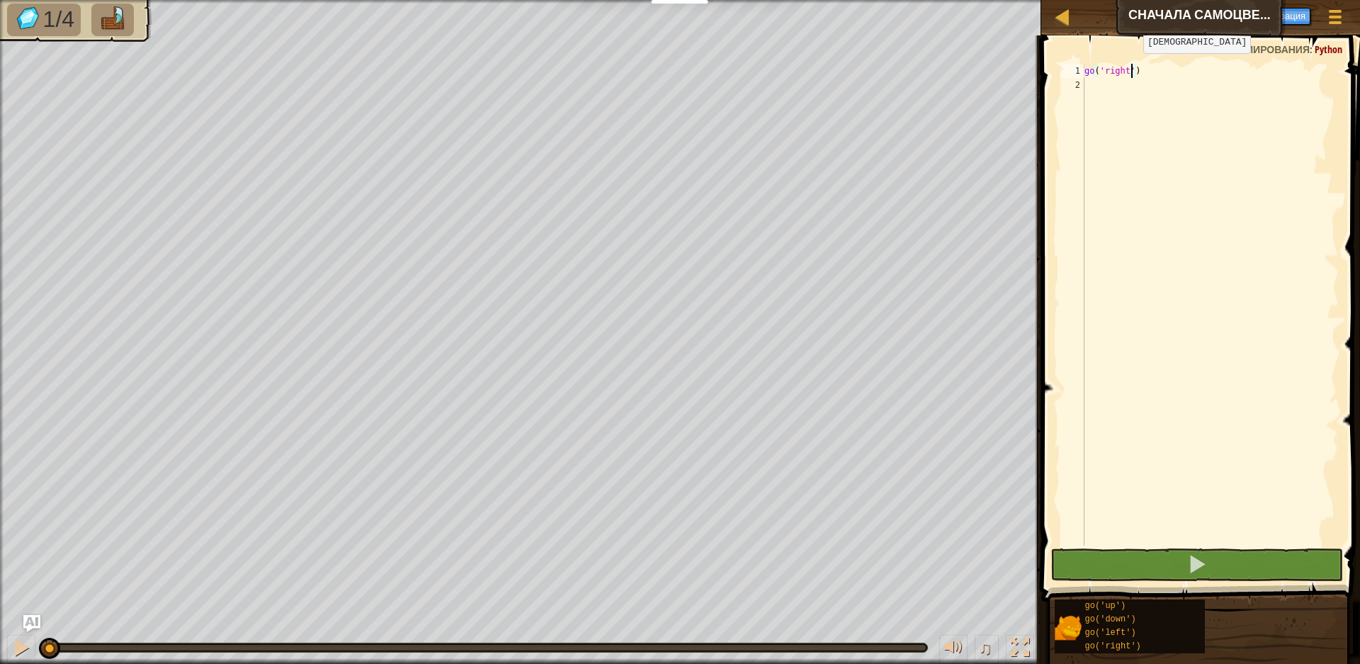
click at [1131, 67] on div "go ( 'right' )" at bounding box center [1210, 319] width 257 height 510
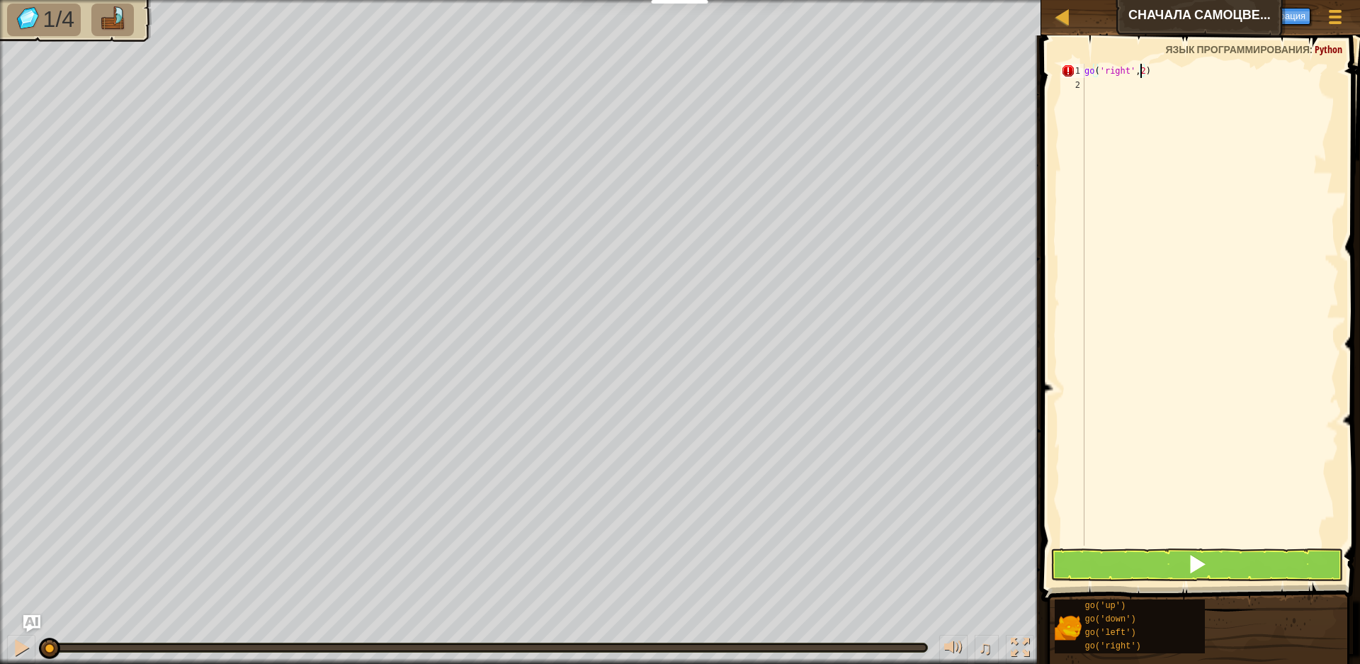
scroll to position [6, 4]
type textarea "go('right', 2)"
type textarea "go u"
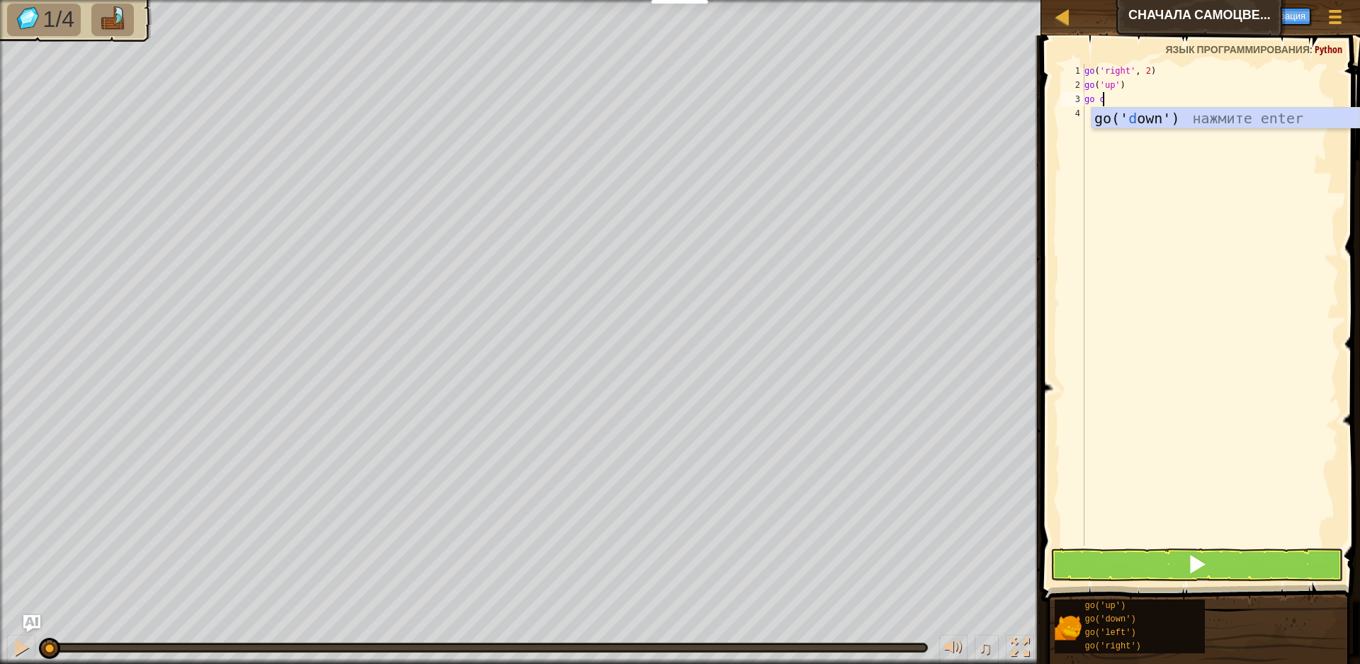
type textarea "go do"
click at [1126, 106] on div "go ( 'right' , 2 ) go ( 'up' ) go ( 'down' )" at bounding box center [1210, 319] width 257 height 510
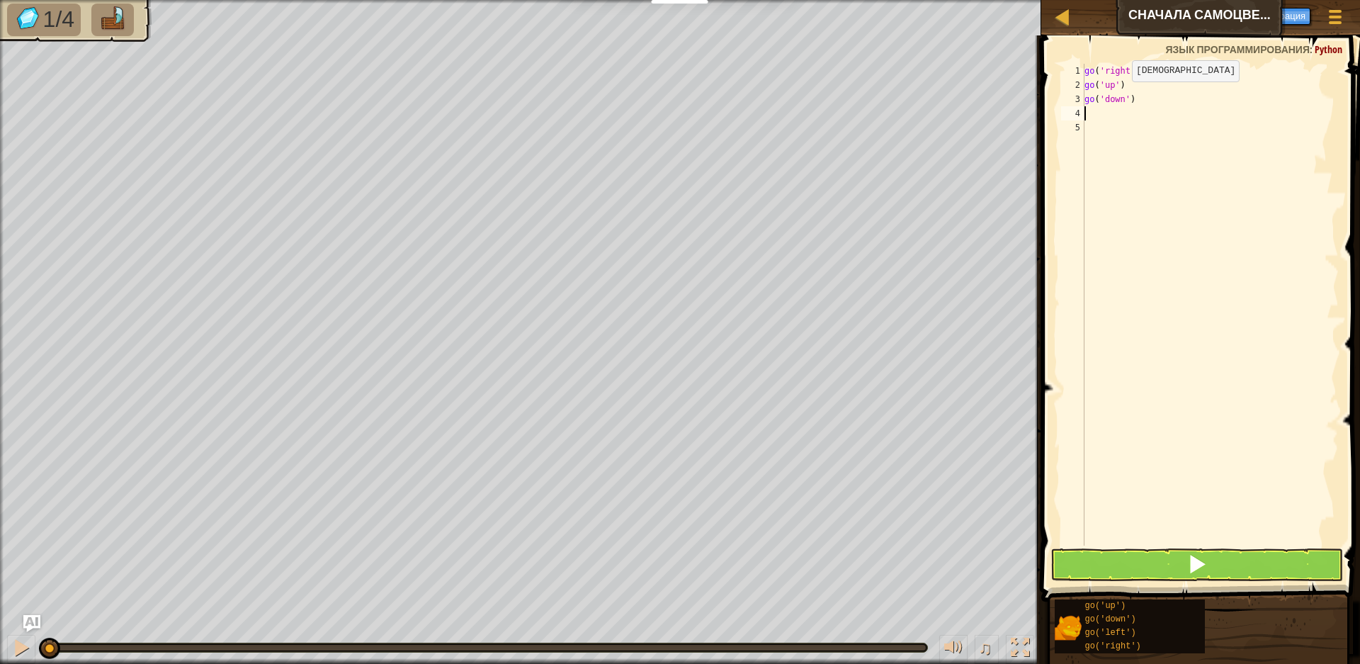
click at [1120, 96] on div "go ( 'right' , 2 ) go ( 'up' ) go ( 'down' )" at bounding box center [1210, 319] width 257 height 510
type textarea "go('down', 2)"
type textarea "go up"
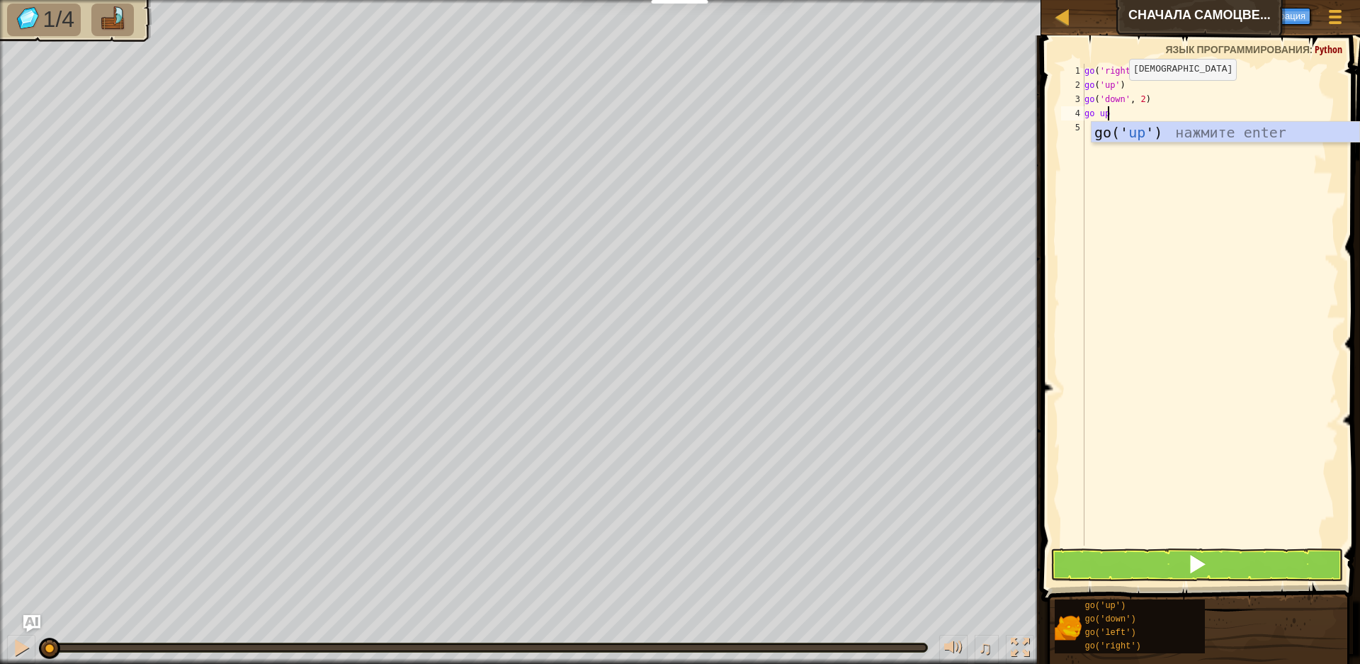
scroll to position [6, 0]
type textarea "go r"
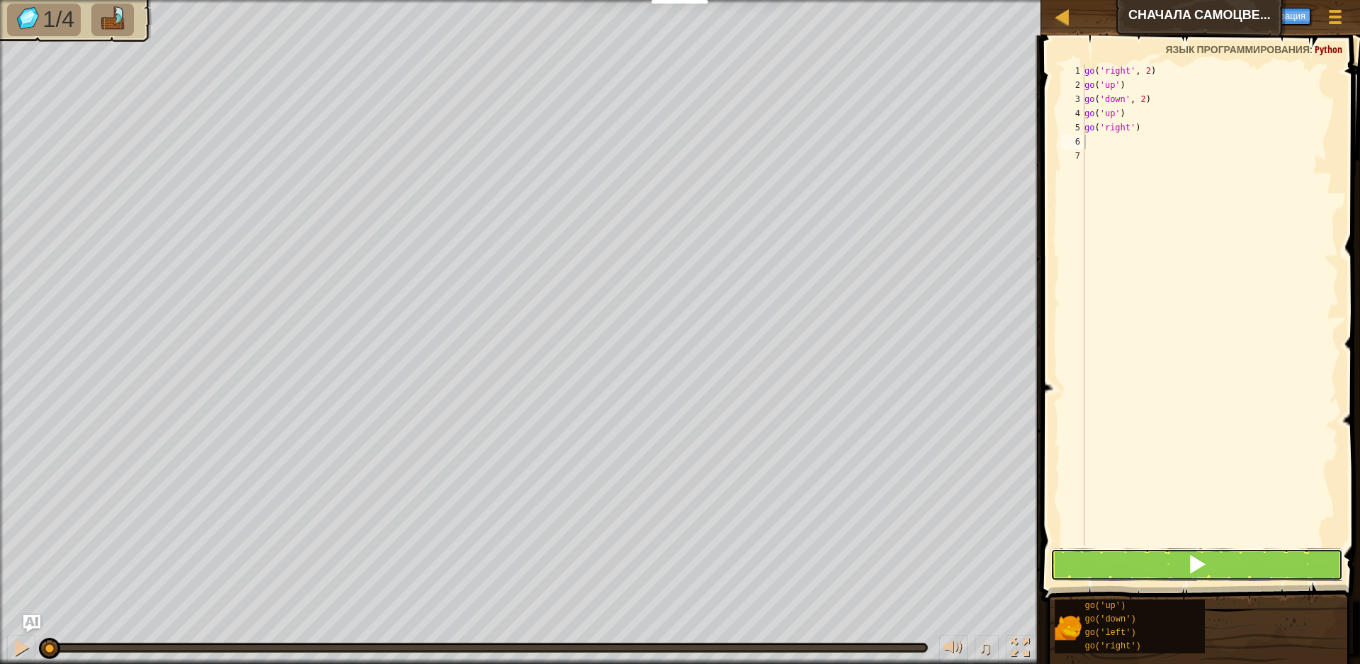
click at [1187, 569] on span at bounding box center [1197, 564] width 20 height 20
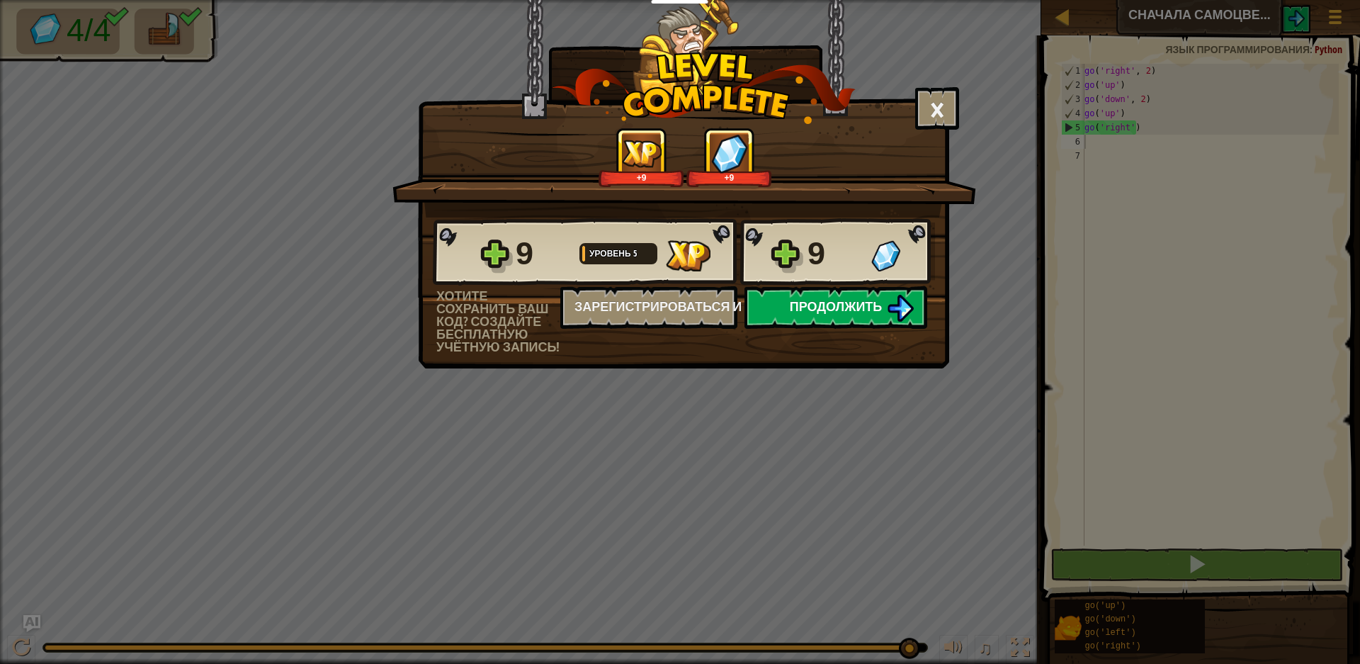
click at [827, 302] on span "Продолжить" at bounding box center [836, 306] width 93 height 18
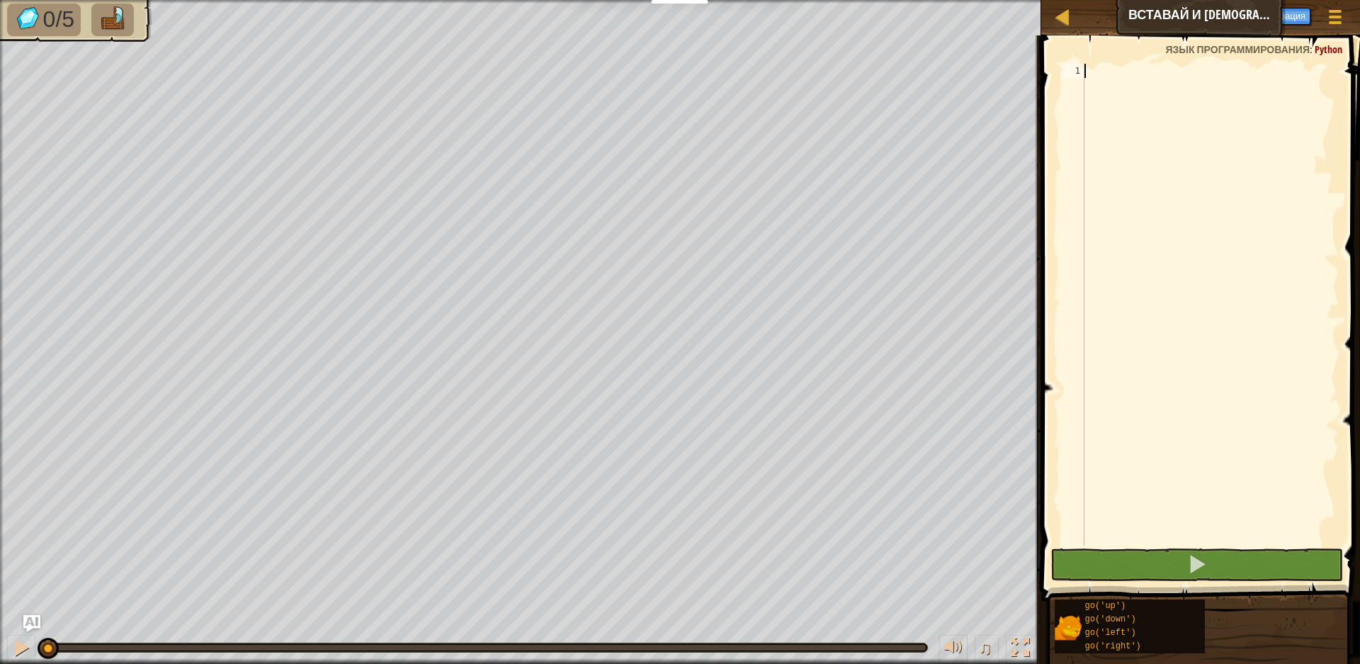
click at [1166, 104] on div at bounding box center [1210, 319] width 257 height 510
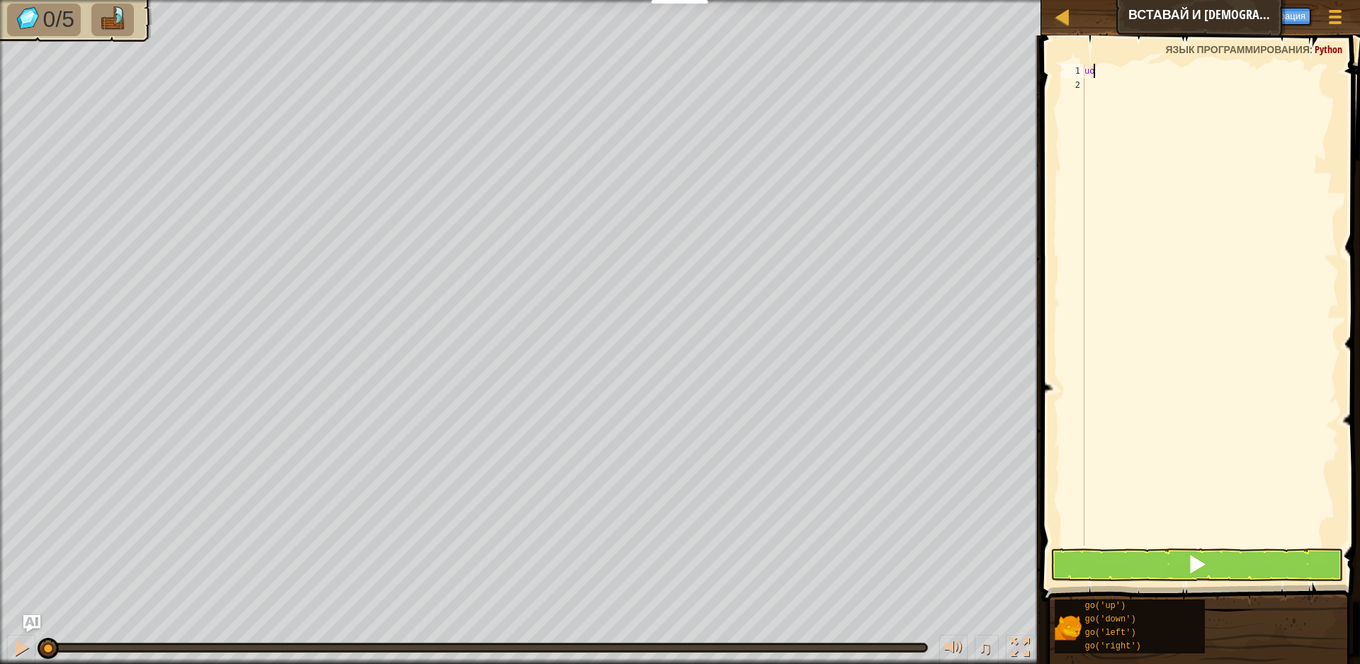
type textarea "u"
type textarea "go u"
type textarea "go('up', 3)"
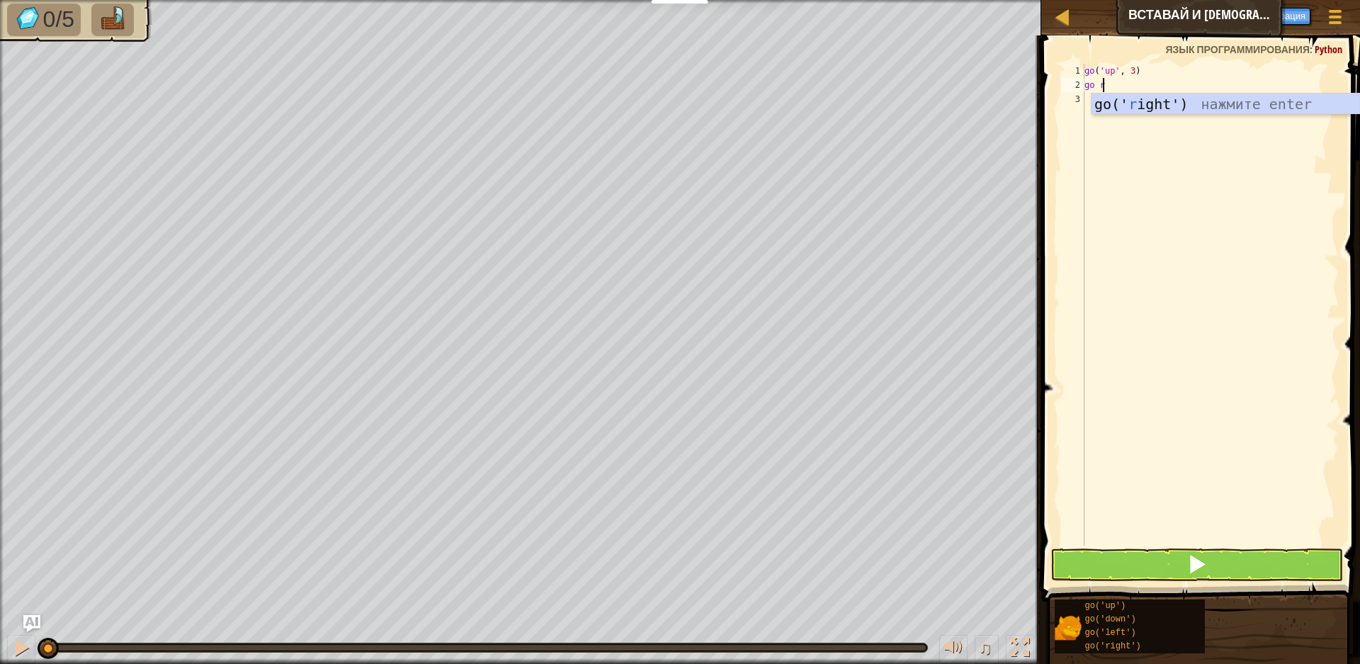
type textarea "go ri"
type textarea "go('right', 4)"
type textarea "f"
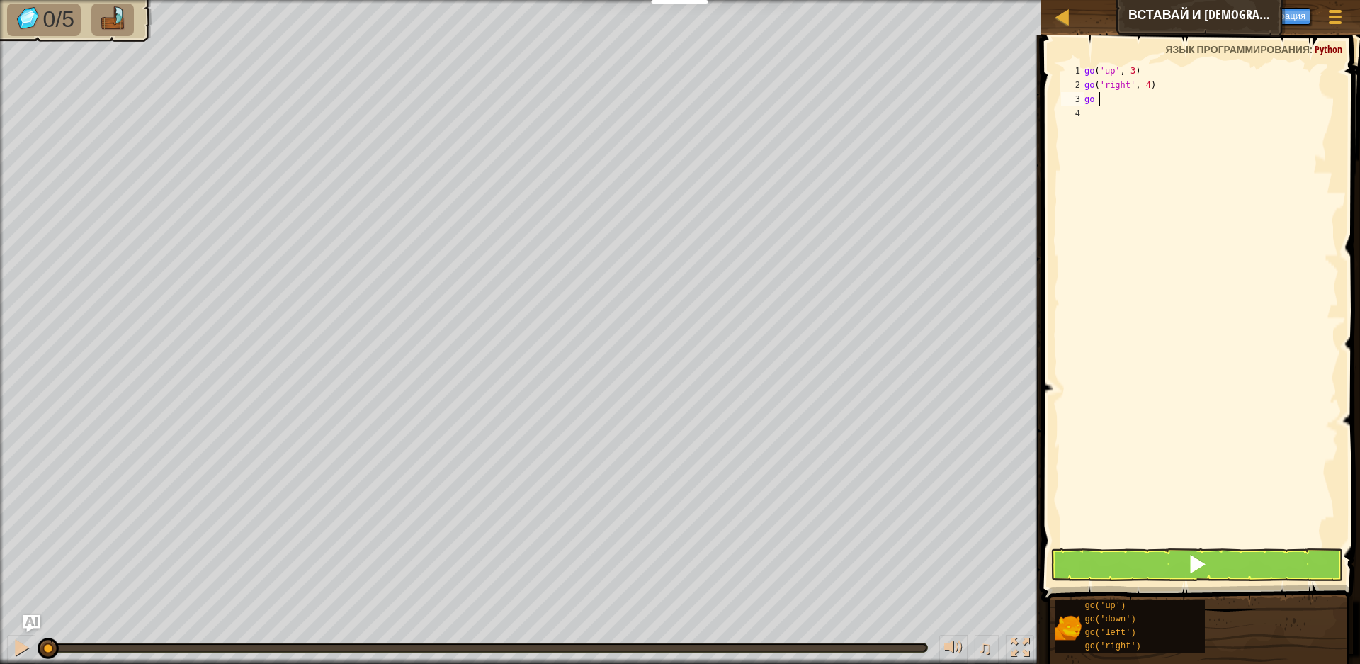
type textarea "go d"
type textarea "go('down')"
type textarea "go('down', 3)"
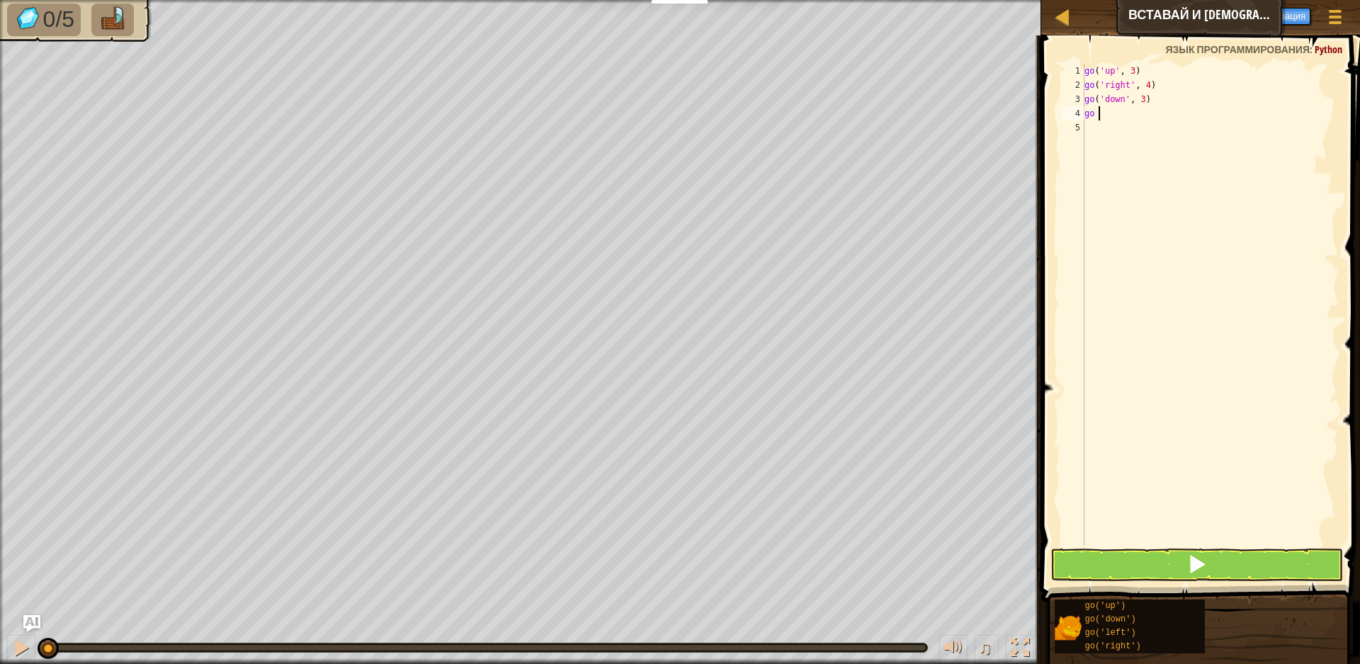
type textarea "go le"
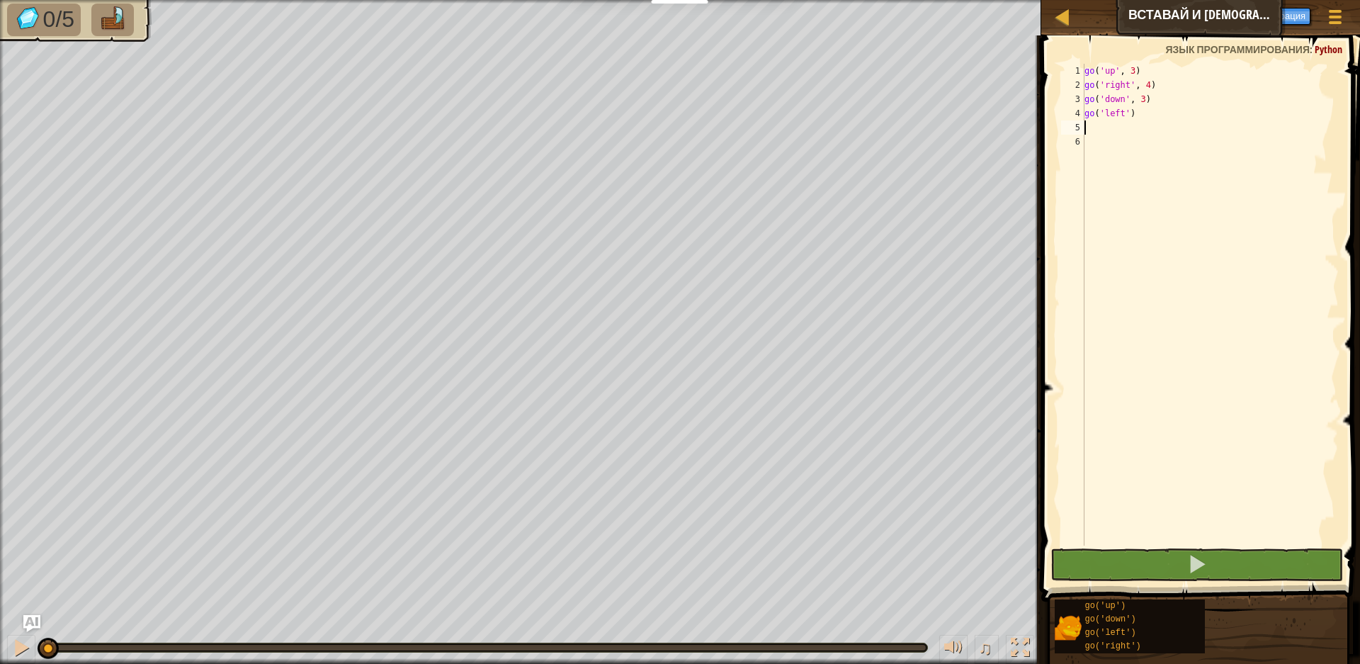
scroll to position [6, 0]
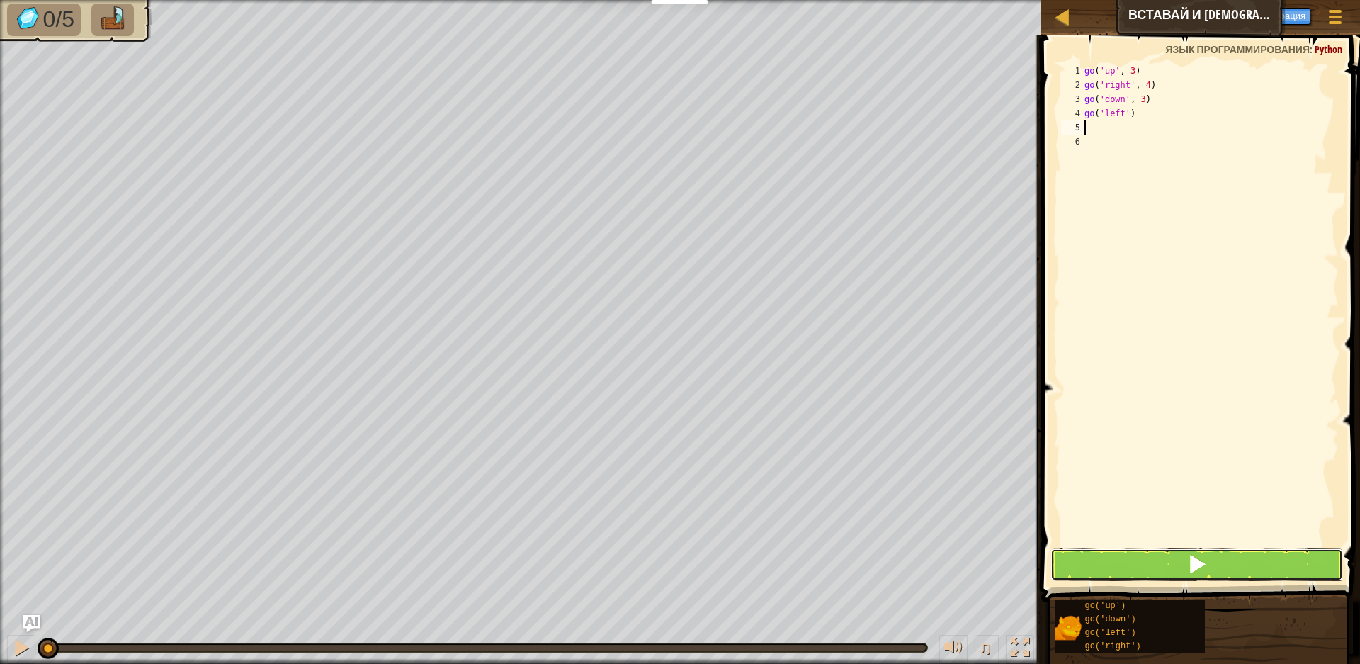
click at [1137, 564] on button at bounding box center [1196, 564] width 293 height 33
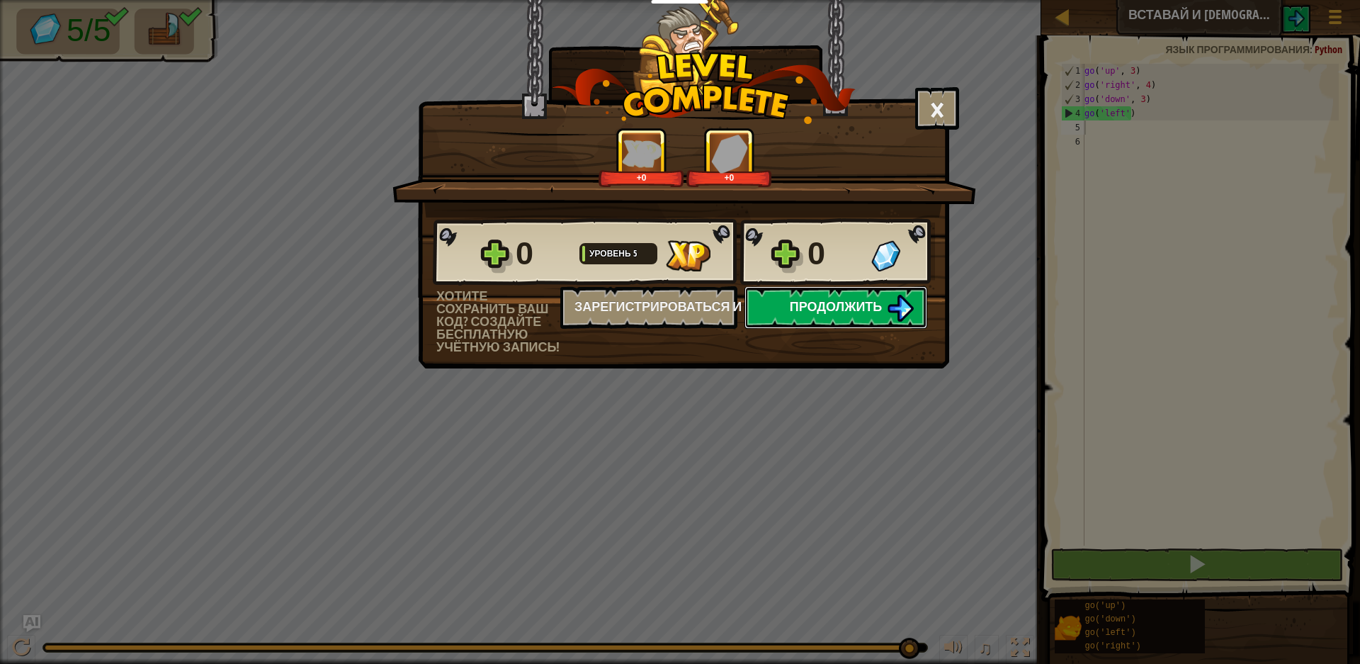
click at [821, 297] on button "Продолжить" at bounding box center [835, 307] width 183 height 42
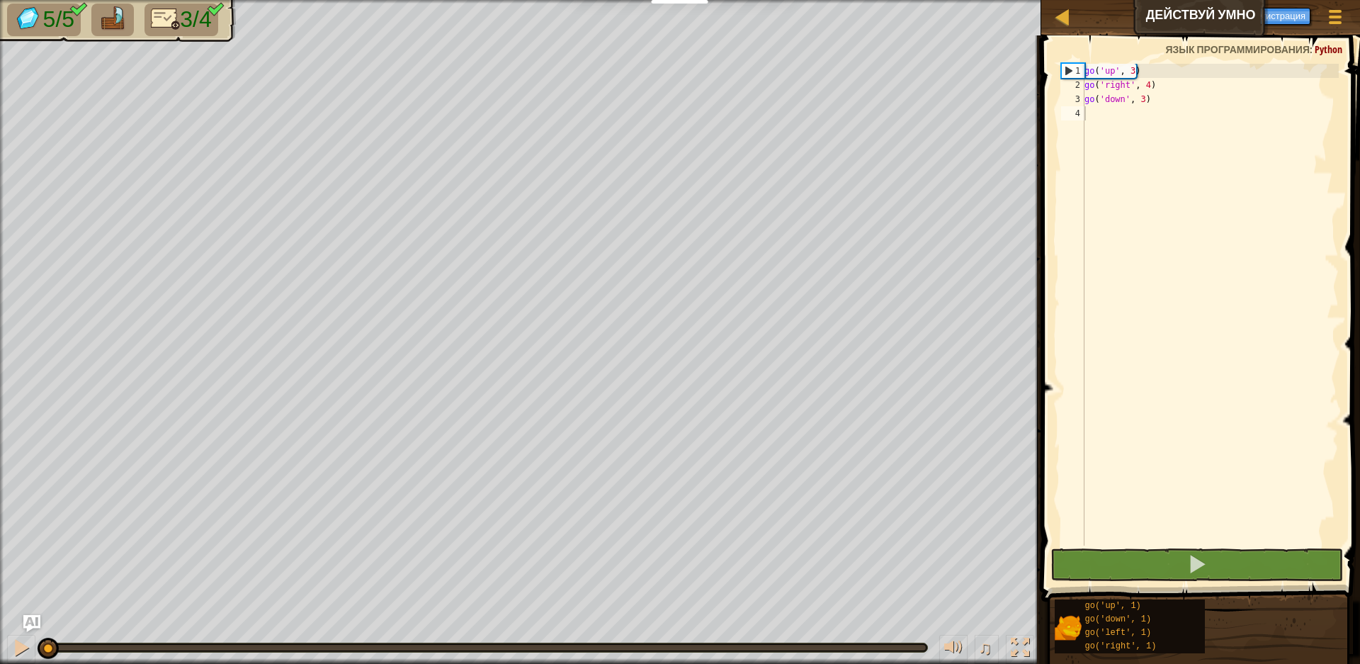
click at [1111, 214] on div "go ( 'up' , 3 ) go ( 'right' , 4 ) go ( 'down' , 3 )" at bounding box center [1210, 319] width 257 height 510
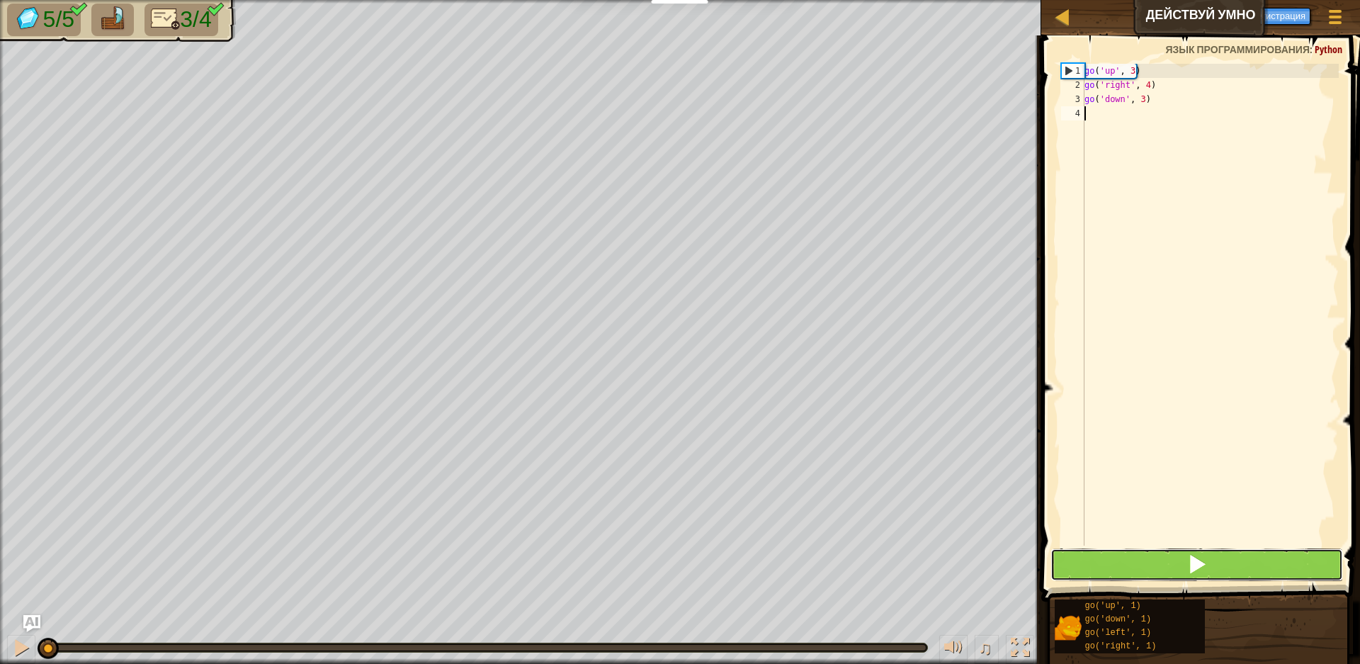
click at [1182, 555] on button at bounding box center [1196, 564] width 293 height 33
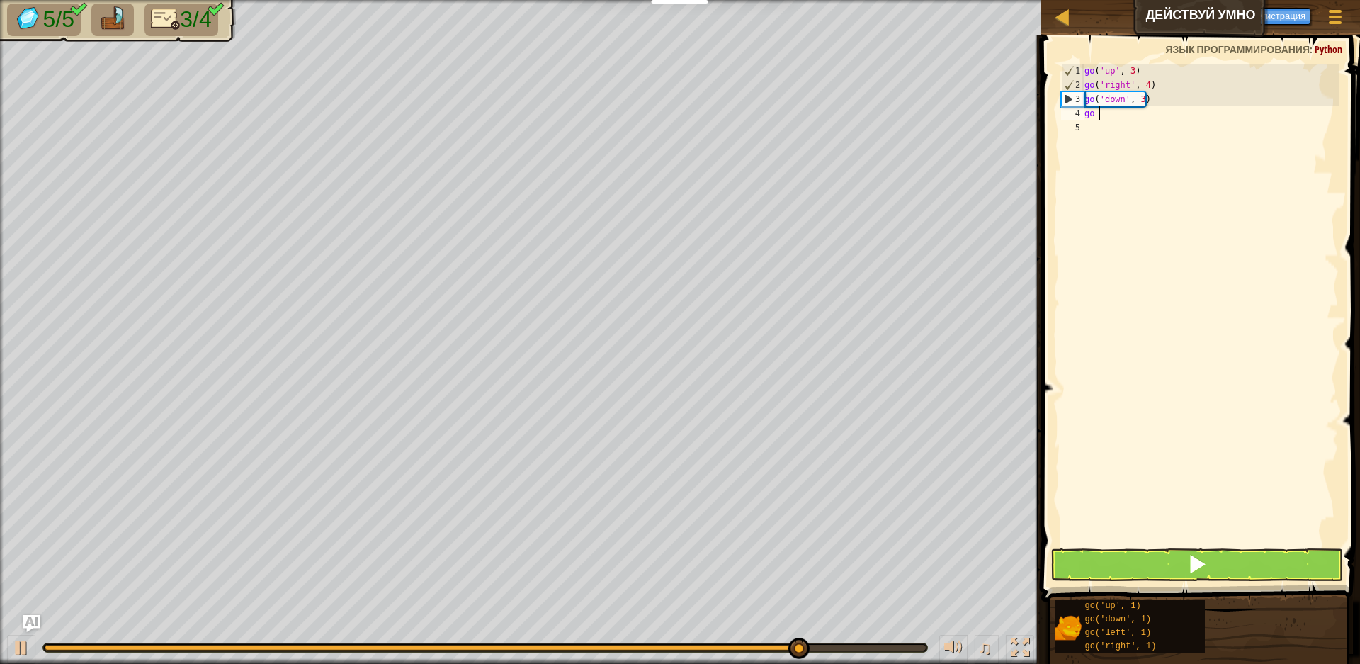
scroll to position [6, 1]
type textarea "go le"
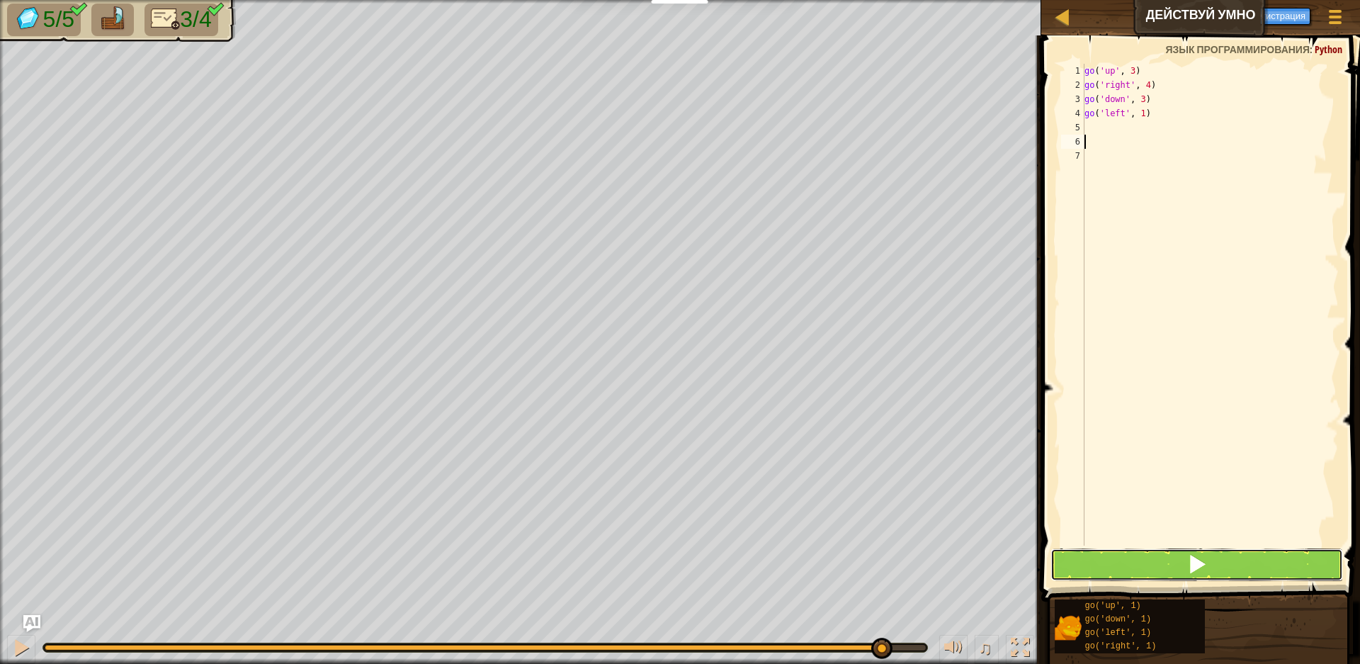
click at [1238, 565] on button at bounding box center [1196, 564] width 293 height 33
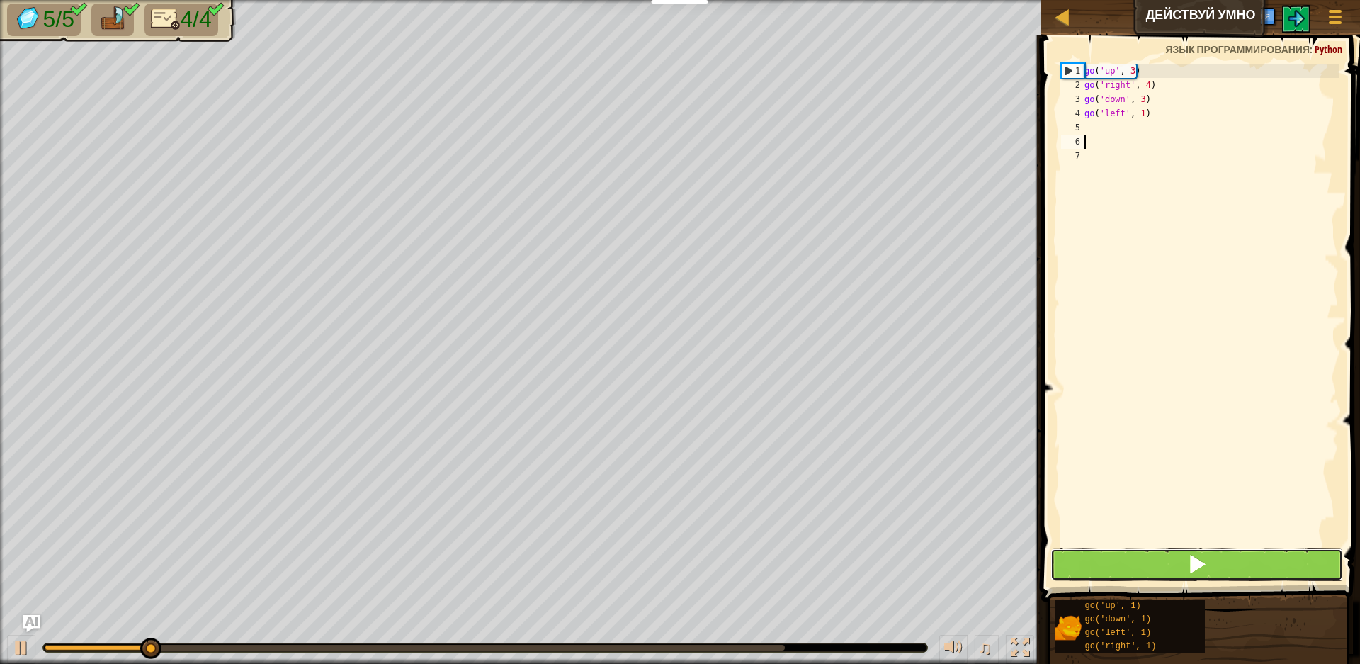
click at [1238, 565] on button at bounding box center [1196, 564] width 293 height 33
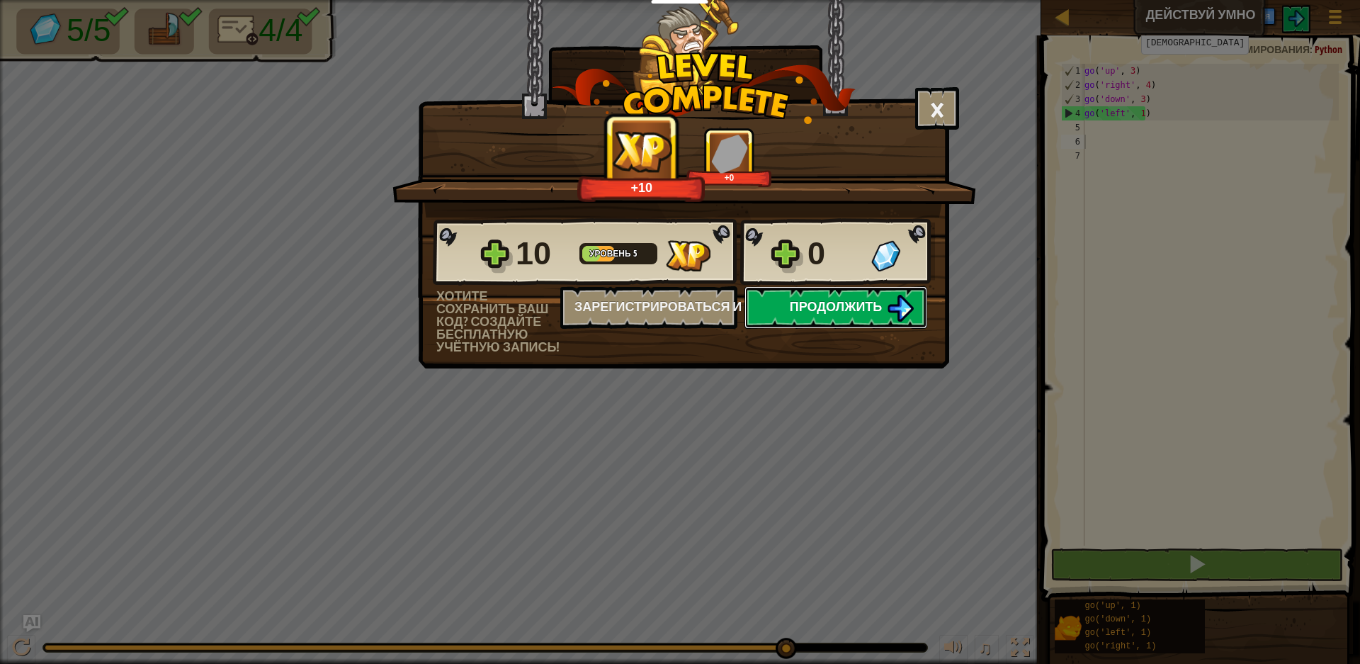
click at [847, 292] on button "Продолжить" at bounding box center [835, 307] width 183 height 42
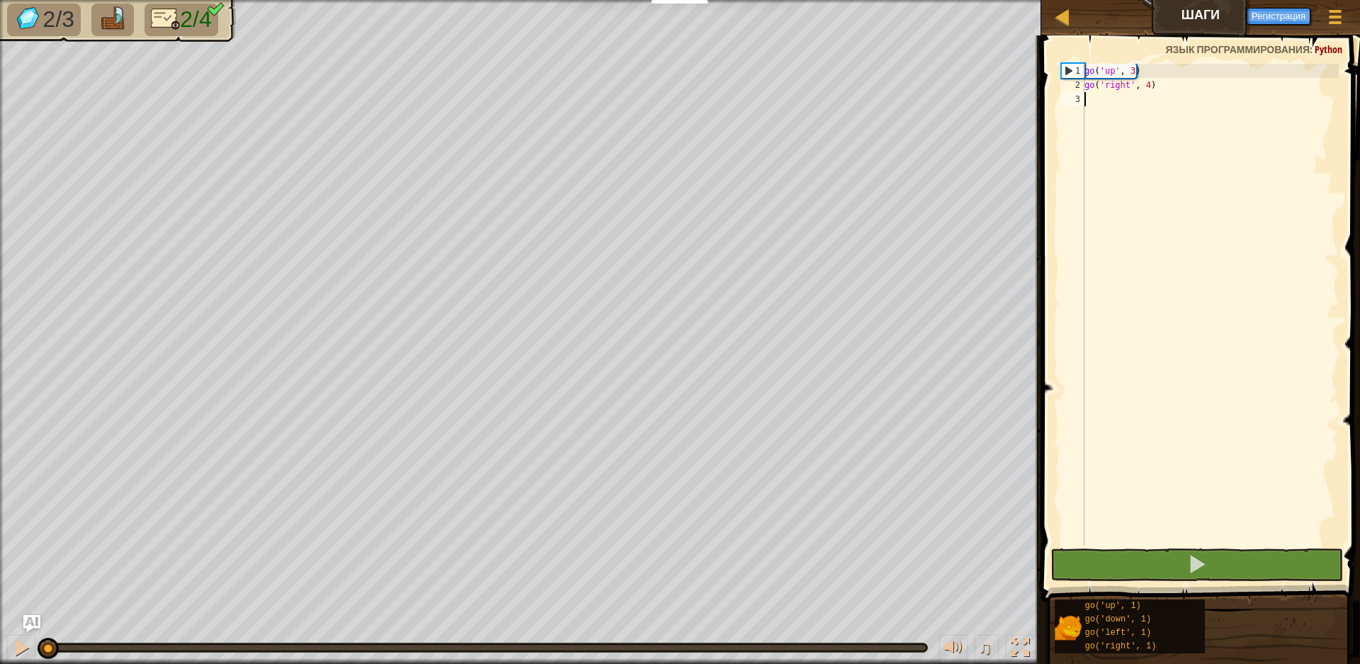
click at [1105, 104] on div "go ( 'up' , 3 ) go ( 'right' , 4 )" at bounding box center [1210, 319] width 257 height 510
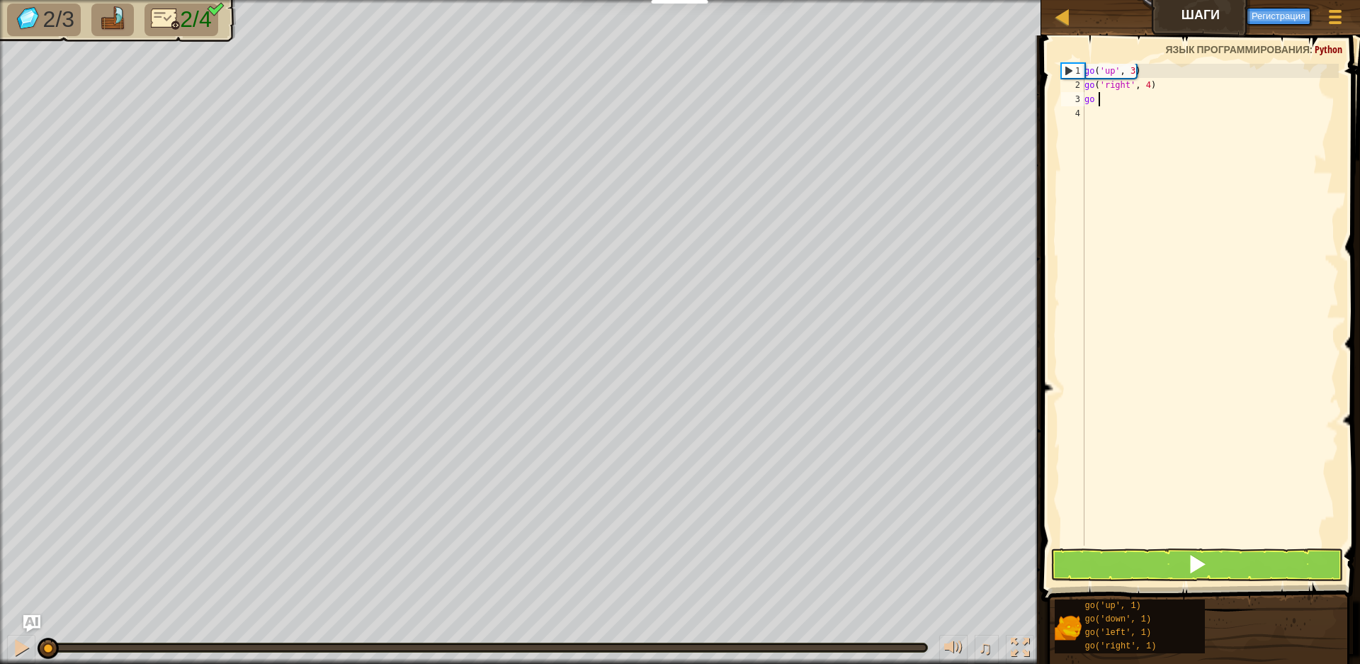
type textarea "go d"
click at [1139, 95] on div "go ( 'up' , 3 ) go ( 'right' , 4 ) go ( 'down' , 1 )" at bounding box center [1210, 319] width 257 height 510
type textarea "go('down', 3)"
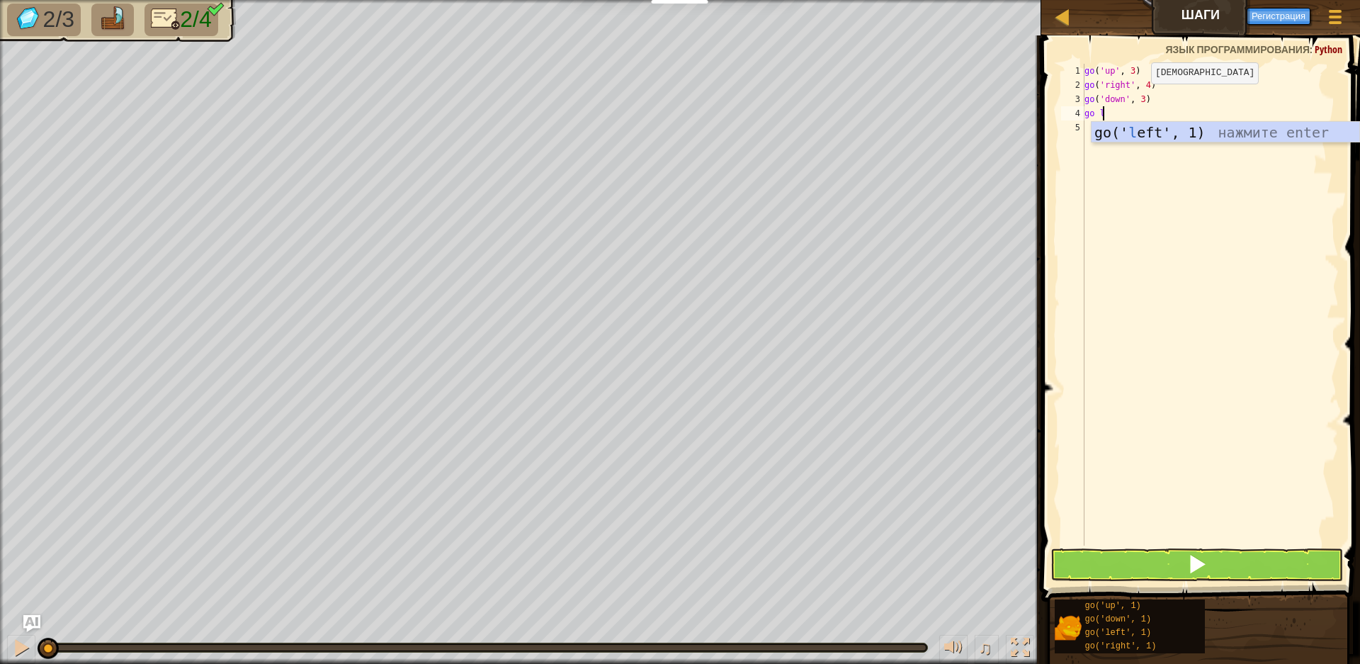
scroll to position [6, 1]
type textarea "go le"
type textarea "go('left', 1)"
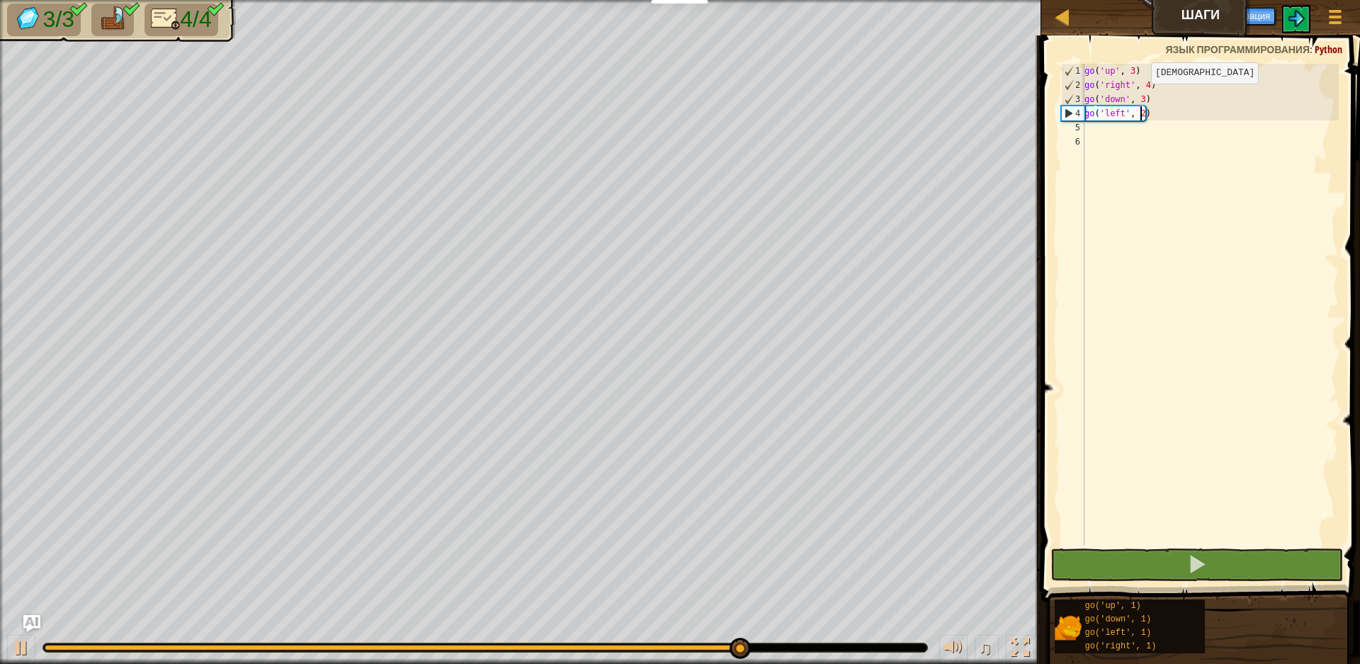
type textarea "go('left', 2)"
